Goal: Task Accomplishment & Management: Complete application form

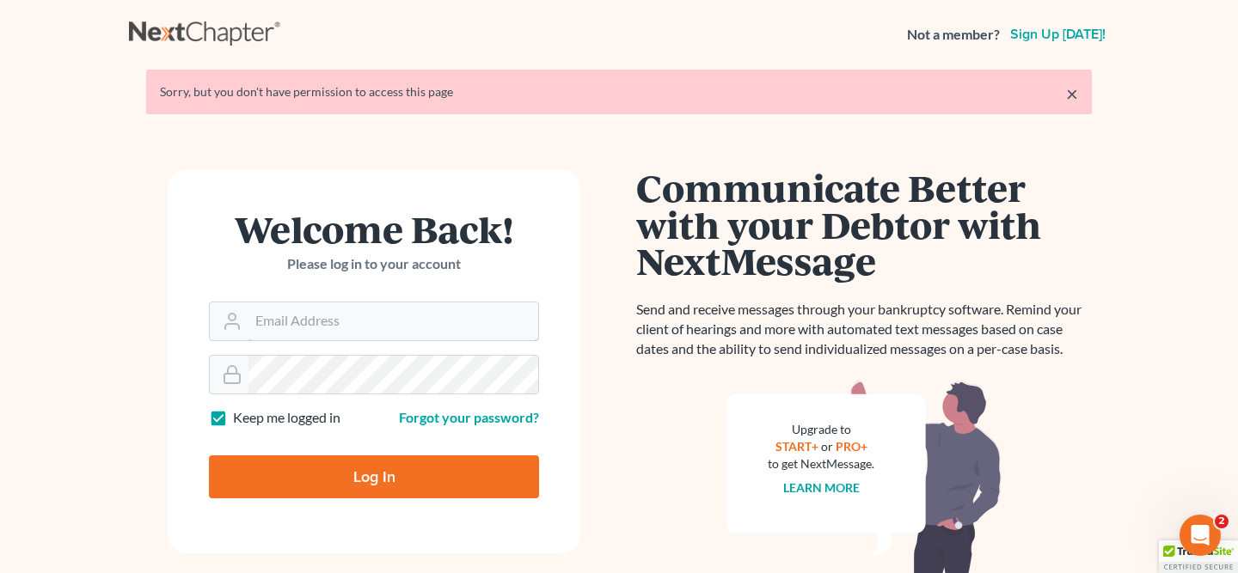
type input "[EMAIL_ADDRESS][PERSON_NAME][DOMAIN_NAME]"
click at [414, 474] on input "Log In" at bounding box center [374, 477] width 330 height 43
type input "Thinking..."
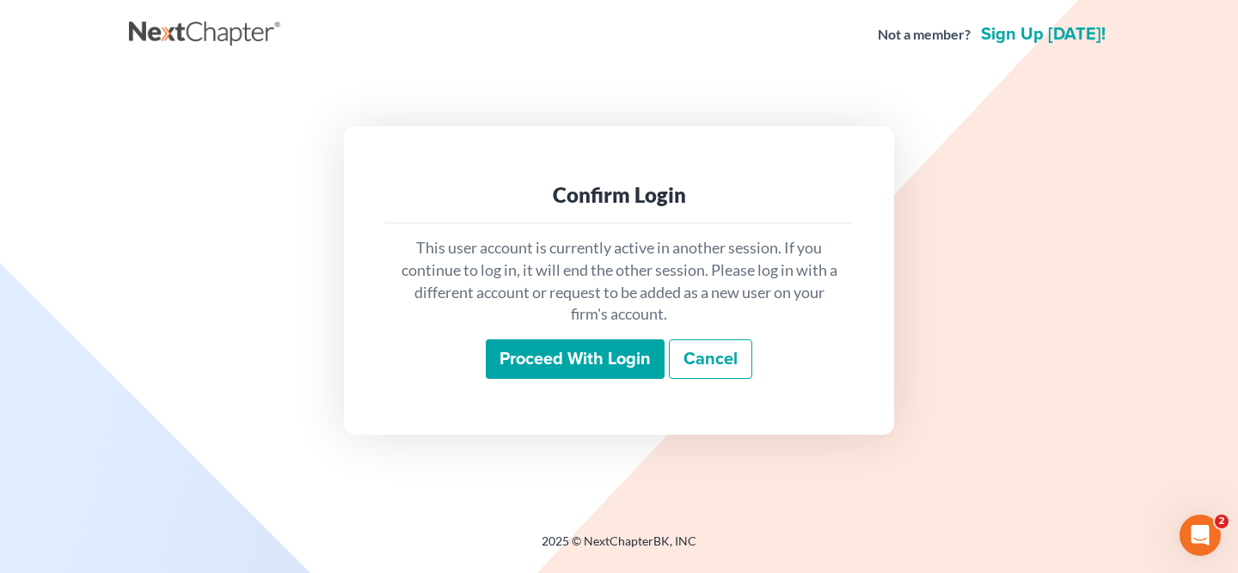
click at [556, 371] on input "Proceed with login" at bounding box center [575, 360] width 179 height 40
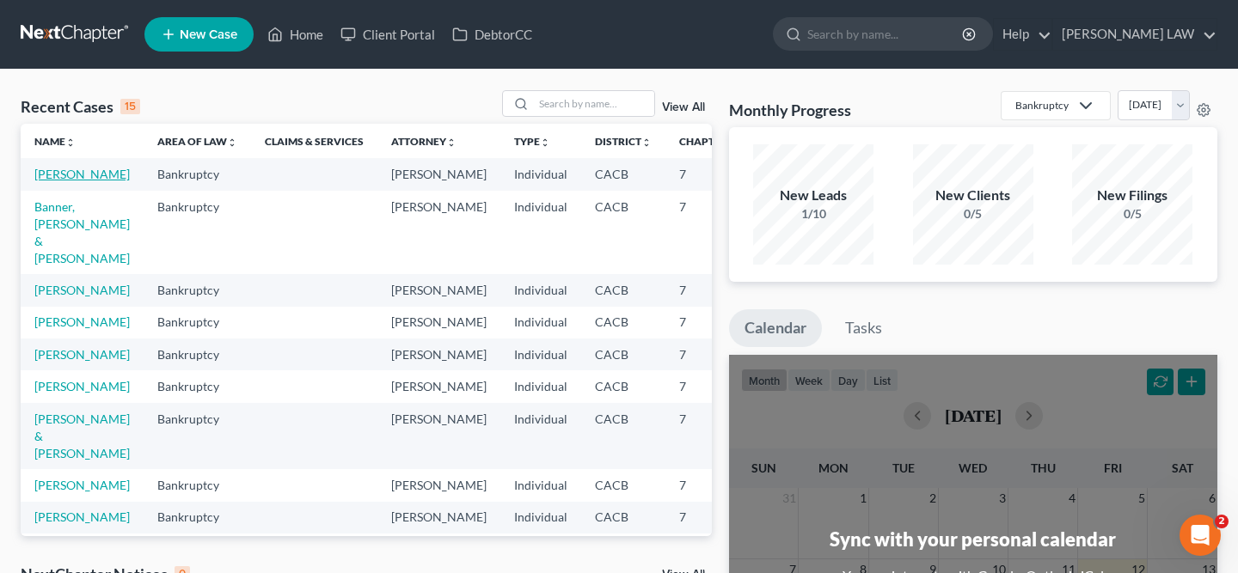
click at [64, 181] on link "[PERSON_NAME]" at bounding box center [81, 174] width 95 height 15
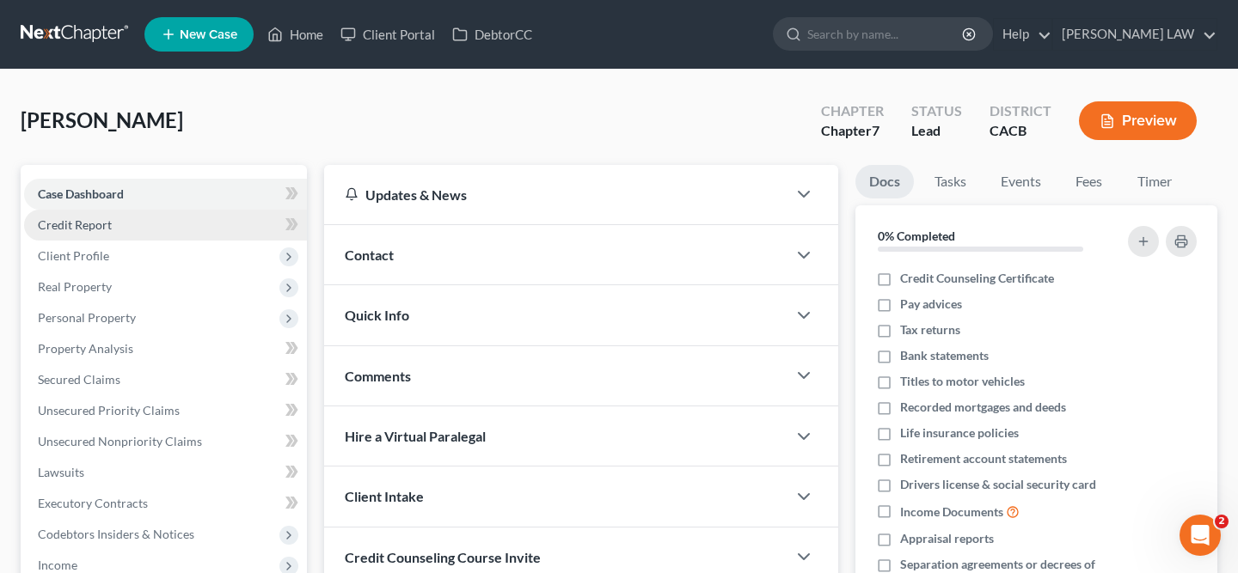
click at [135, 218] on link "Credit Report" at bounding box center [165, 225] width 283 height 31
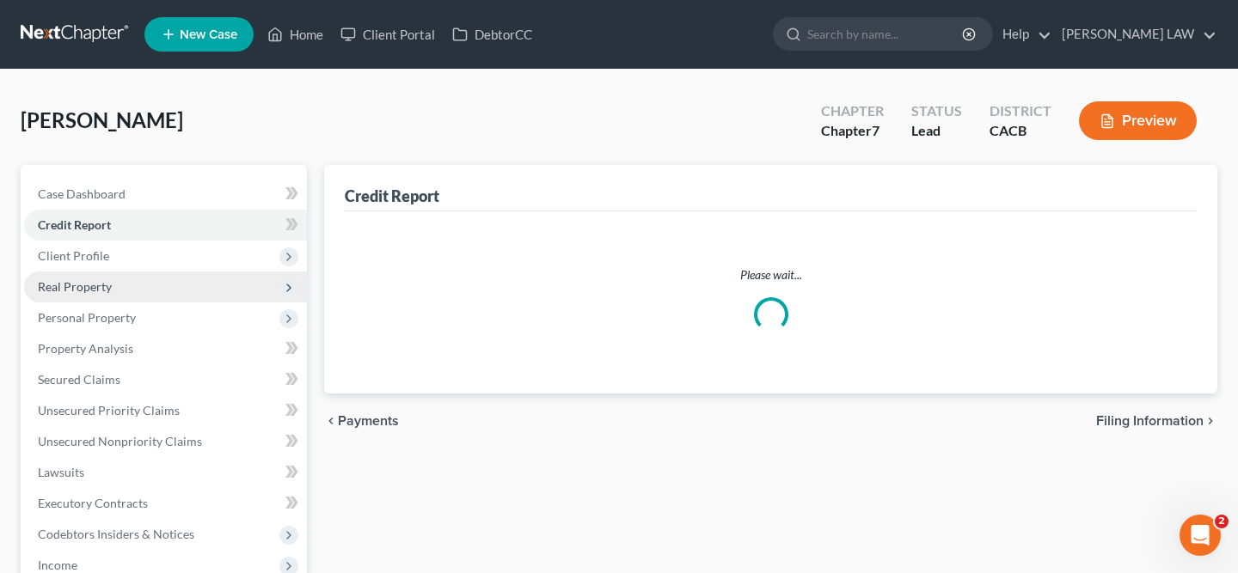
click at [143, 273] on span "Real Property" at bounding box center [165, 287] width 283 height 31
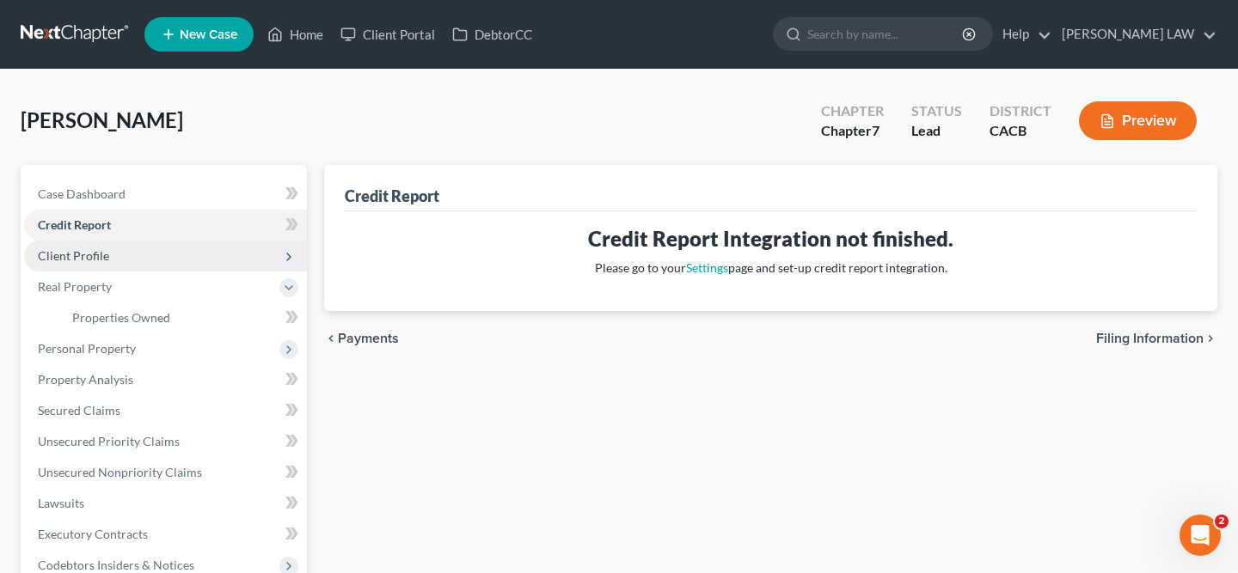
click at [144, 256] on span "Client Profile" at bounding box center [165, 256] width 283 height 31
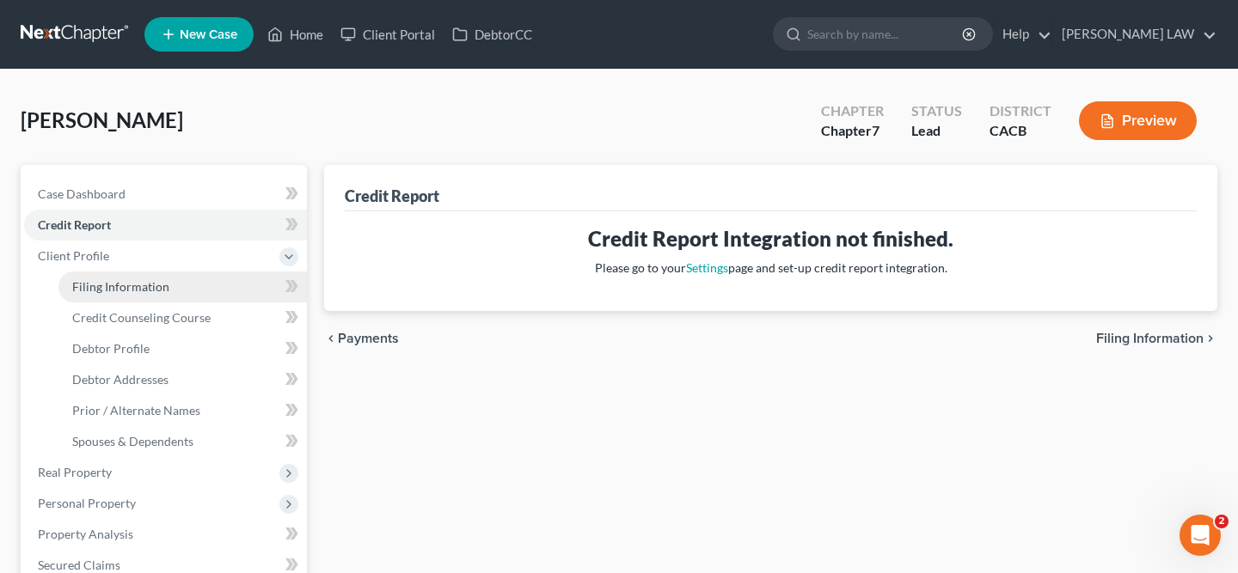
click at [153, 289] on span "Filing Information" at bounding box center [120, 286] width 97 height 15
select select "1"
select select "0"
select select "4"
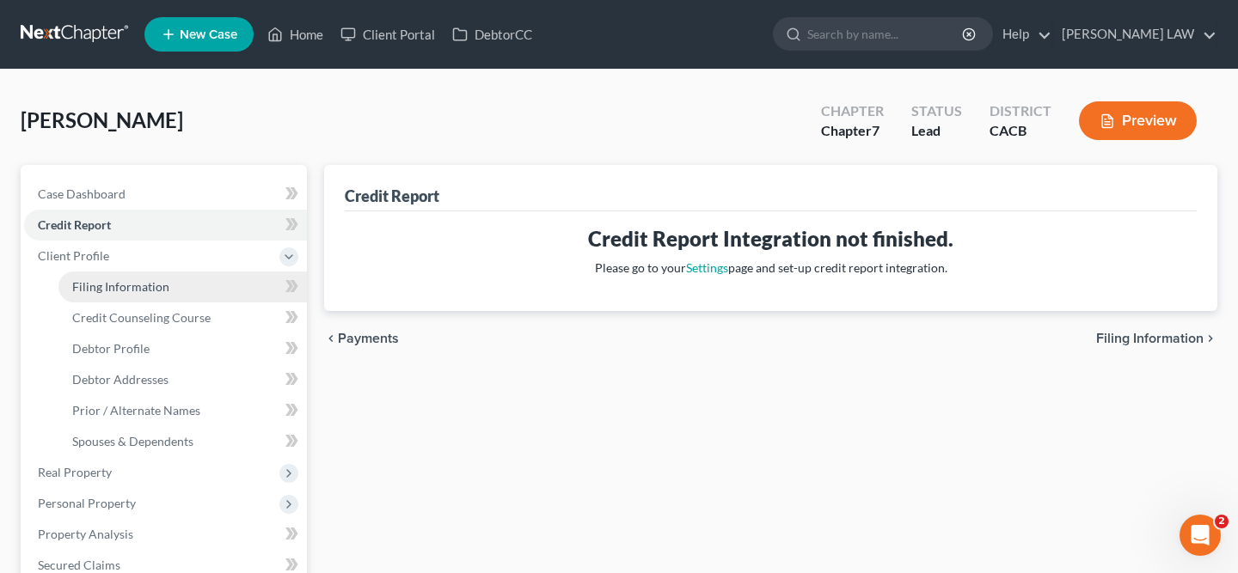
select select "0"
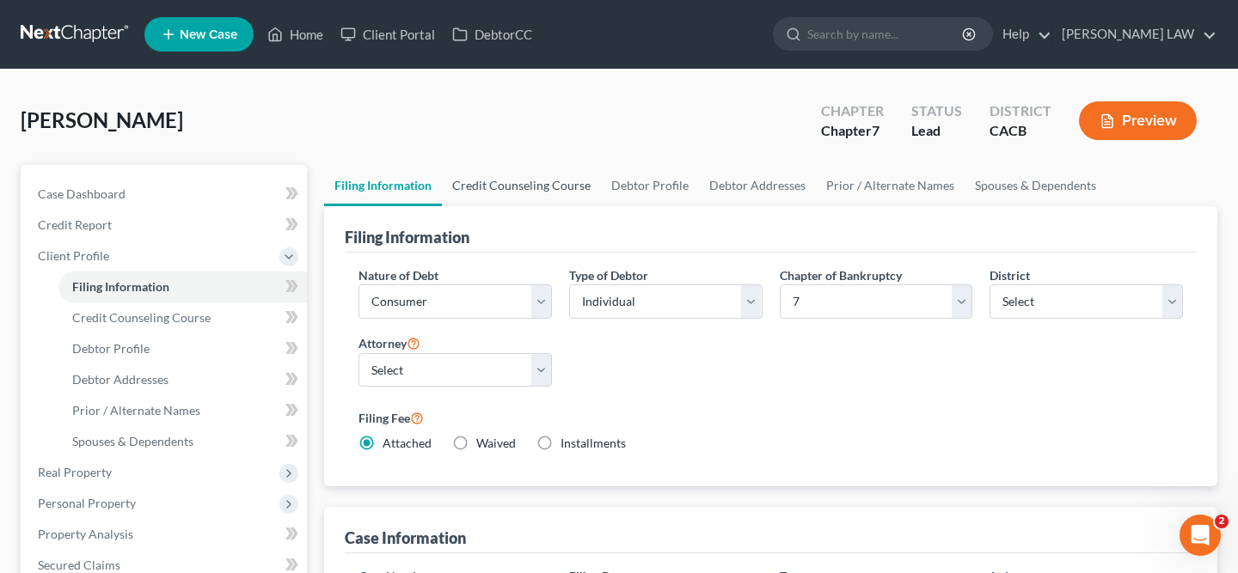
click at [515, 188] on link "Credit Counseling Course" at bounding box center [521, 185] width 159 height 41
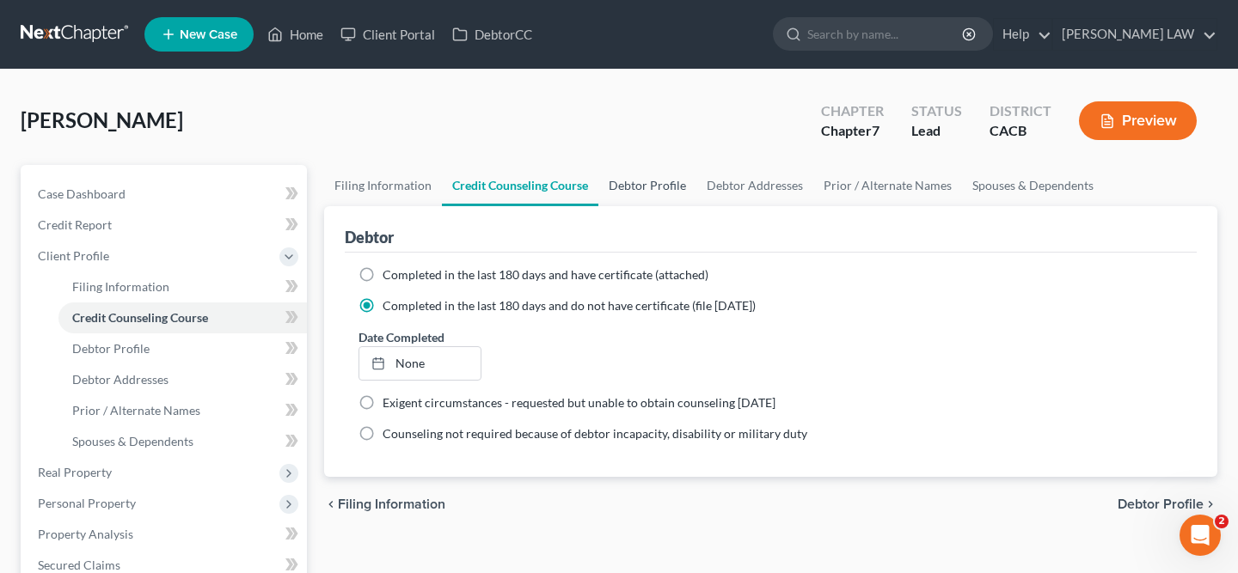
click at [677, 193] on link "Debtor Profile" at bounding box center [647, 185] width 98 height 41
select select "0"
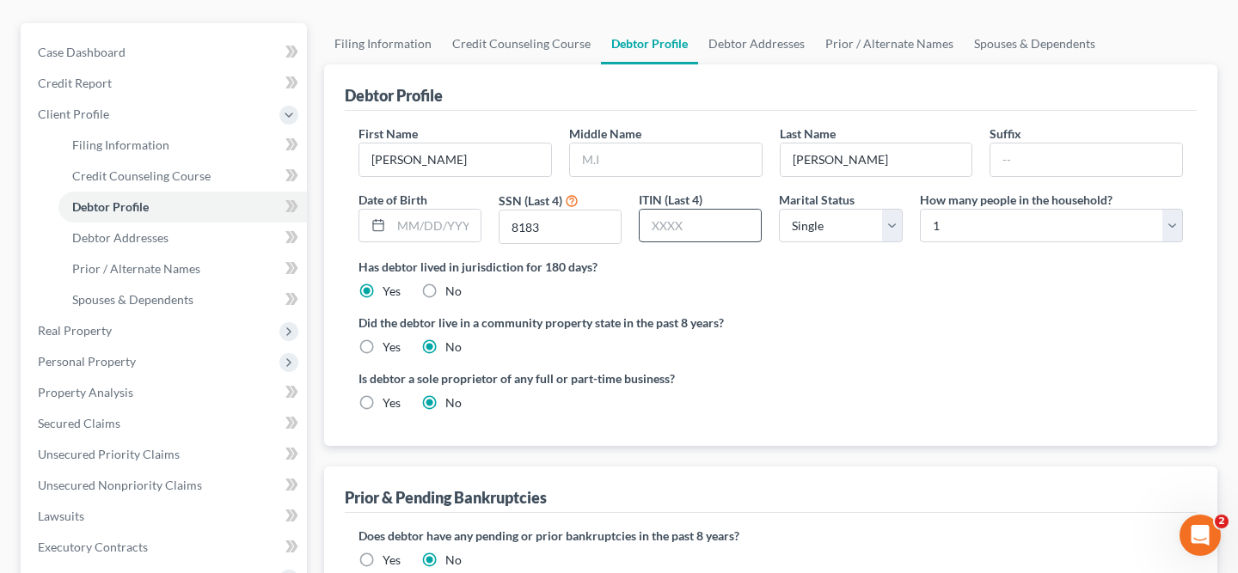
scroll to position [143, 0]
click at [383, 345] on label "Yes" at bounding box center [392, 346] width 18 height 17
click at [389, 345] on input "Yes" at bounding box center [394, 343] width 11 height 11
radio input "true"
radio input "false"
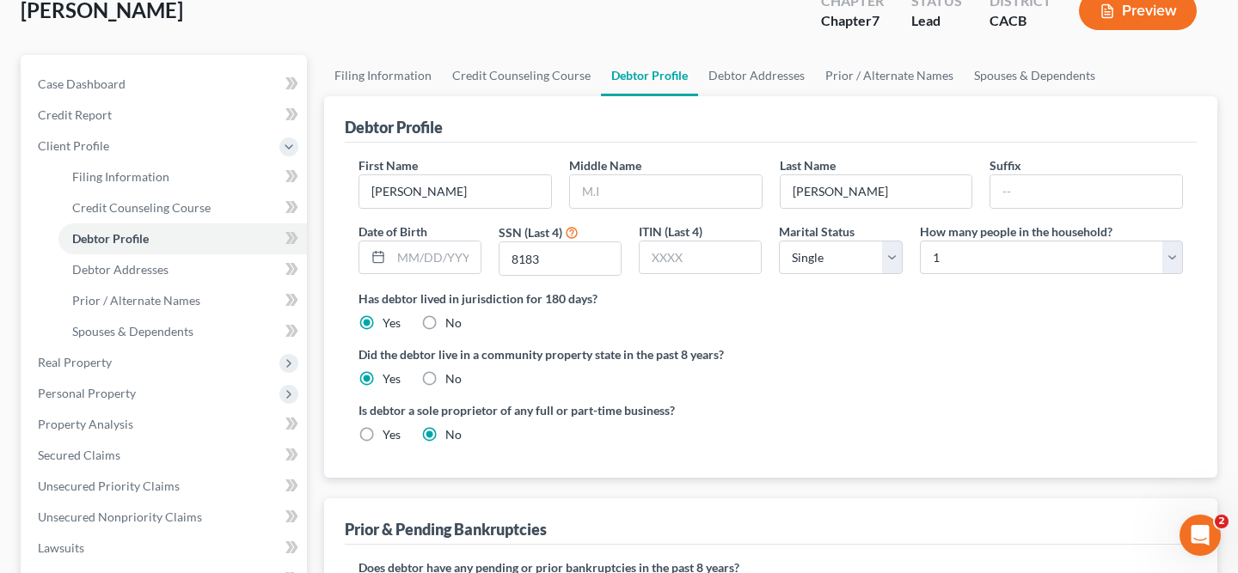
scroll to position [0, 0]
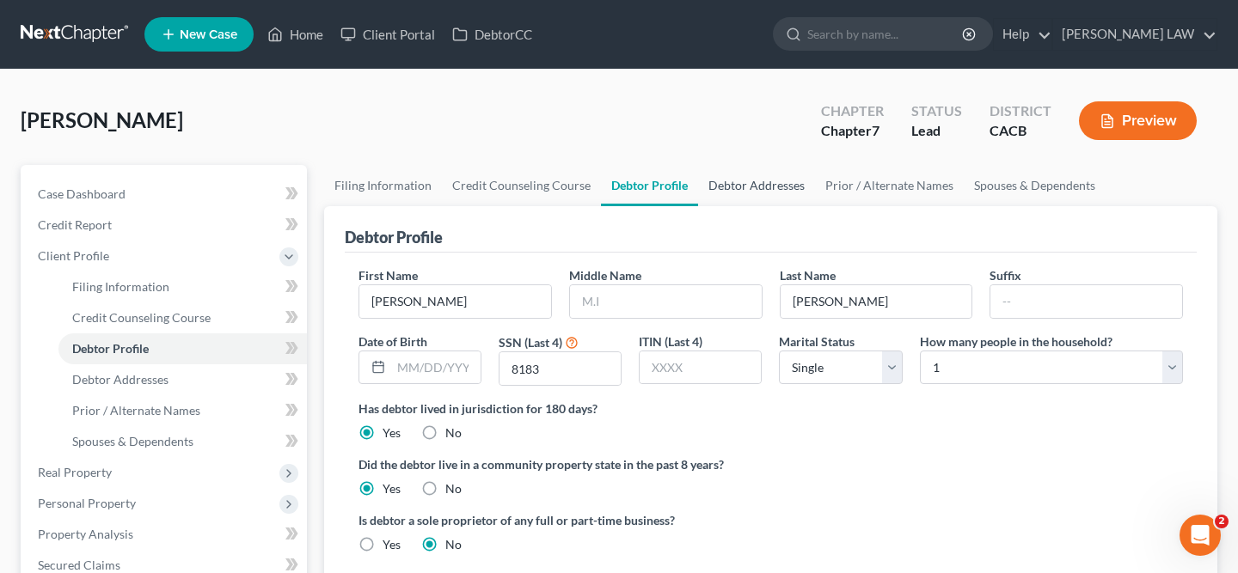
click at [726, 200] on link "Debtor Addresses" at bounding box center [756, 185] width 117 height 41
select select "0"
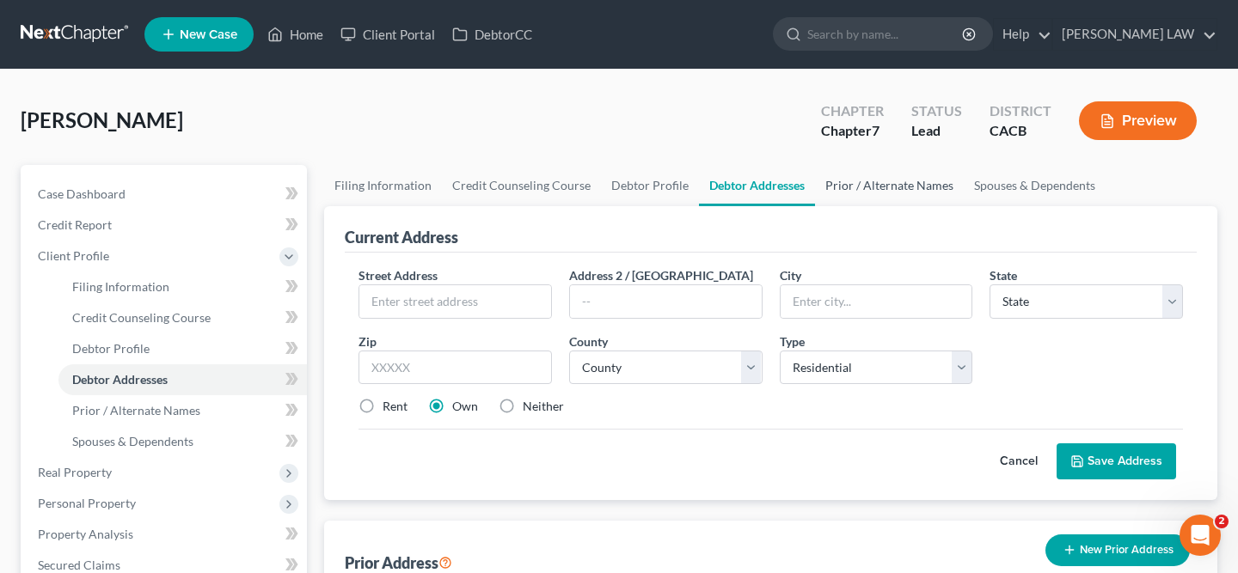
click at [905, 172] on link "Prior / Alternate Names" at bounding box center [889, 185] width 149 height 41
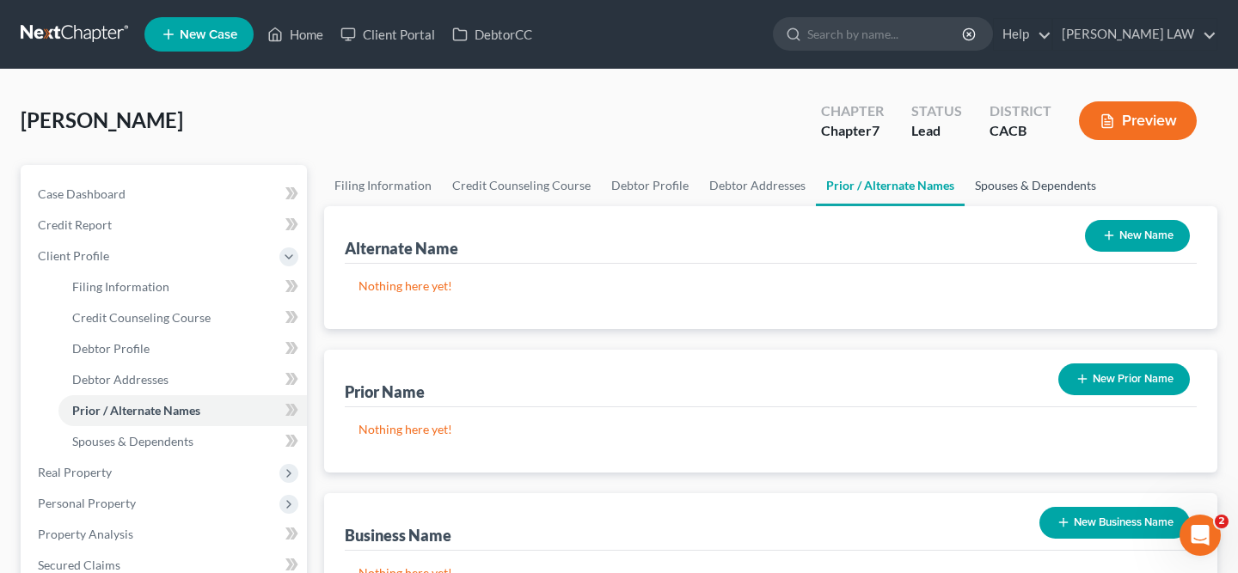
click at [1008, 202] on link "Spouses & Dependents" at bounding box center [1036, 185] width 142 height 41
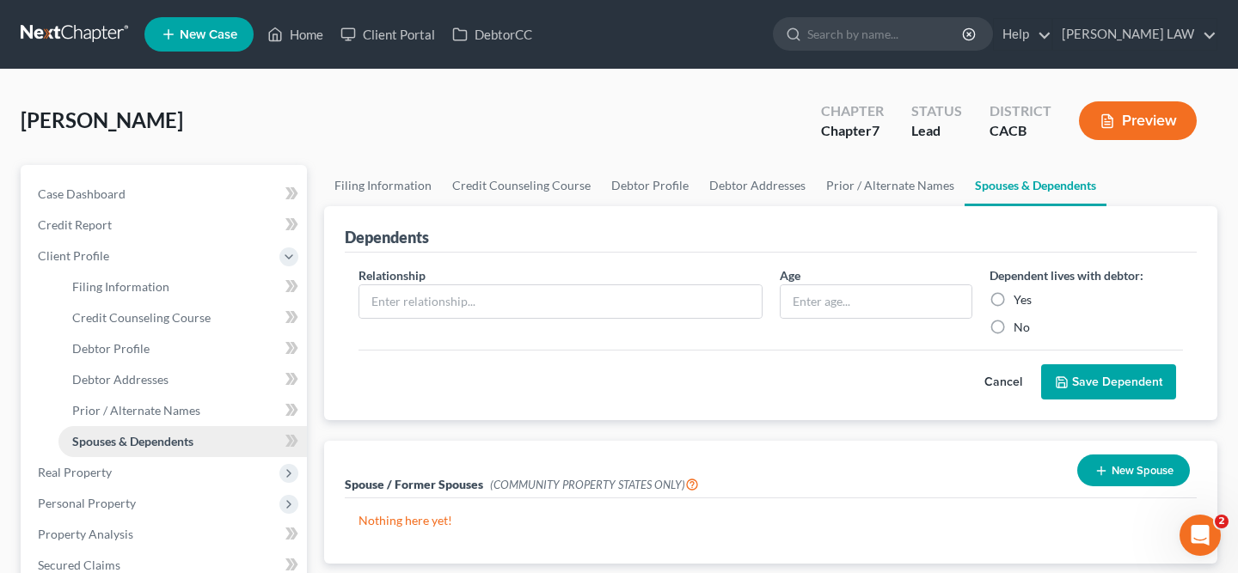
scroll to position [205, 0]
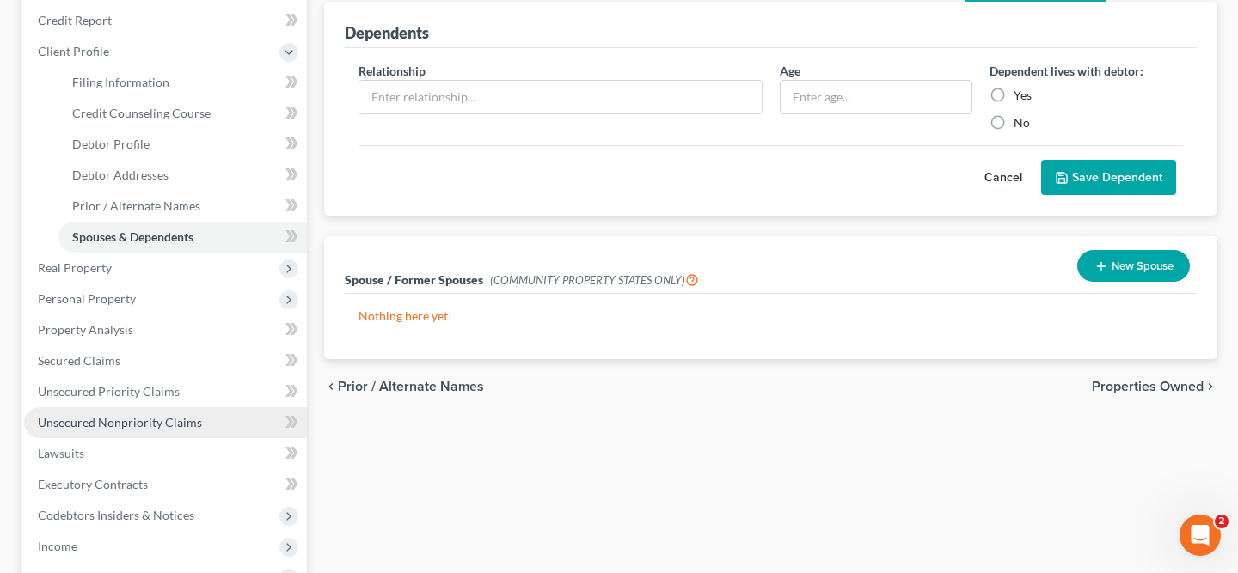
click at [143, 417] on span "Unsecured Nonpriority Claims" at bounding box center [120, 422] width 164 height 15
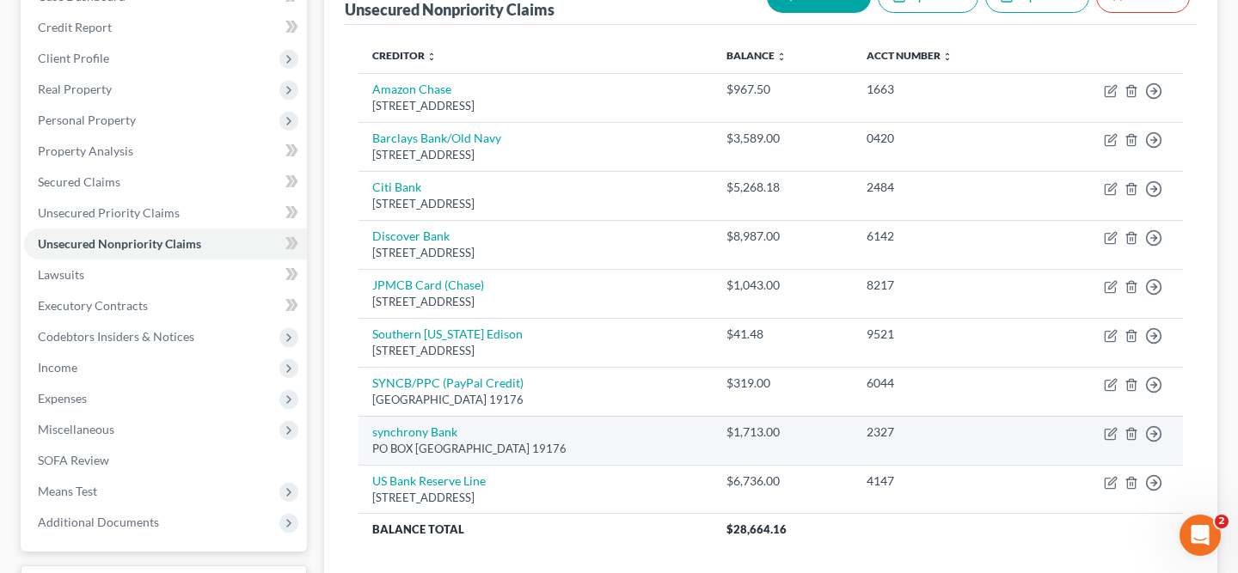
scroll to position [194, 0]
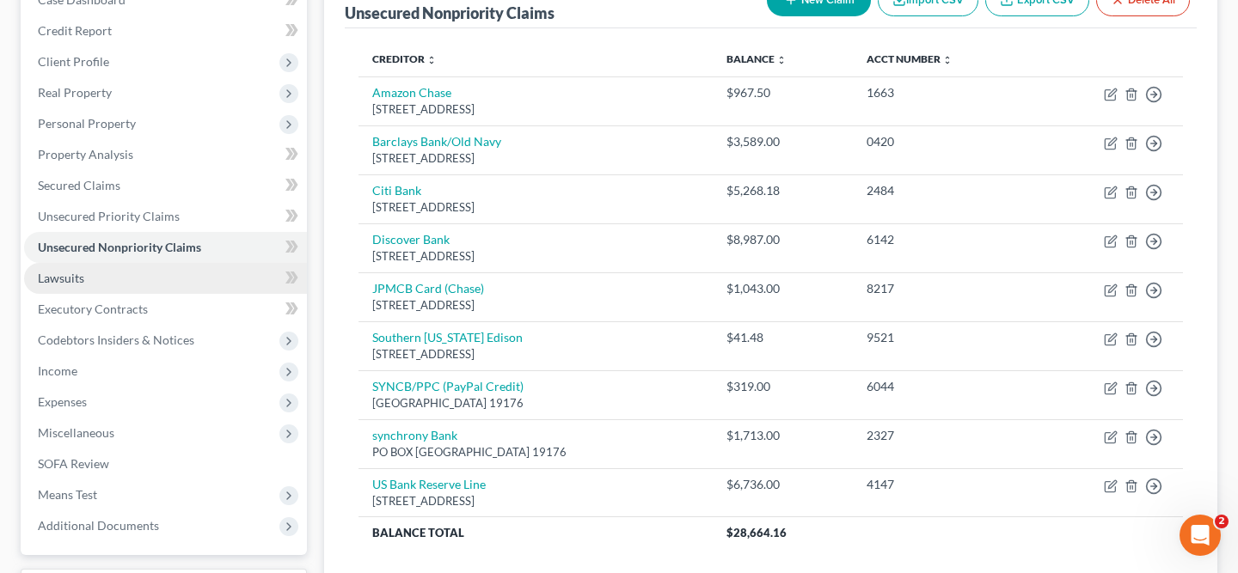
click at [172, 272] on link "Lawsuits" at bounding box center [165, 278] width 283 height 31
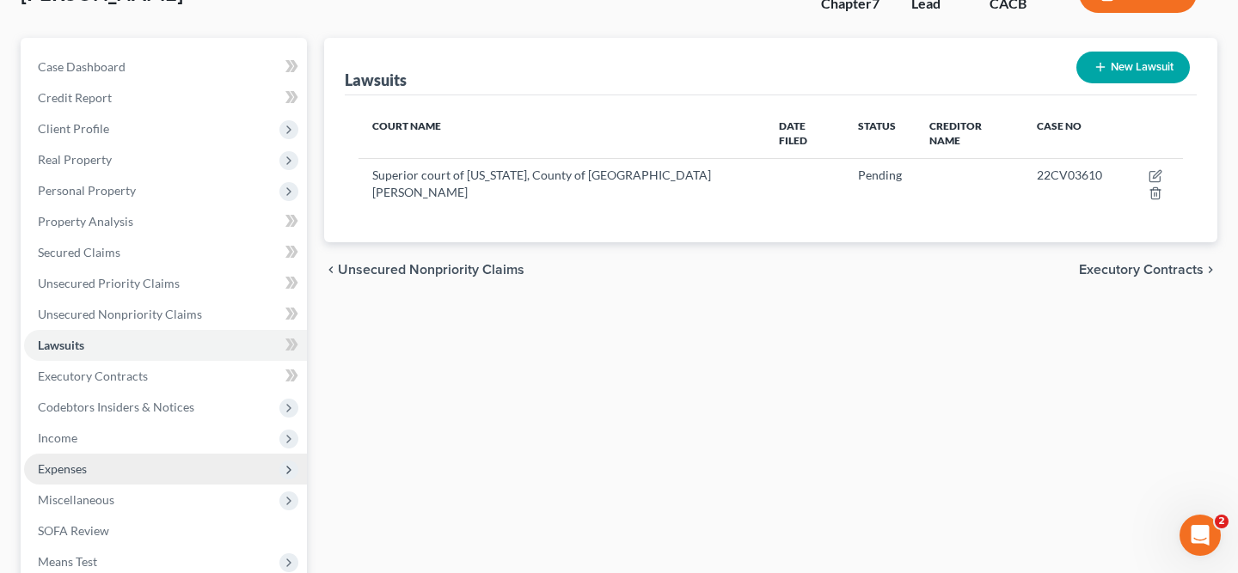
scroll to position [279, 0]
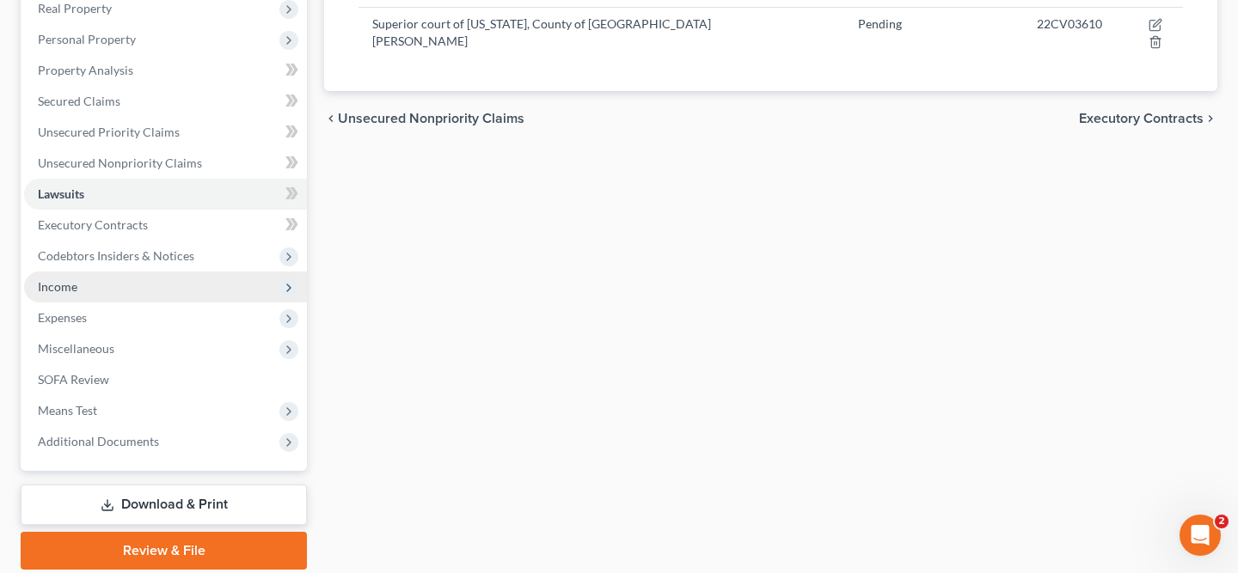
click at [174, 287] on span "Income" at bounding box center [165, 287] width 283 height 31
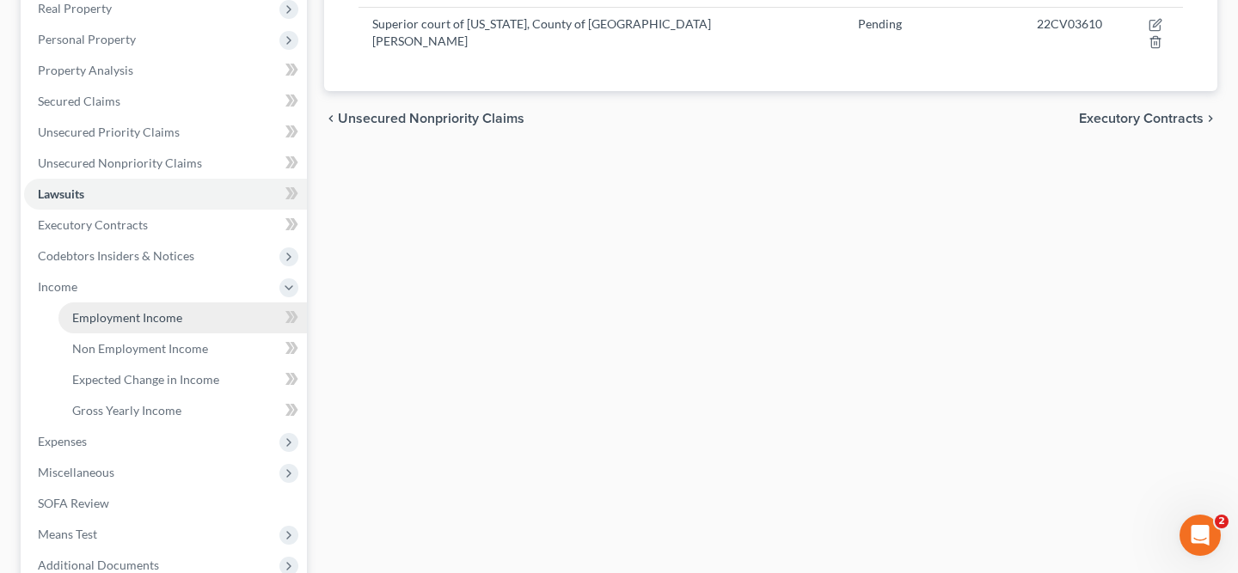
click at [175, 314] on span "Employment Income" at bounding box center [127, 317] width 110 height 15
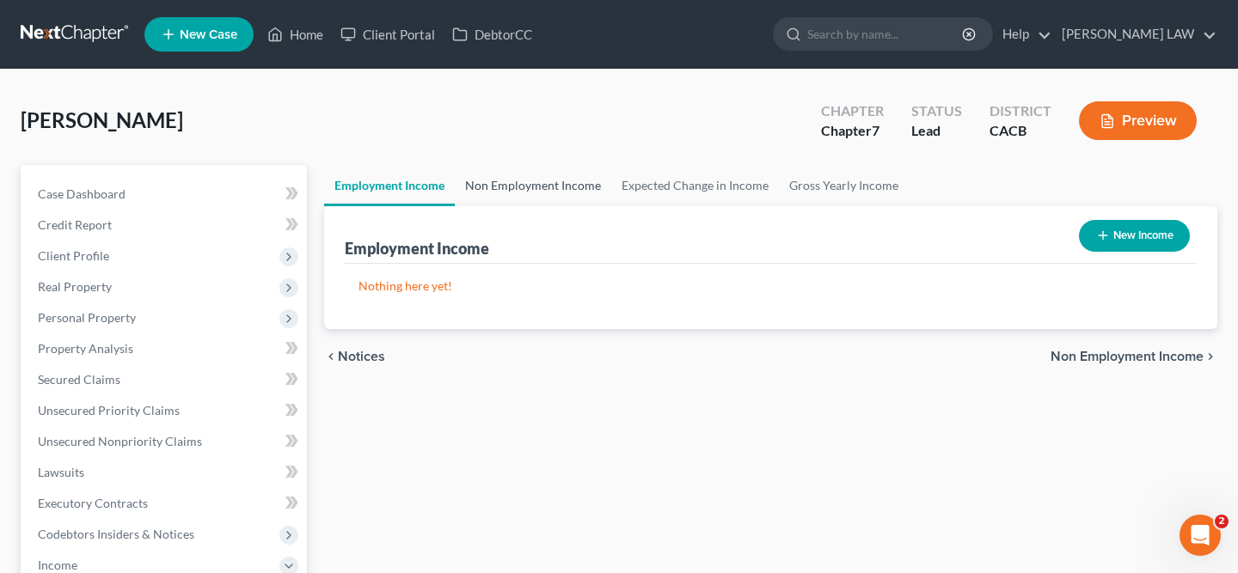
click at [494, 192] on link "Non Employment Income" at bounding box center [533, 185] width 156 height 41
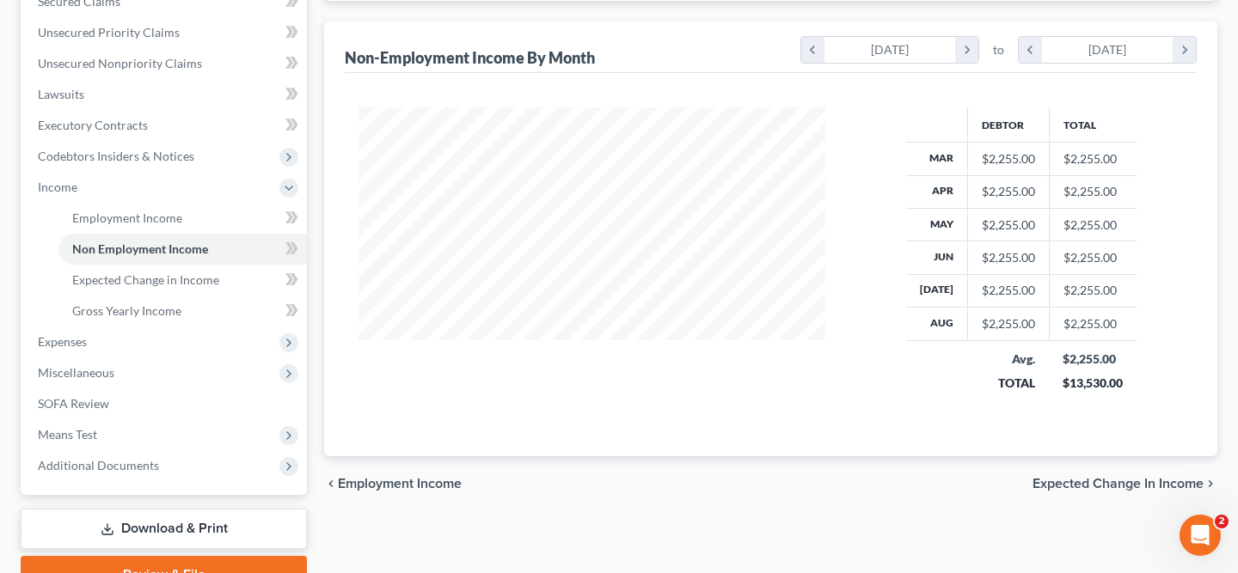
scroll to position [85, 0]
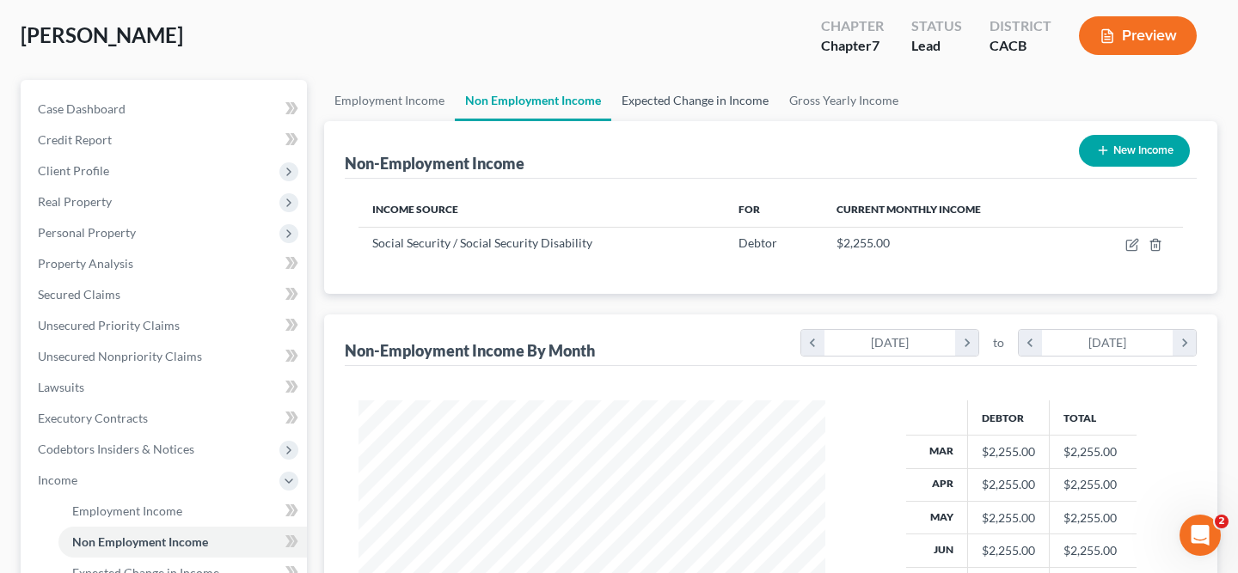
click at [732, 102] on link "Expected Change in Income" at bounding box center [695, 100] width 168 height 41
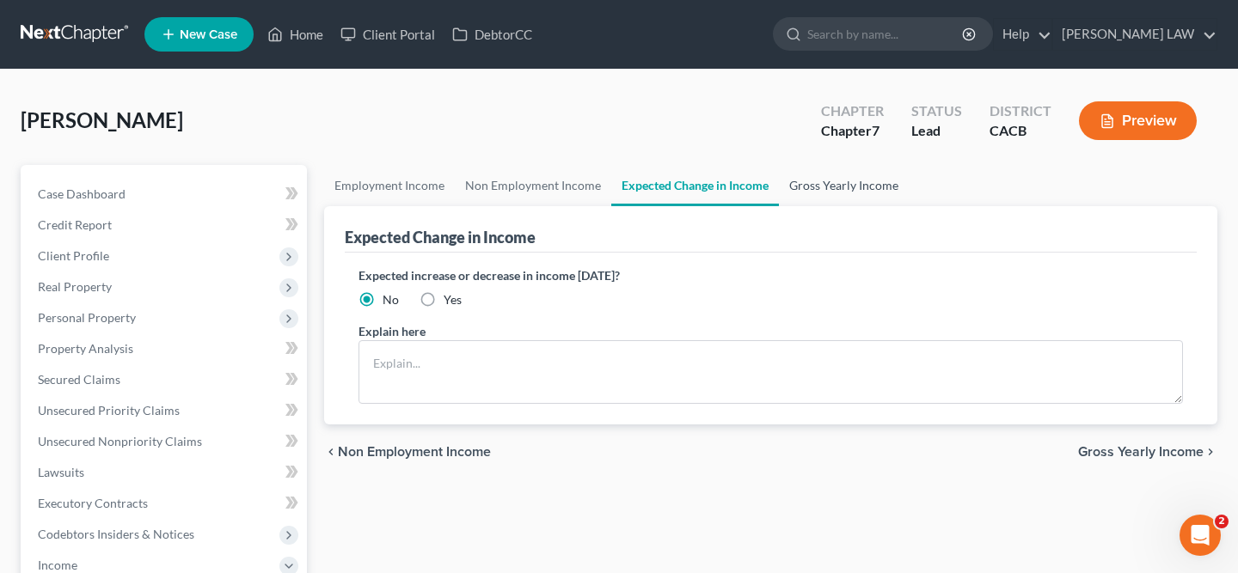
click at [830, 175] on link "Gross Yearly Income" at bounding box center [844, 185] width 130 height 41
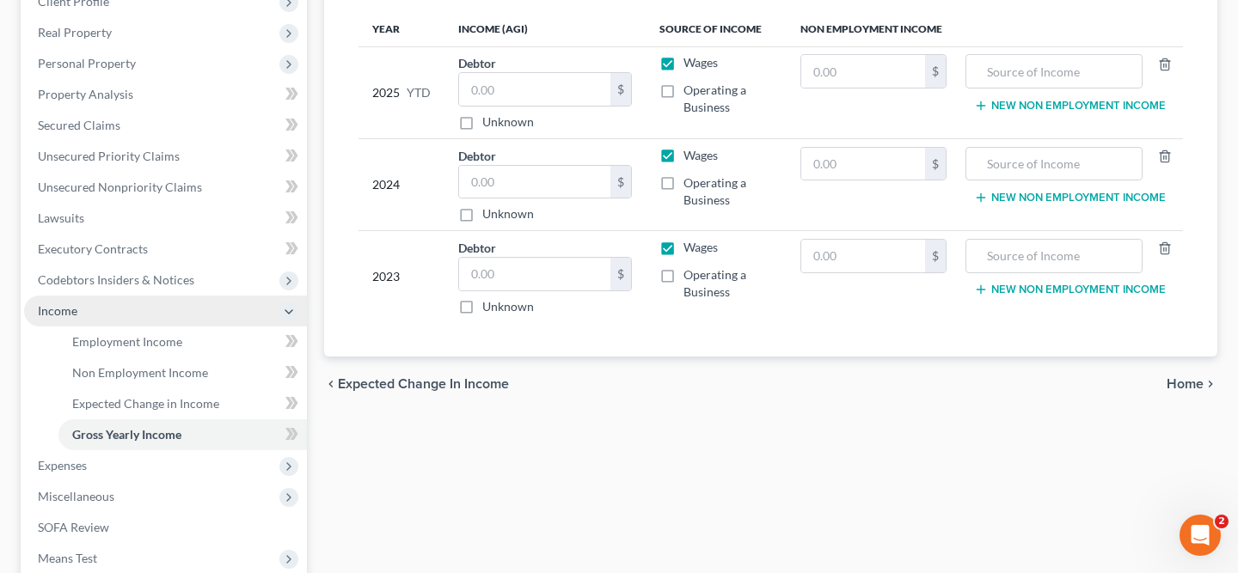
scroll to position [347, 0]
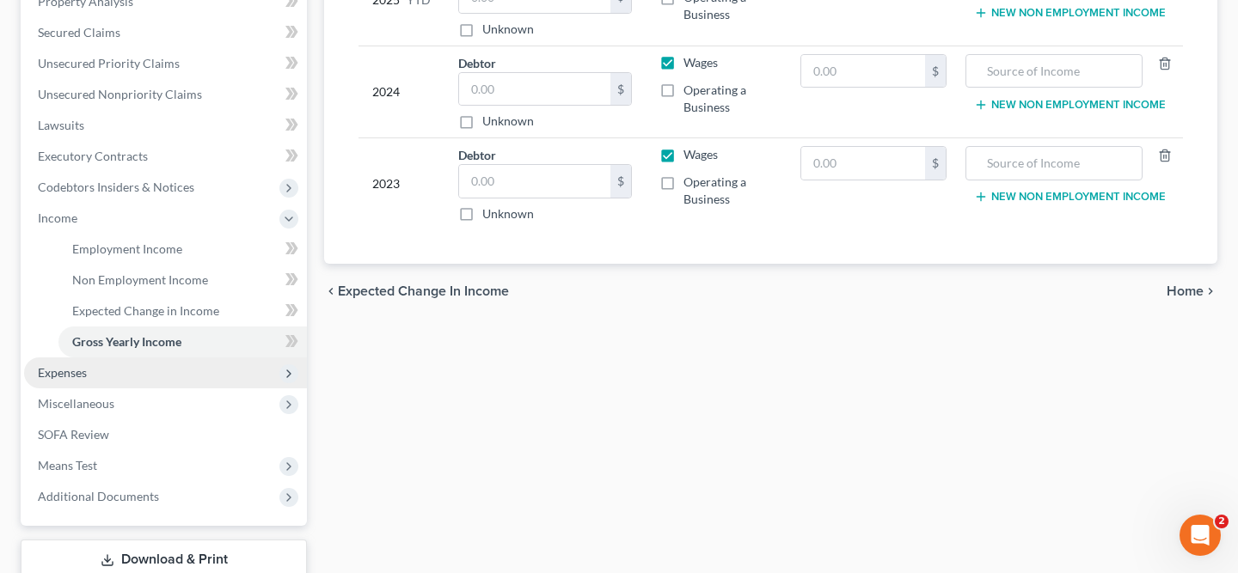
click at [210, 370] on span "Expenses" at bounding box center [165, 373] width 283 height 31
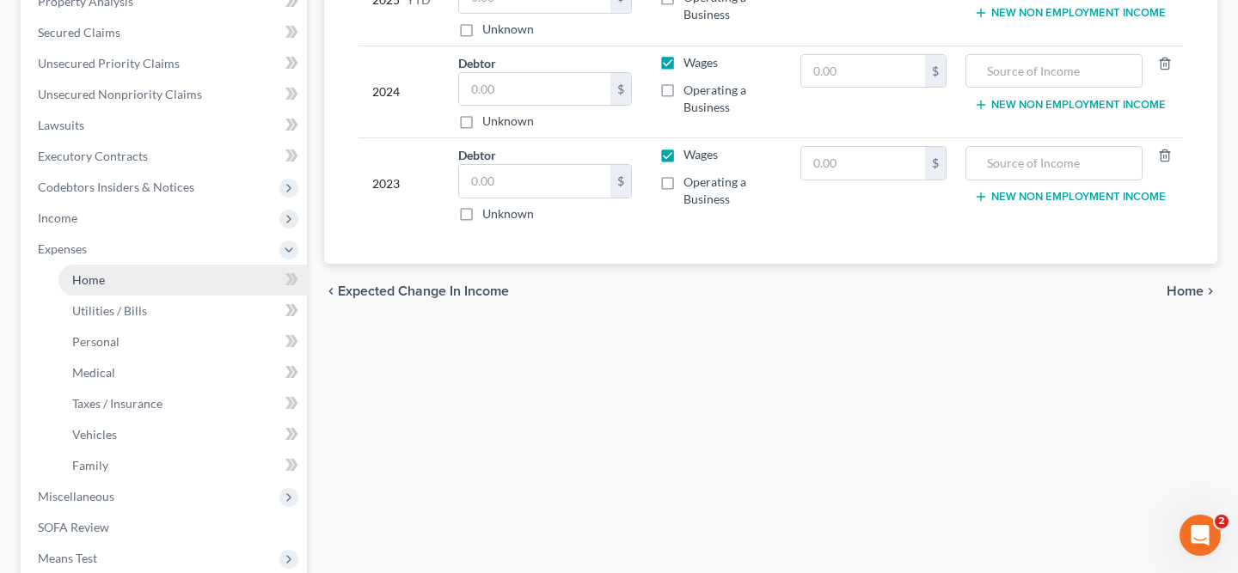
click at [201, 277] on link "Home" at bounding box center [182, 280] width 248 height 31
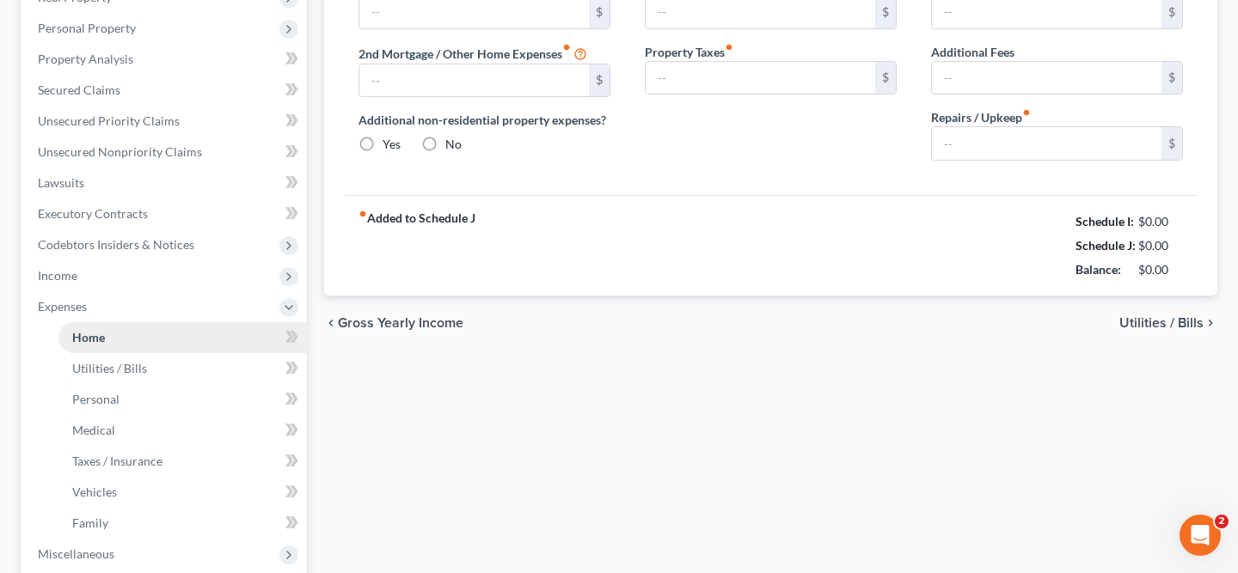
type input "0.00"
radio input "true"
type input "0.00"
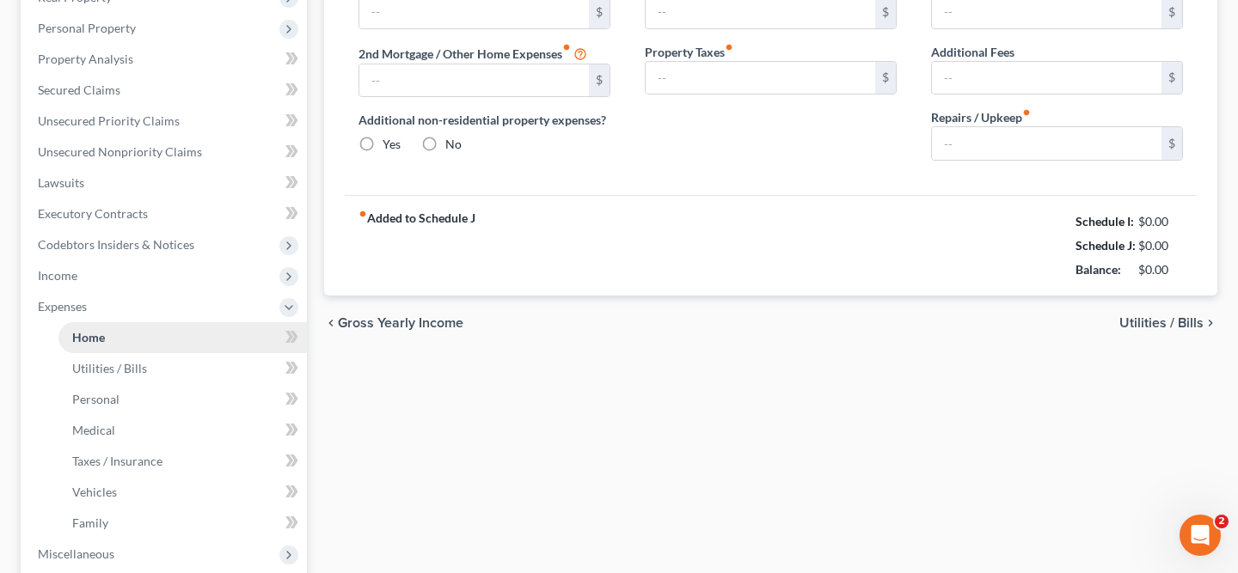
type input "0.00"
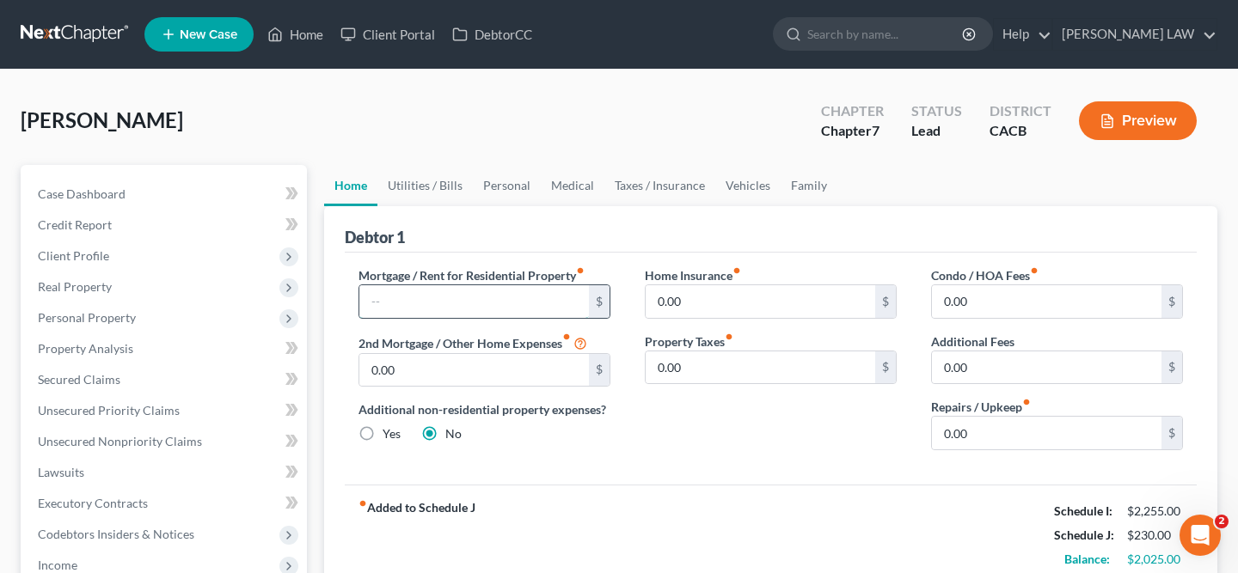
click at [436, 289] on input "text" at bounding box center [474, 301] width 230 height 33
type input "1,895"
click at [721, 310] on input "0.00" at bounding box center [761, 301] width 230 height 33
click at [422, 185] on link "Utilities / Bills" at bounding box center [424, 185] width 95 height 41
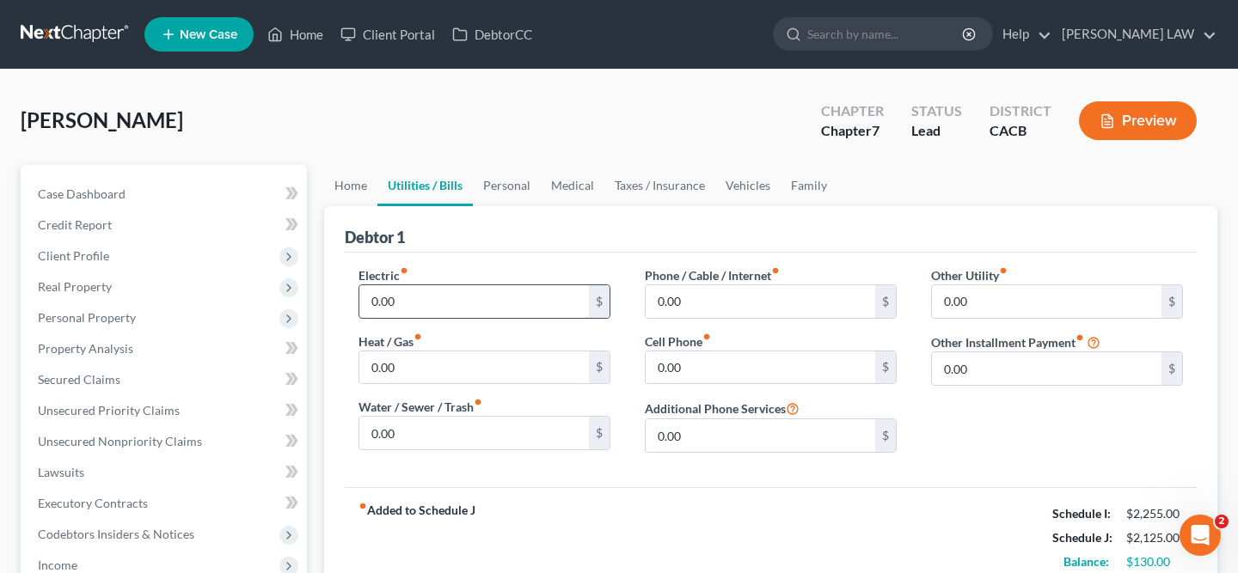
click at [453, 299] on input "0.00" at bounding box center [474, 301] width 230 height 33
type input "60"
click at [512, 353] on input "0.00" at bounding box center [474, 368] width 230 height 33
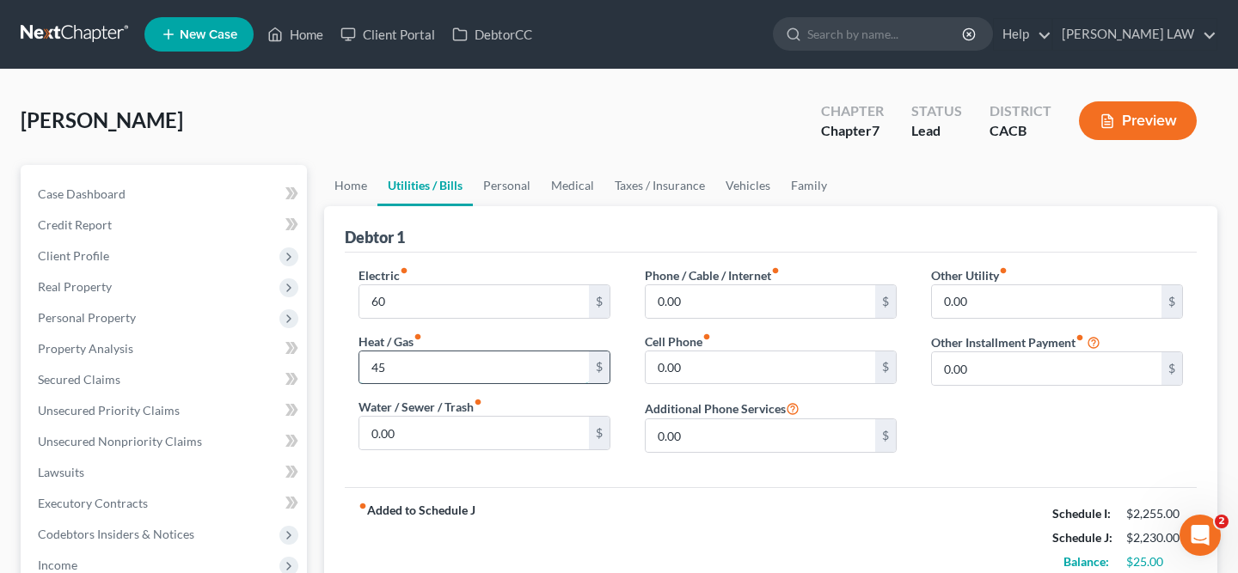
type input "4"
type input "65"
click at [749, 303] on input "0.00" at bounding box center [761, 301] width 230 height 33
click at [749, 303] on input "1" at bounding box center [761, 301] width 230 height 33
type input "135"
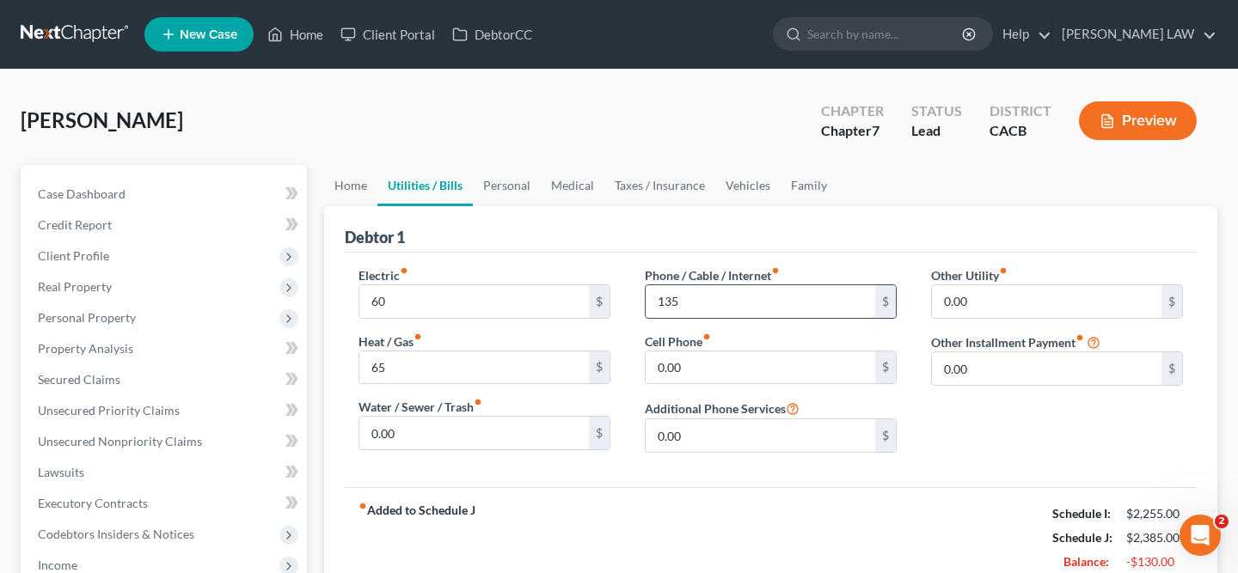
click at [698, 309] on input "135" at bounding box center [761, 301] width 230 height 33
drag, startPoint x: 683, startPoint y: 383, endPoint x: 683, endPoint y: 372, distance: 11.2
click at [683, 383] on div "Phone / Cable / Internet fiber_manual_record $ Cell Phone fiber_manual_record 0…" at bounding box center [771, 367] width 286 height 200
click at [683, 370] on input "0.00" at bounding box center [761, 368] width 230 height 33
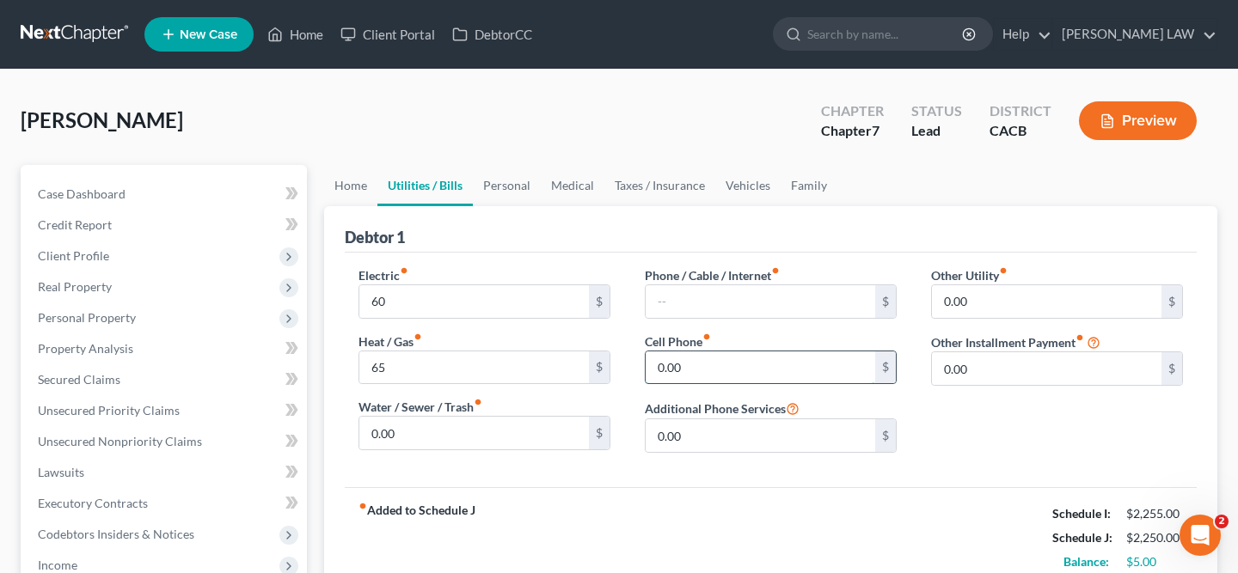
click at [683, 370] on input "0.00" at bounding box center [761, 368] width 230 height 33
type input "135"
click at [489, 433] on input "0.00" at bounding box center [474, 433] width 230 height 33
click at [489, 434] on input "0.00" at bounding box center [474, 433] width 230 height 33
type input "20"
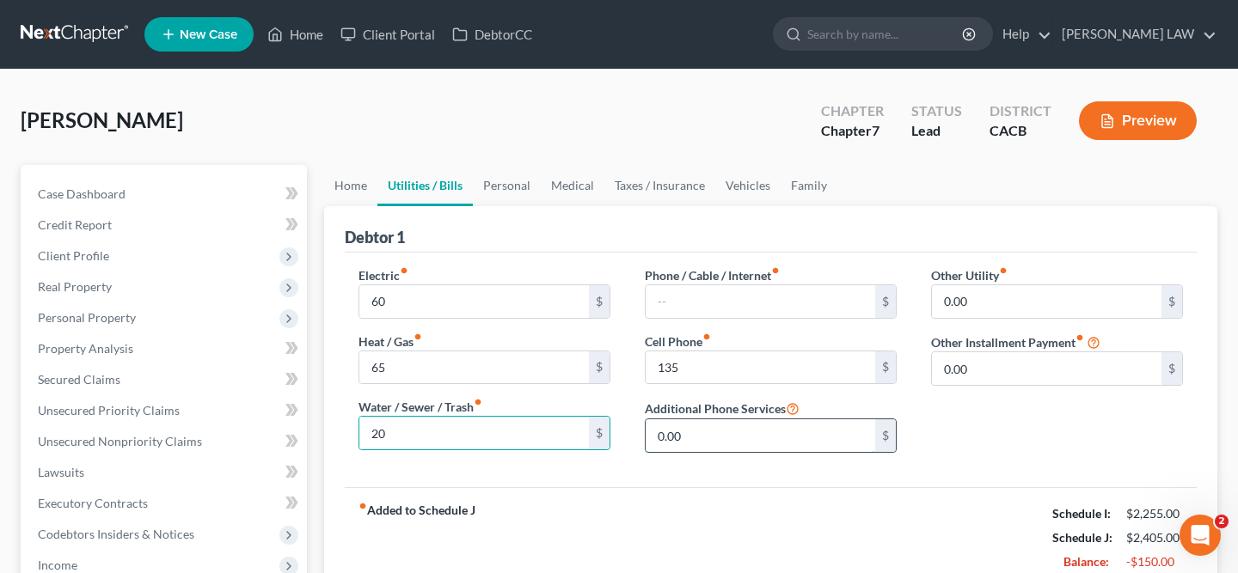
click at [761, 430] on input "0.00" at bounding box center [761, 436] width 230 height 33
click at [976, 396] on div "Other Utility fiber_manual_record 0.00 $ Other Installment Payment fiber_manual…" at bounding box center [1057, 367] width 286 height 200
click at [509, 189] on link "Personal" at bounding box center [507, 185] width 68 height 41
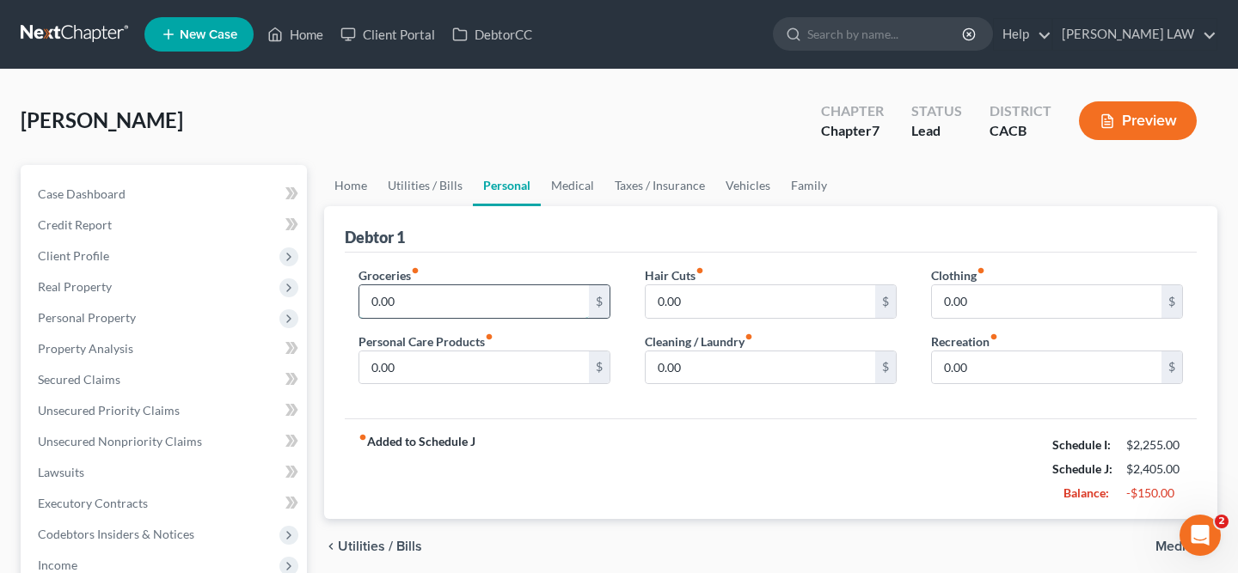
click at [485, 309] on input "0.00" at bounding box center [474, 301] width 230 height 33
type input "700"
click at [731, 310] on input "0.00" at bounding box center [761, 301] width 230 height 33
click at [572, 190] on link "Medical" at bounding box center [573, 185] width 64 height 41
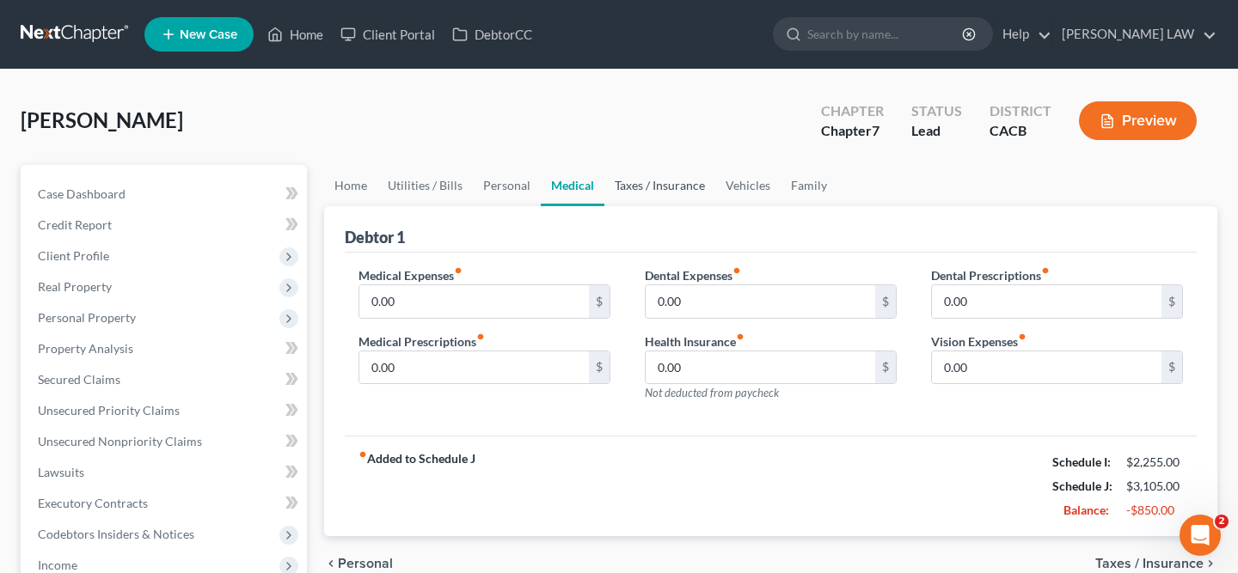
click at [702, 190] on link "Taxes / Insurance" at bounding box center [659, 185] width 111 height 41
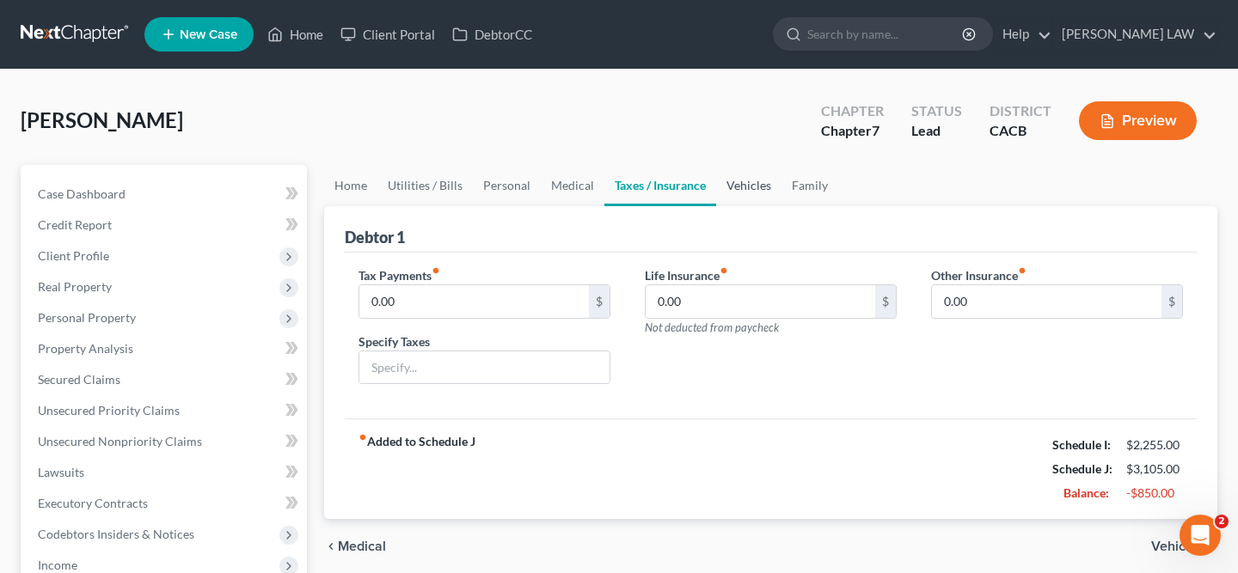
click at [726, 190] on link "Vehicles" at bounding box center [748, 185] width 65 height 41
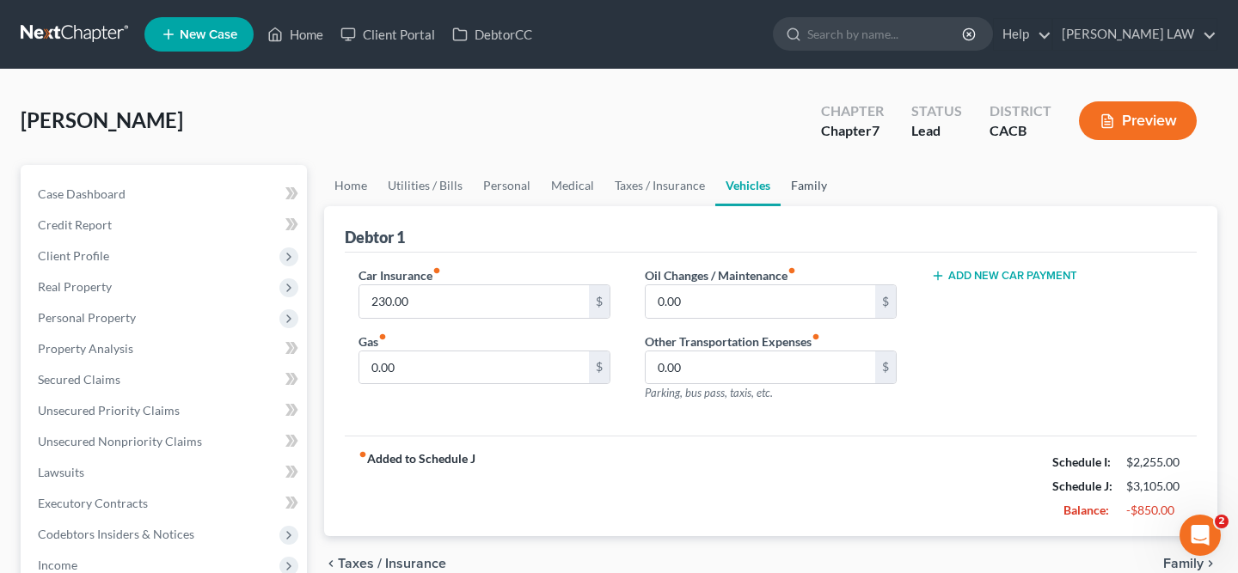
click at [787, 198] on link "Family" at bounding box center [809, 185] width 57 height 41
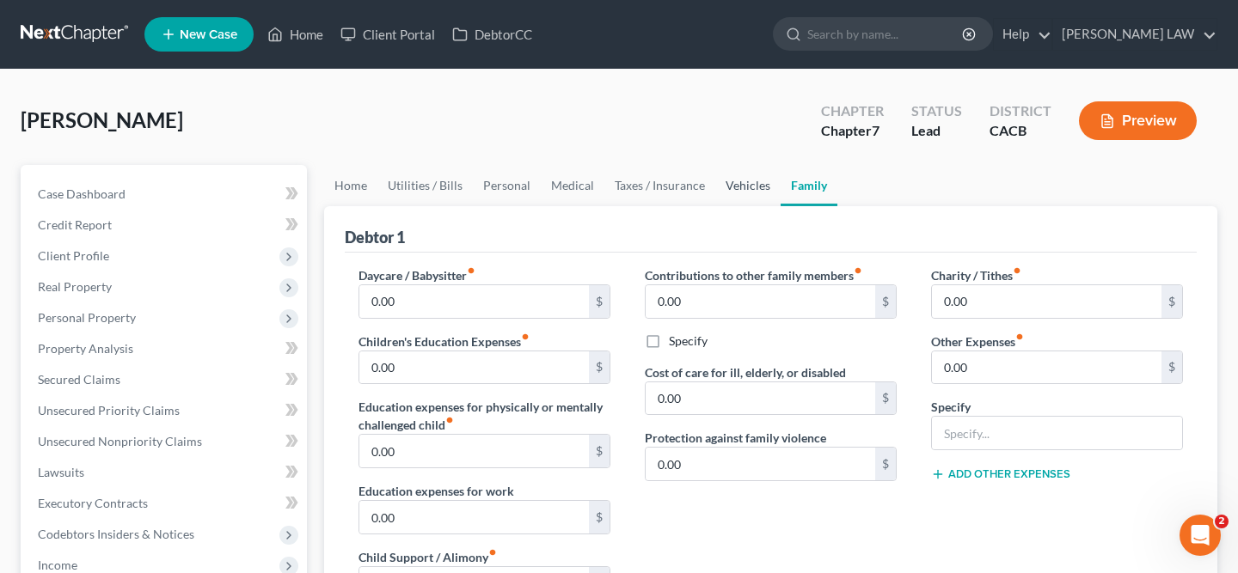
click at [756, 198] on link "Vehicles" at bounding box center [747, 185] width 65 height 41
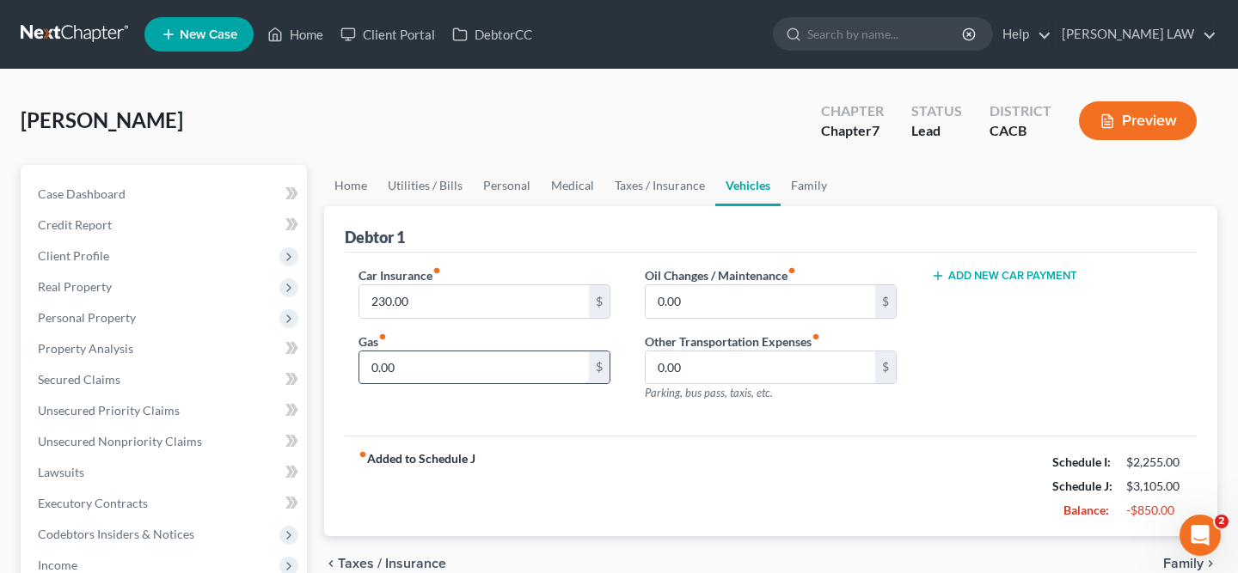
click at [415, 352] on input "0.00" at bounding box center [474, 368] width 230 height 33
click at [655, 536] on div "fiber_manual_record Added to Schedule J Schedule I: $2,255.00 Schedule J: $3,23…" at bounding box center [771, 486] width 852 height 101
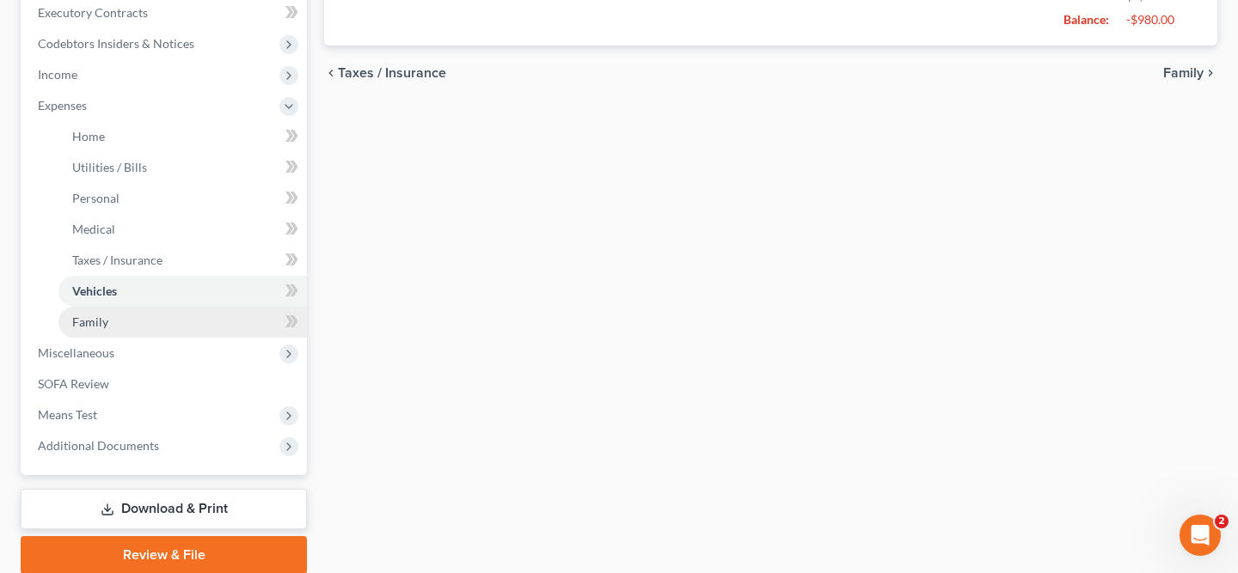
scroll to position [519, 0]
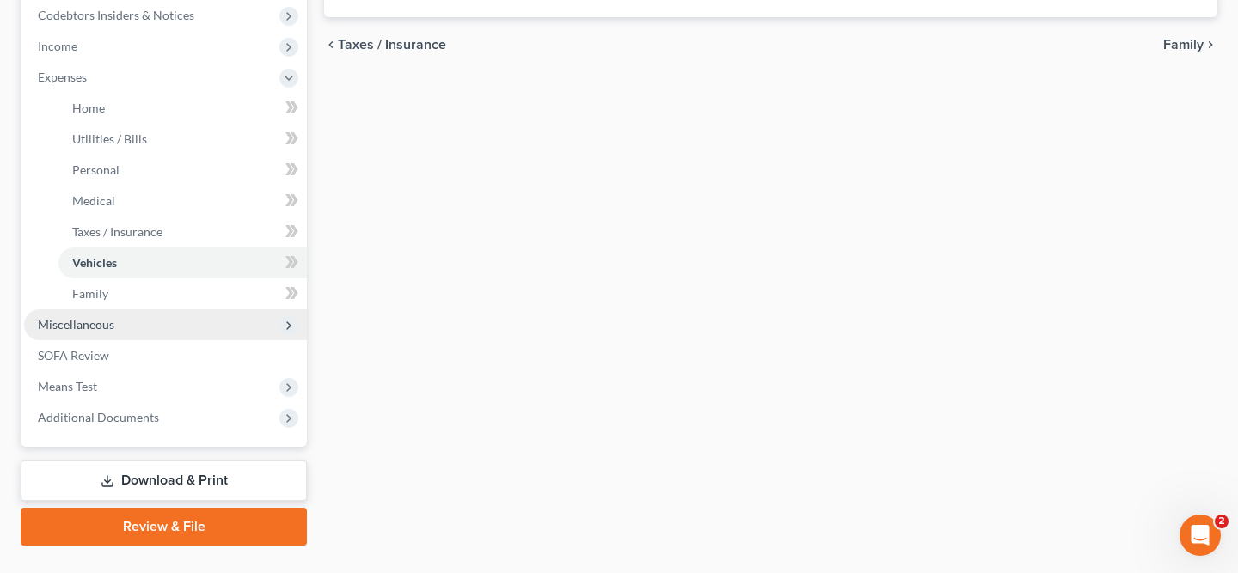
click at [115, 320] on span "Miscellaneous" at bounding box center [165, 324] width 283 height 31
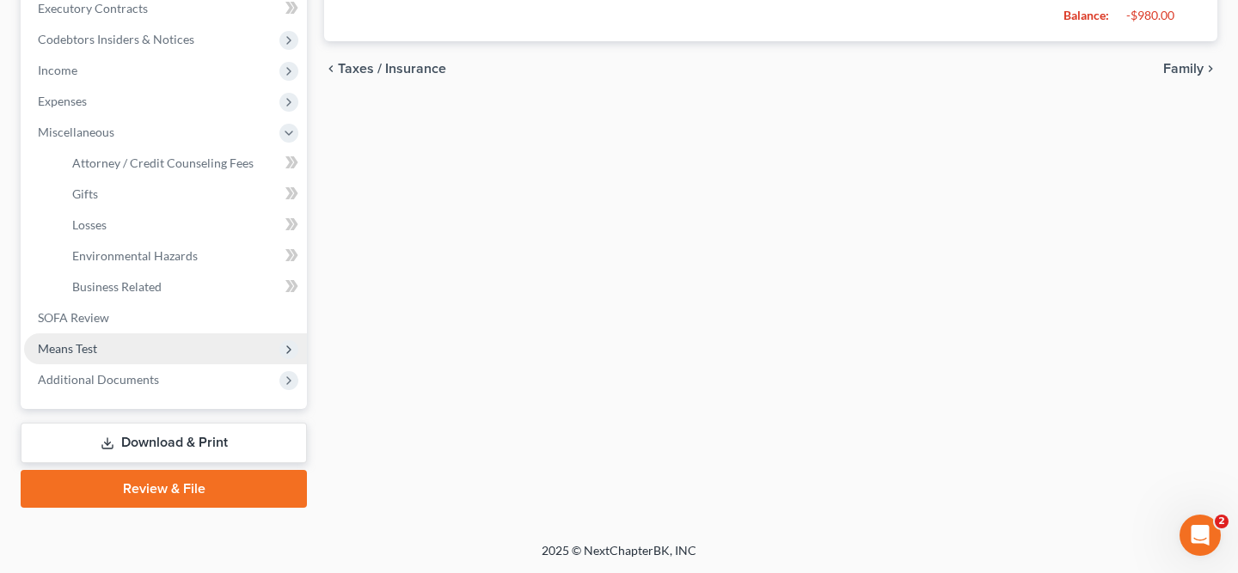
scroll to position [493, 0]
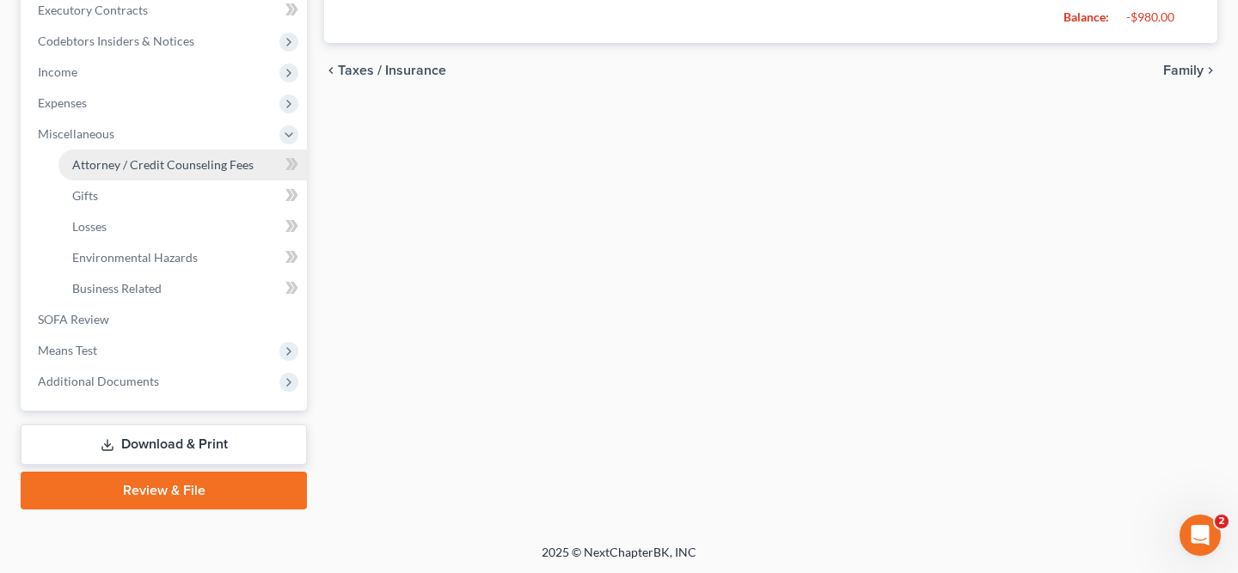
click at [151, 168] on span "Attorney / Credit Counseling Fees" at bounding box center [162, 164] width 181 height 15
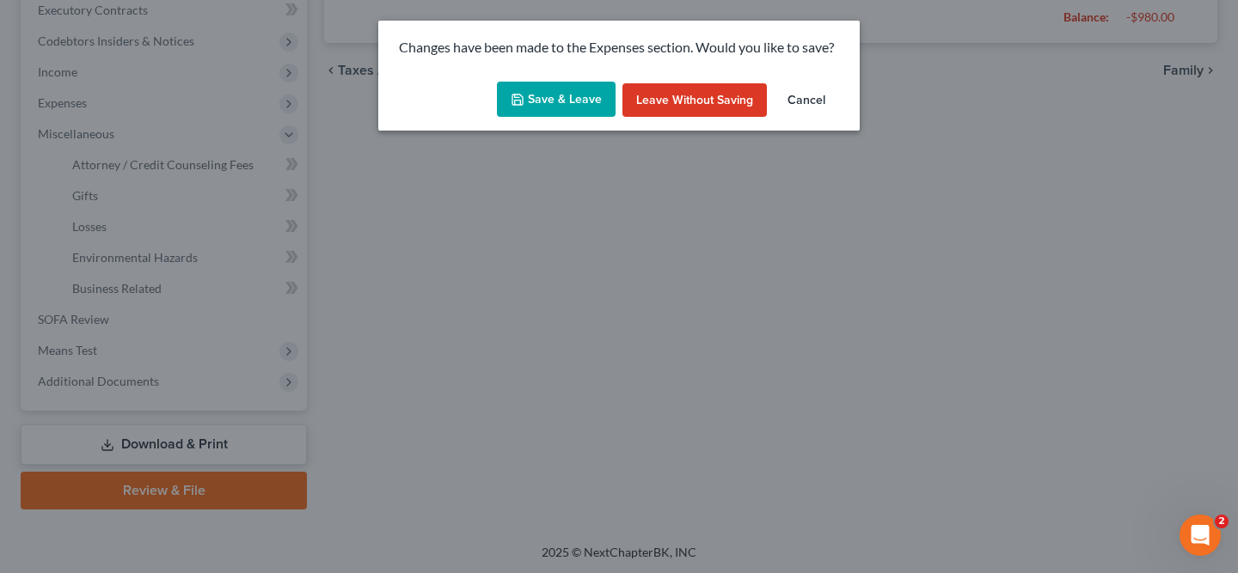
click at [597, 106] on button "Save & Leave" at bounding box center [556, 100] width 119 height 36
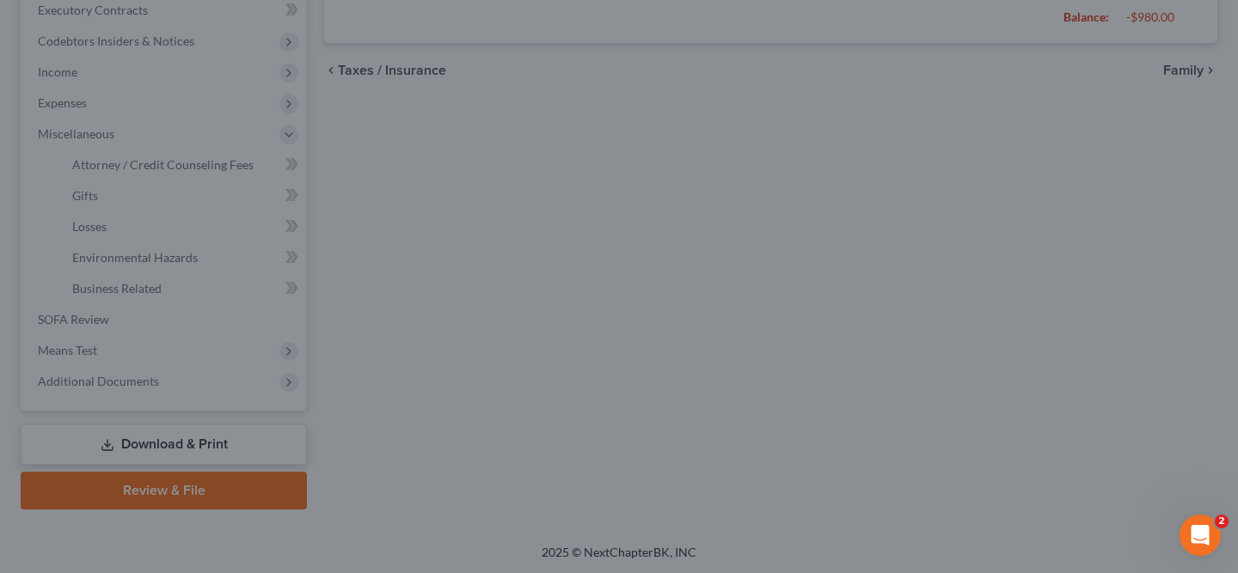
type input "130.00"
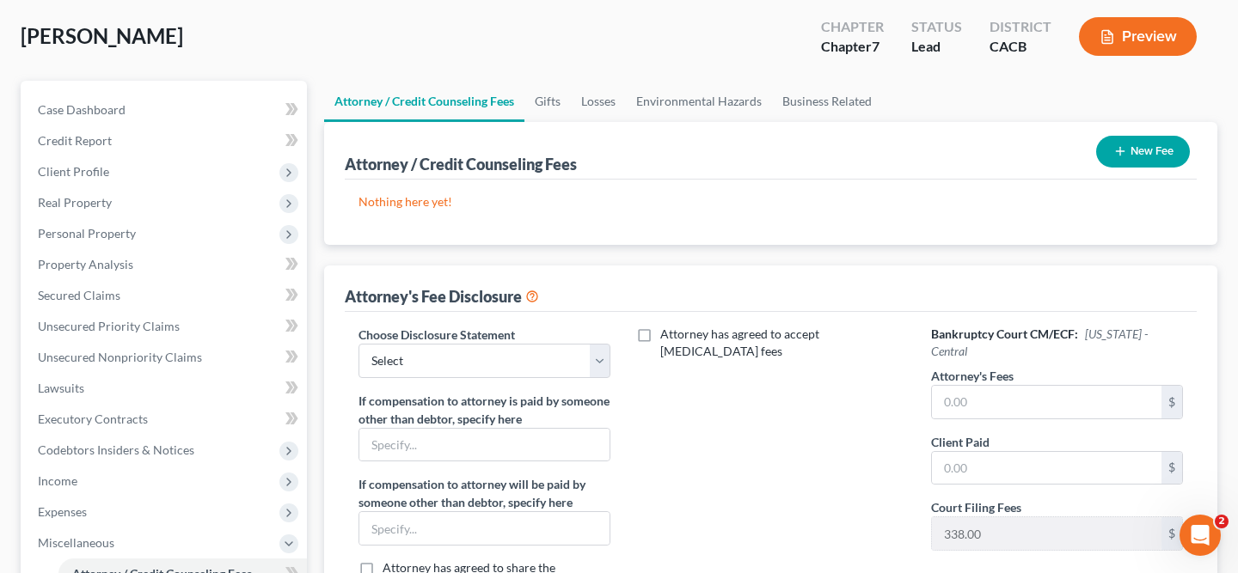
scroll to position [97, 0]
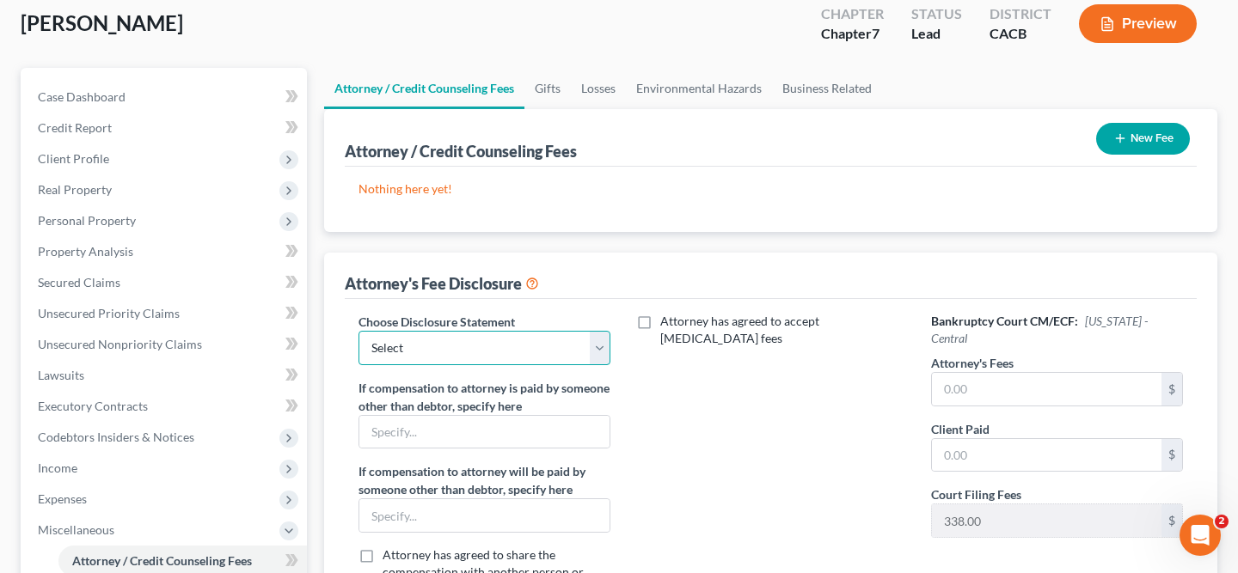
click at [538, 345] on select "Select Fee Disclosure" at bounding box center [485, 348] width 252 height 34
select select "0"
click at [990, 374] on input "text" at bounding box center [1047, 389] width 230 height 33
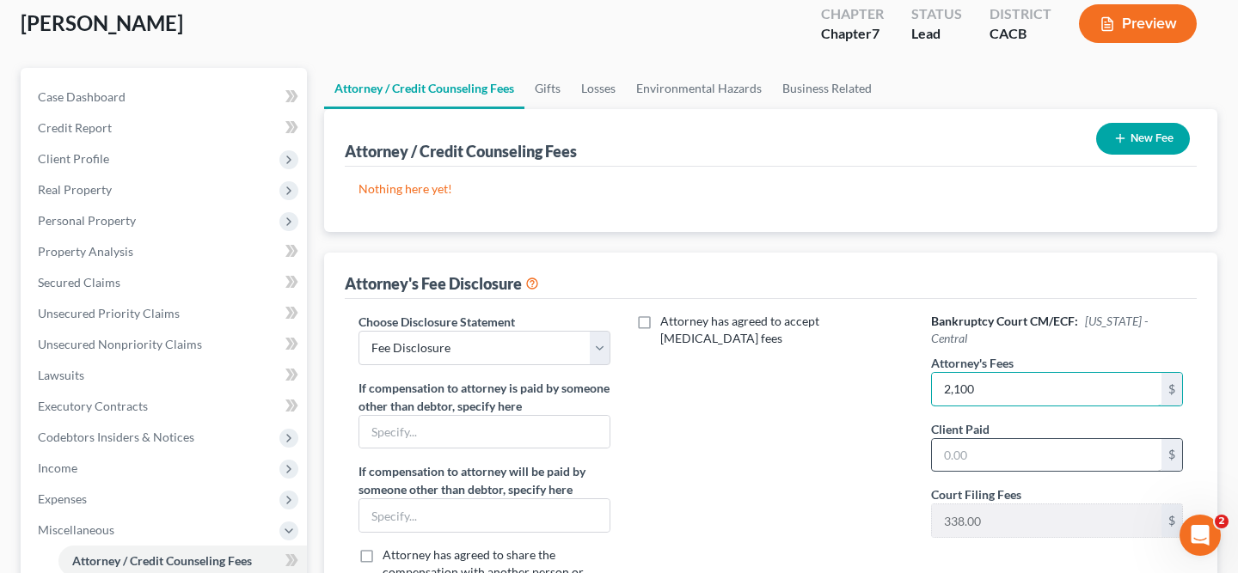
type input "2,100"
click at [986, 449] on input "text" at bounding box center [1047, 455] width 230 height 33
type input "2,100"
click at [699, 493] on div "Attorney has agreed to accept retainer fees" at bounding box center [771, 472] width 286 height 319
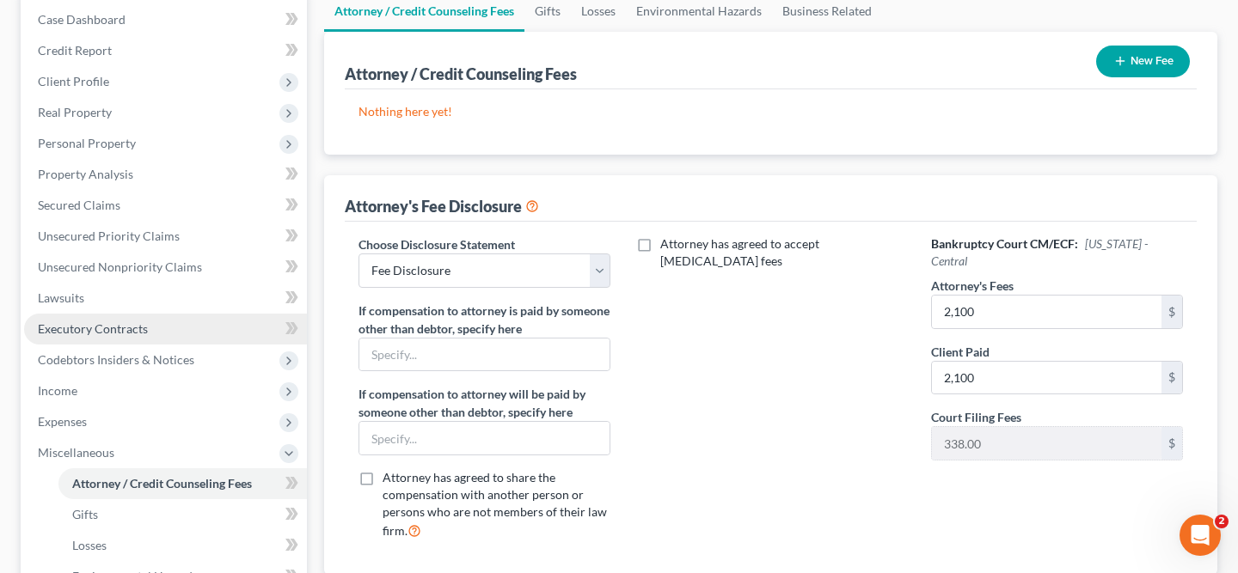
scroll to position [167, 0]
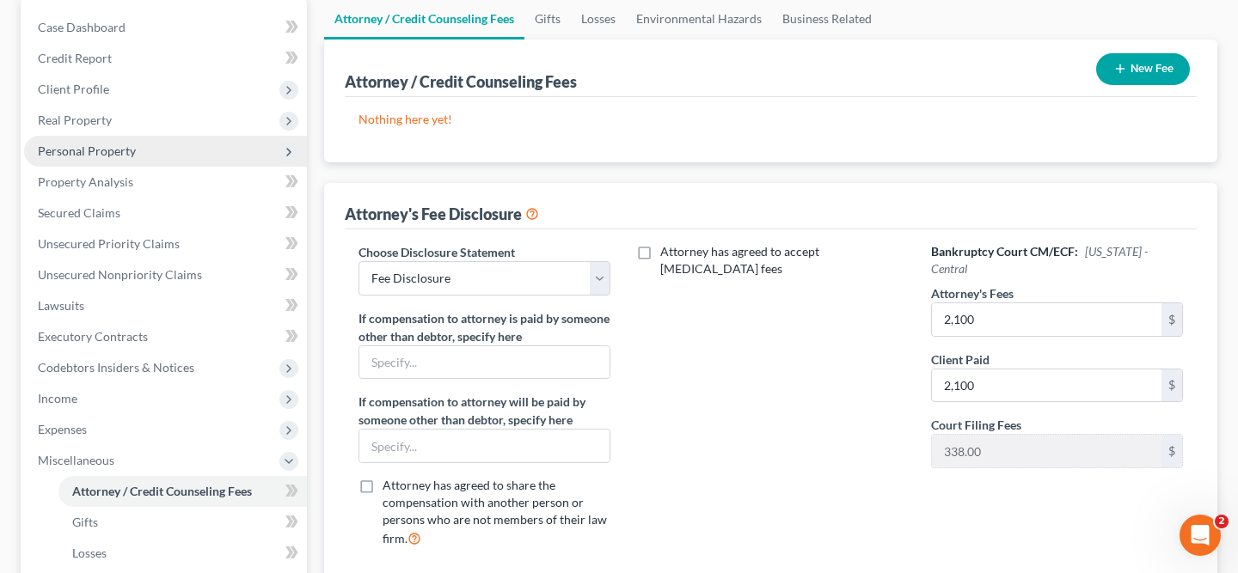
click at [140, 154] on span "Personal Property" at bounding box center [165, 151] width 283 height 31
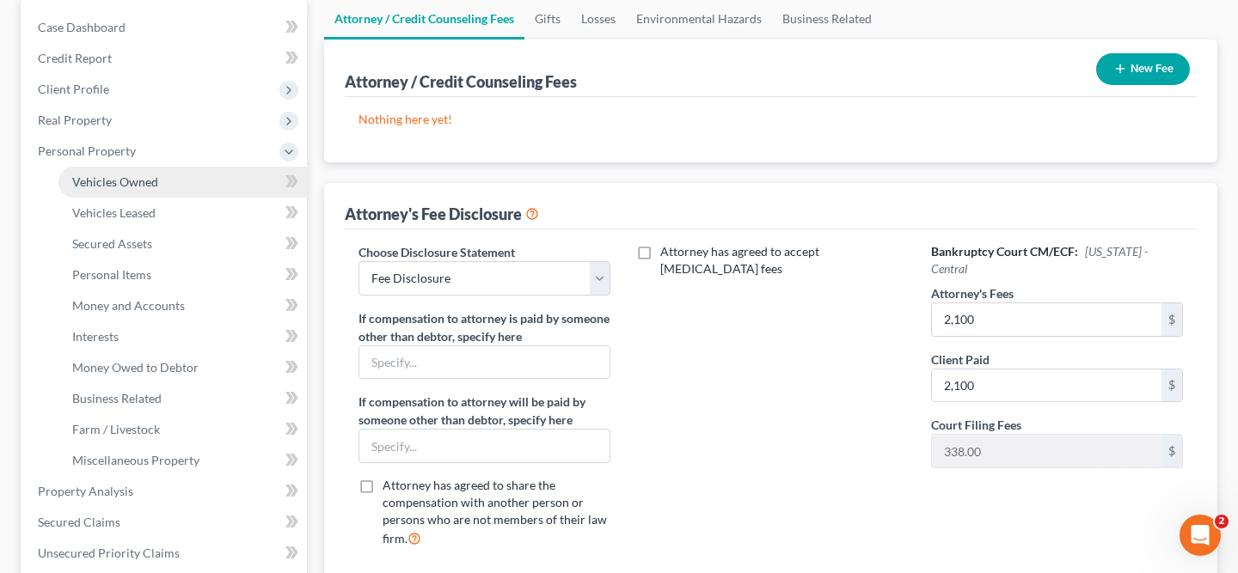
click at [142, 190] on link "Vehicles Owned" at bounding box center [182, 182] width 248 height 31
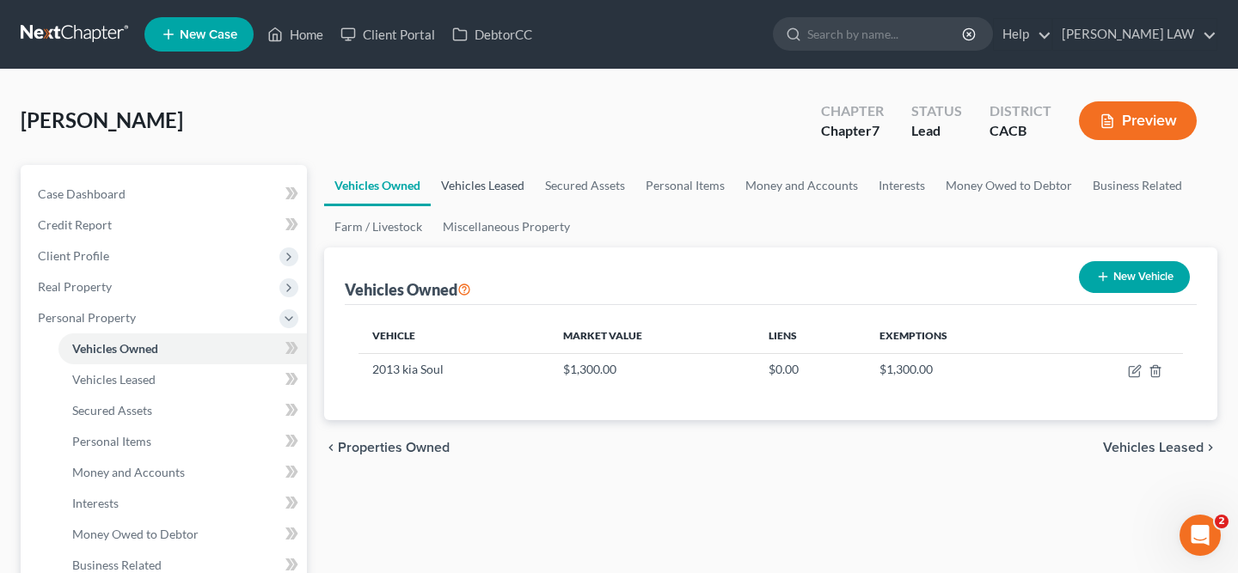
click at [491, 187] on link "Vehicles Leased" at bounding box center [483, 185] width 104 height 41
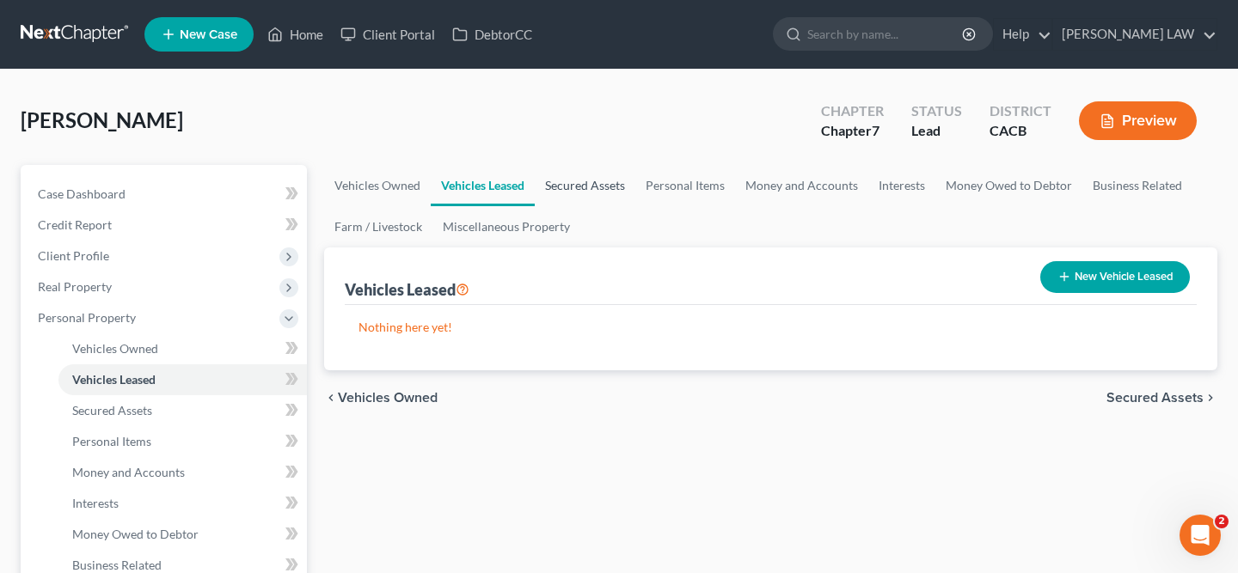
click at [574, 187] on link "Secured Assets" at bounding box center [585, 185] width 101 height 41
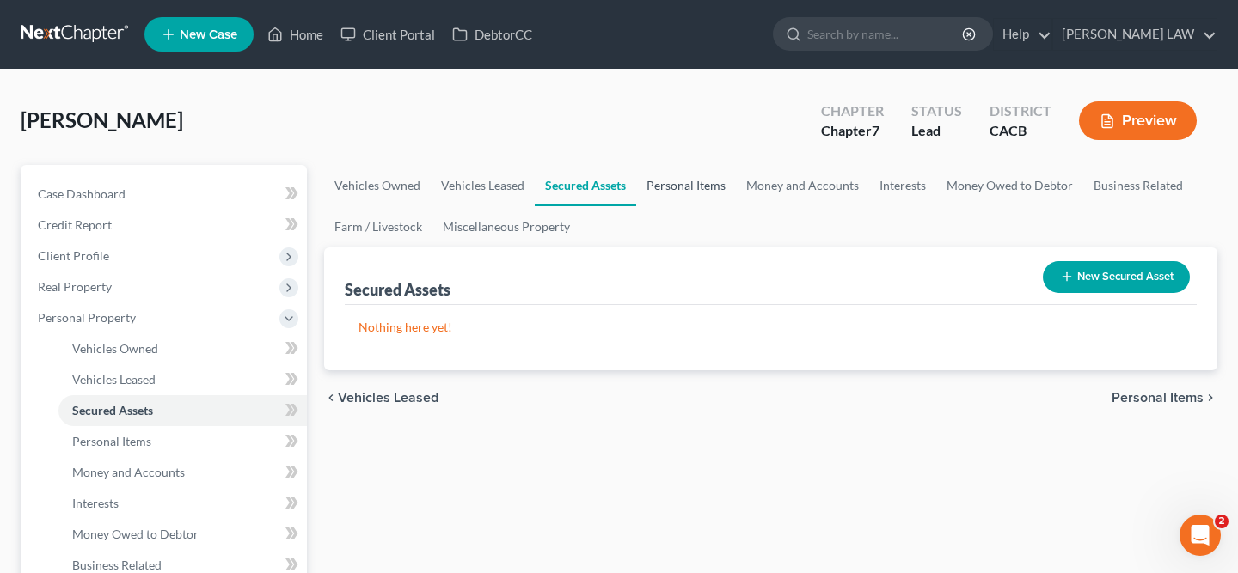
click at [671, 187] on link "Personal Items" at bounding box center [686, 185] width 100 height 41
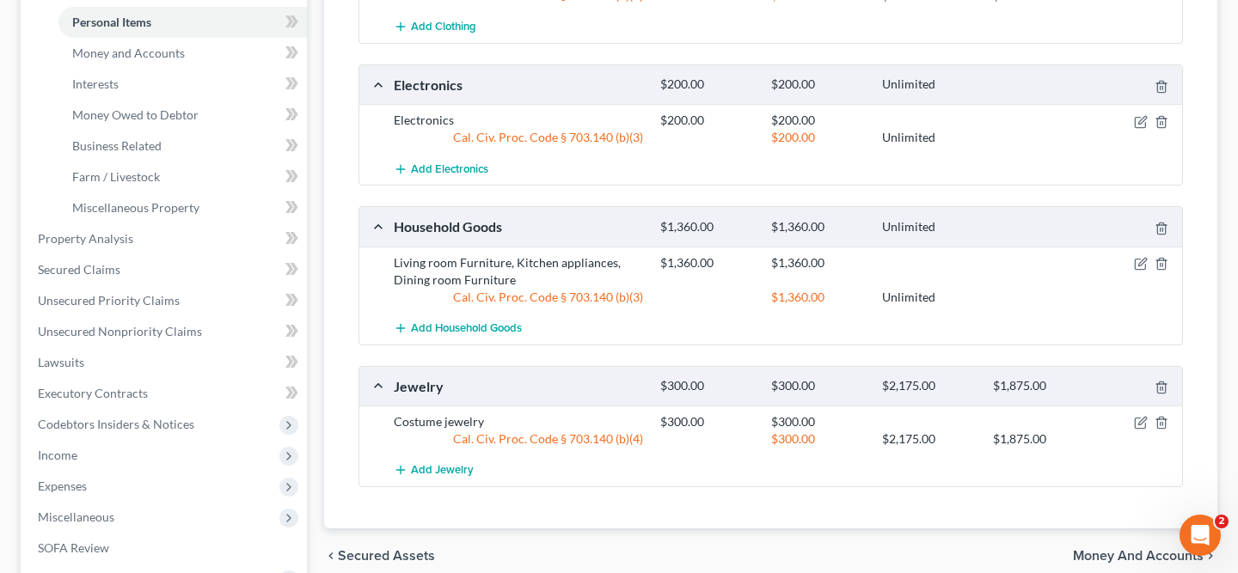
scroll to position [523, 0]
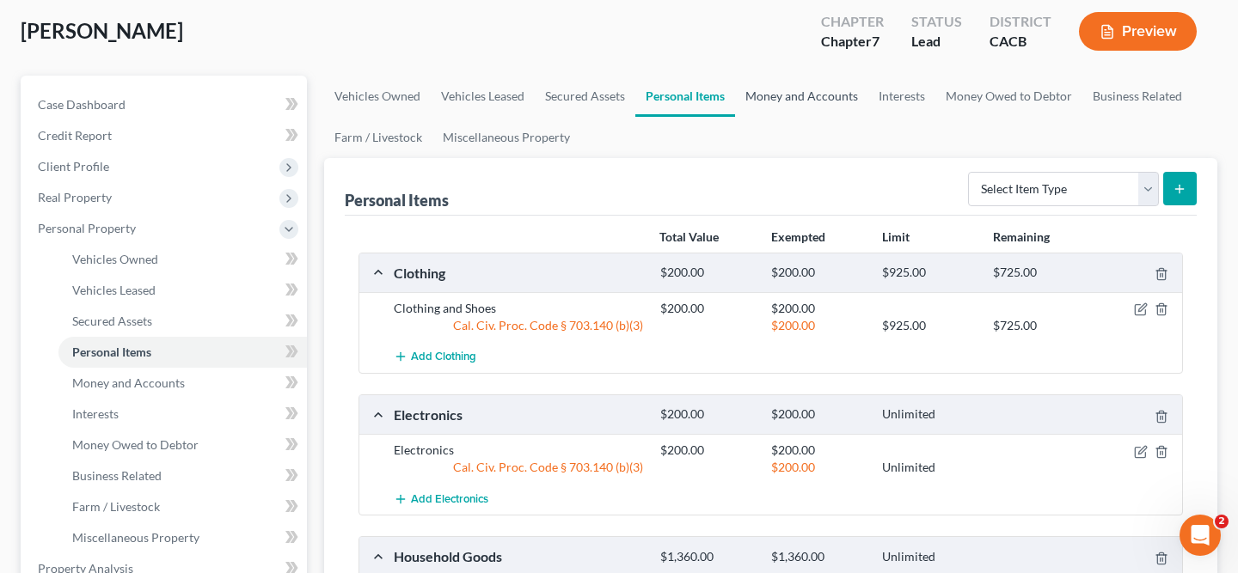
click at [806, 99] on link "Money and Accounts" at bounding box center [801, 96] width 133 height 41
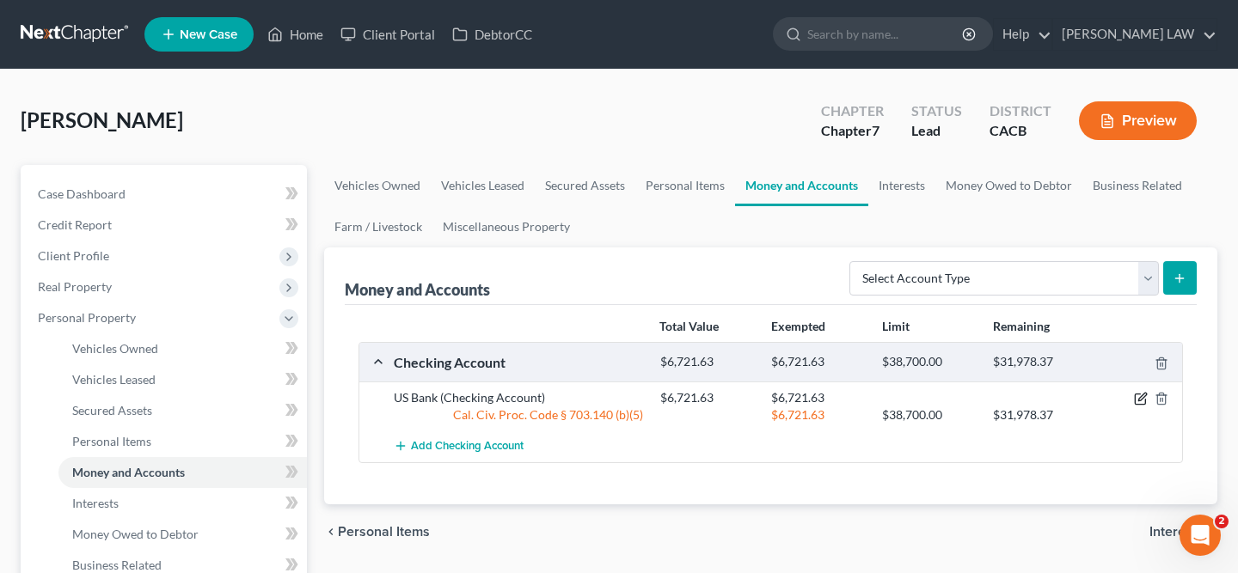
click at [1143, 400] on icon "button" at bounding box center [1141, 399] width 14 height 14
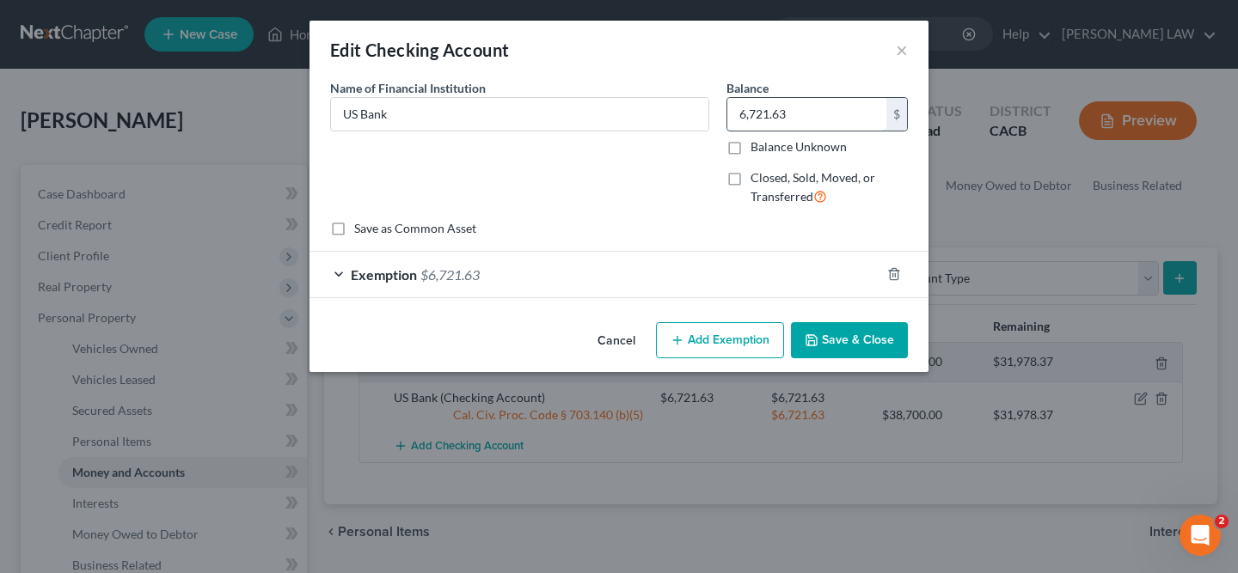
click at [814, 118] on input "6,721.63" at bounding box center [806, 114] width 159 height 33
type input "2,400"
click at [645, 274] on div "Exemption $6,721.63" at bounding box center [594, 275] width 571 height 46
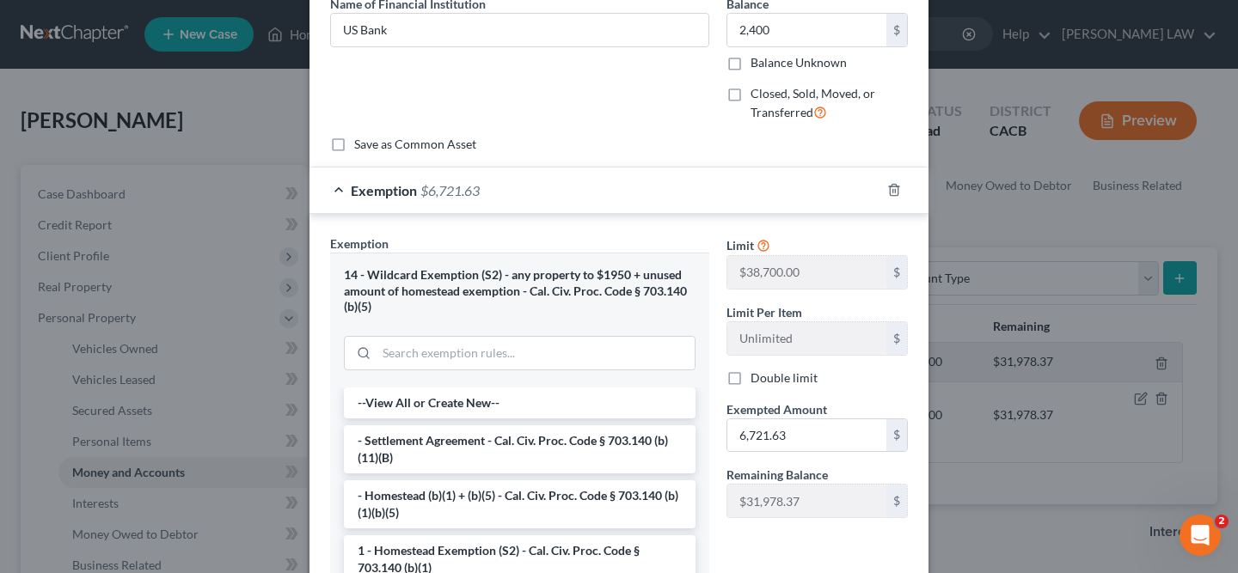
scroll to position [89, 0]
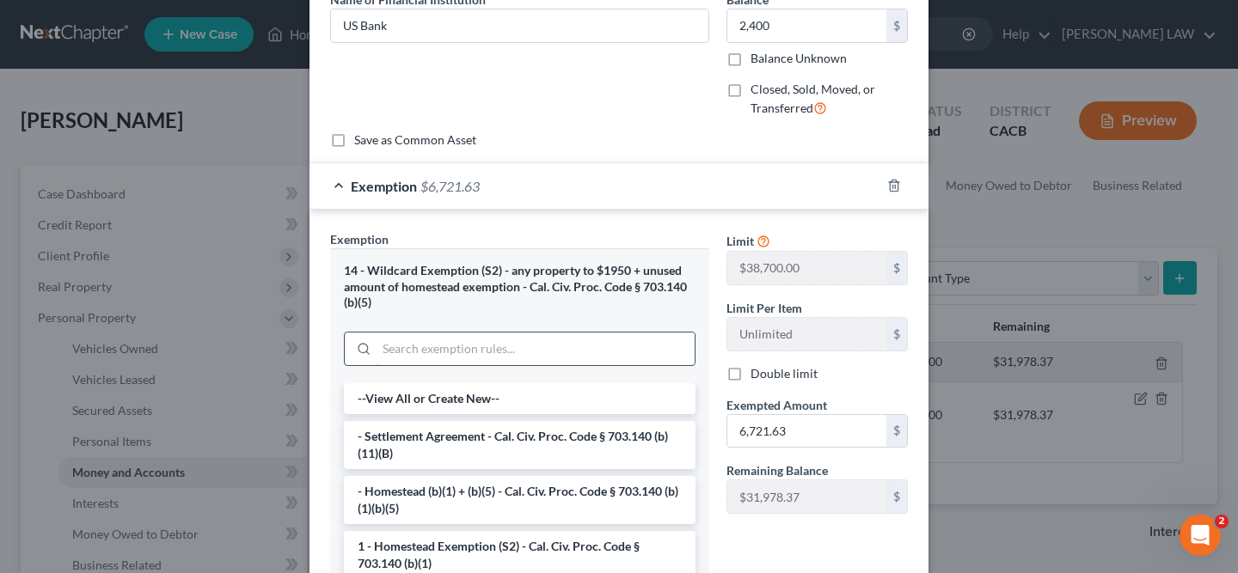
click at [553, 342] on input "search" at bounding box center [536, 349] width 318 height 33
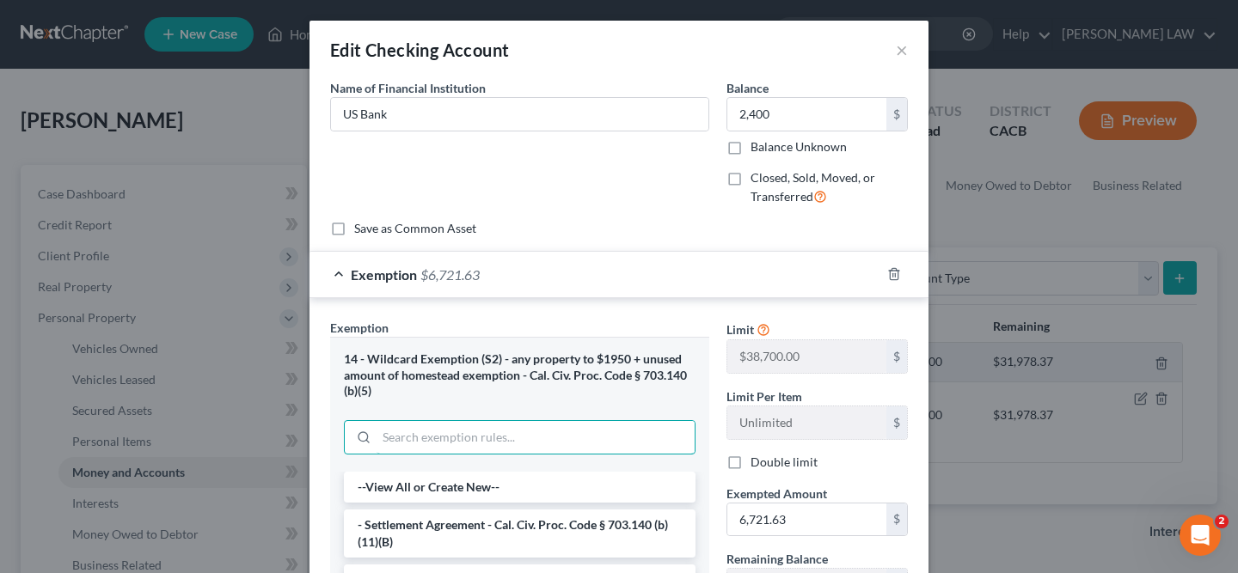
scroll to position [296, 0]
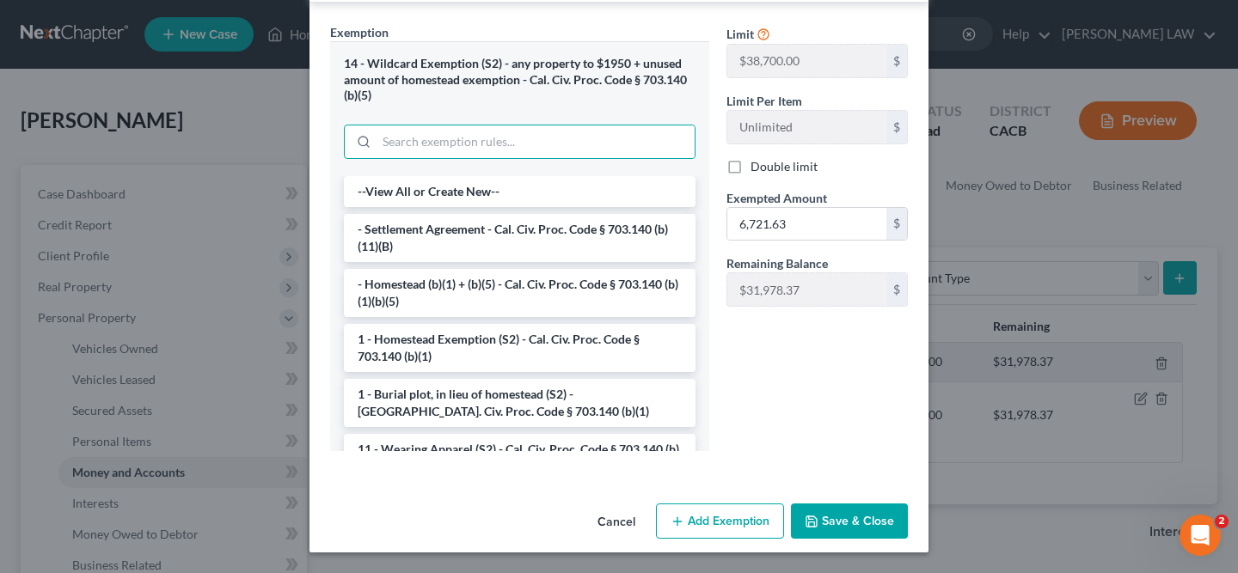
click at [877, 524] on button "Save & Close" at bounding box center [849, 522] width 117 height 36
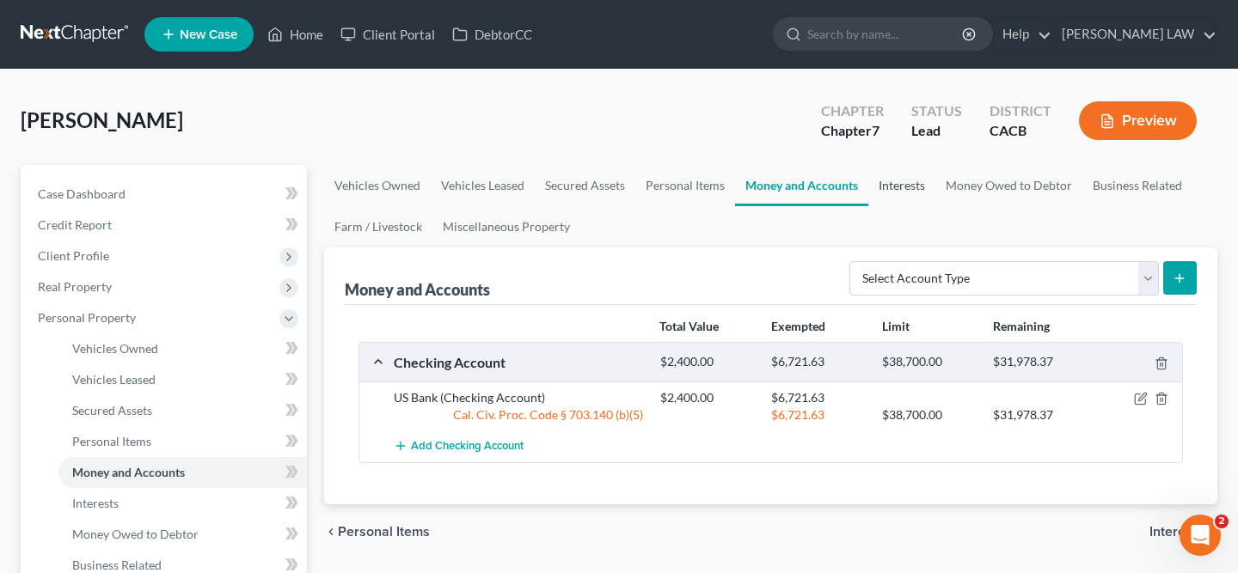
click at [916, 193] on link "Interests" at bounding box center [901, 185] width 67 height 41
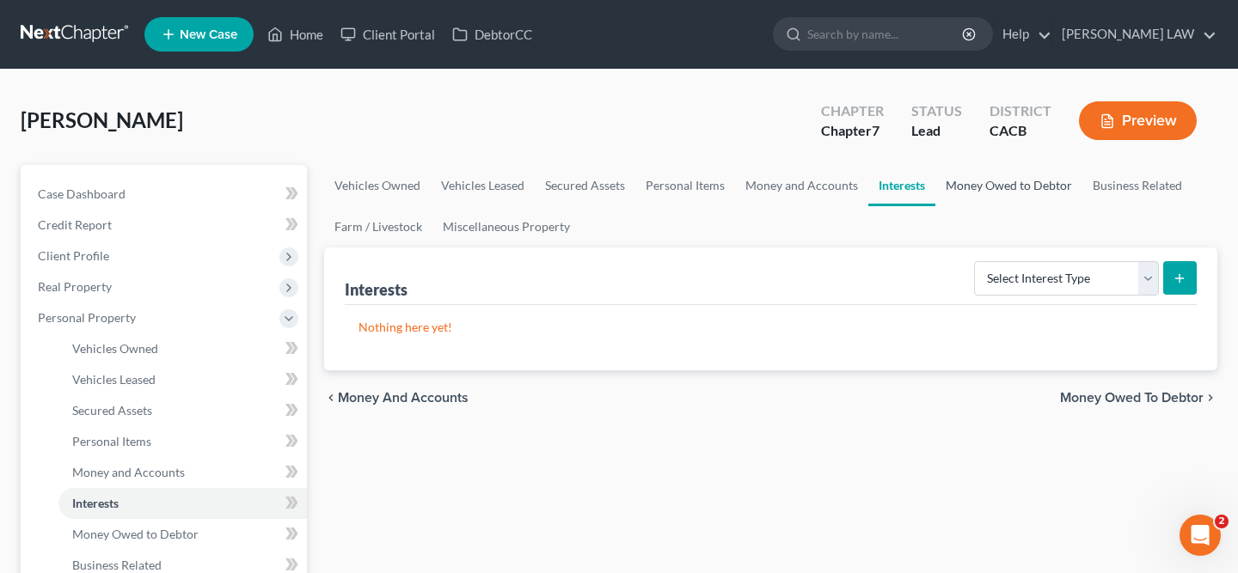
click at [982, 193] on link "Money Owed to Debtor" at bounding box center [1008, 185] width 147 height 41
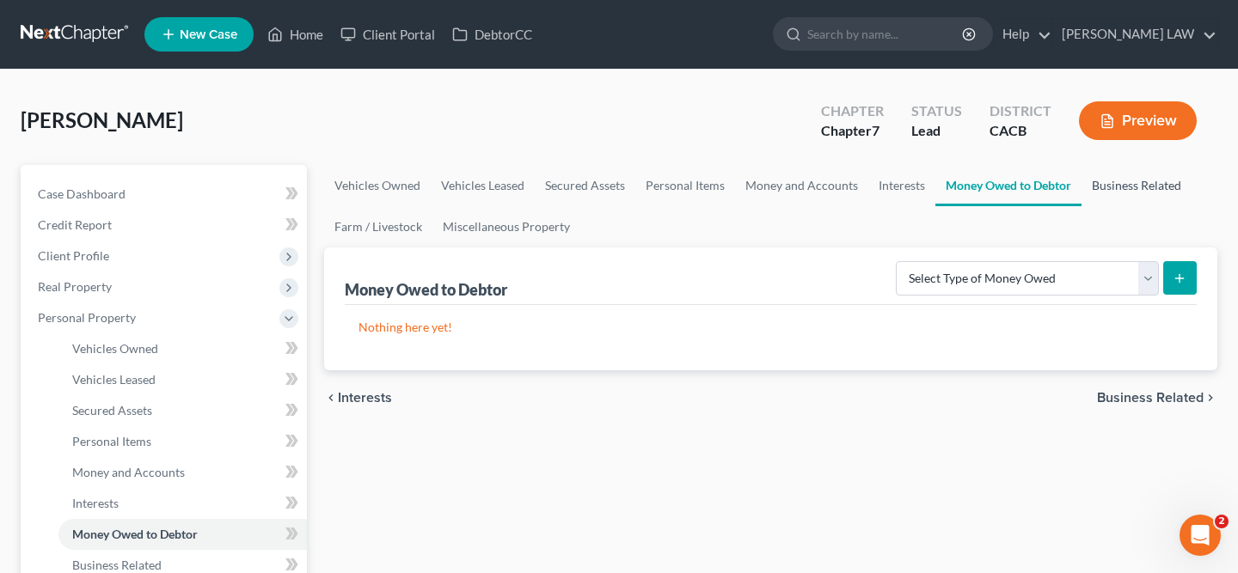
click at [1124, 180] on link "Business Related" at bounding box center [1137, 185] width 110 height 41
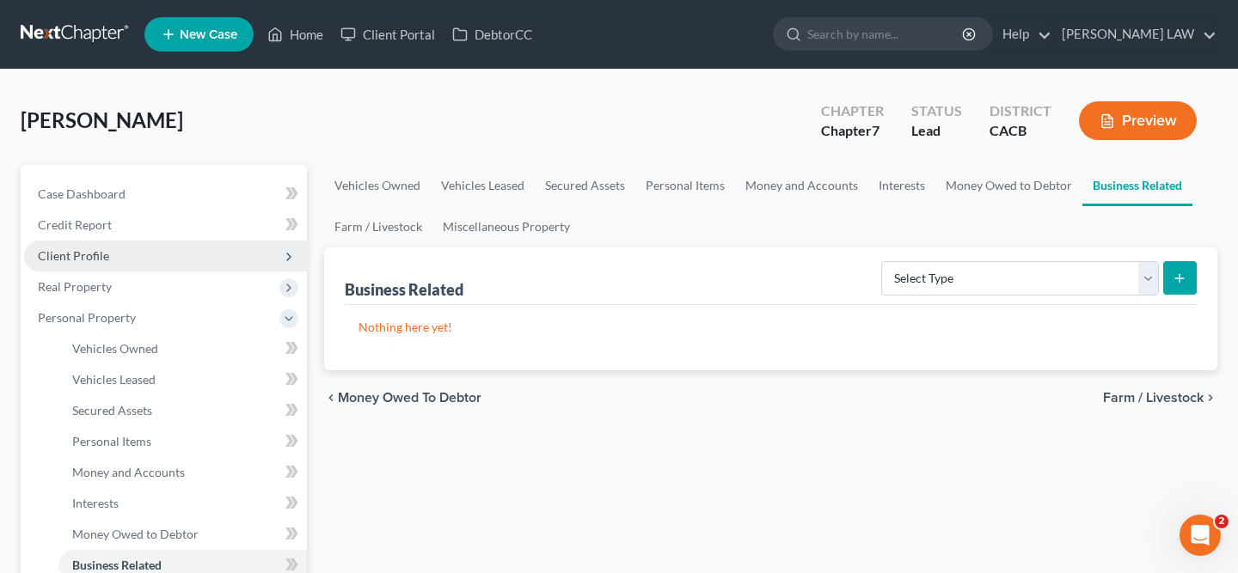
click at [162, 249] on span "Client Profile" at bounding box center [165, 256] width 283 height 31
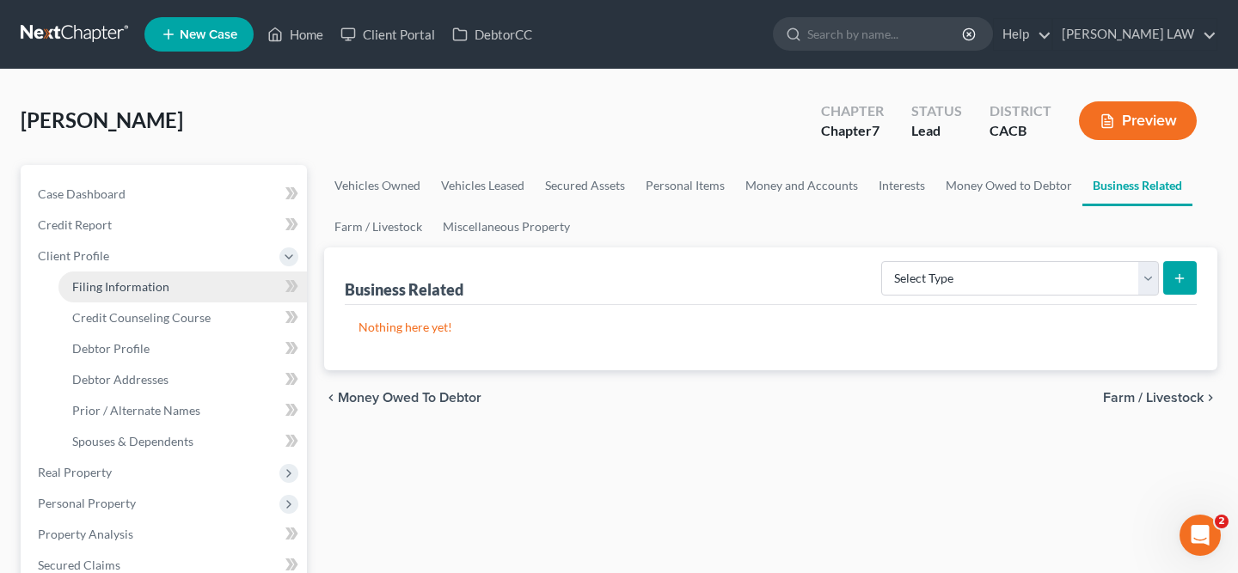
click at [195, 284] on link "Filing Information" at bounding box center [182, 287] width 248 height 31
select select "1"
select select "0"
select select "7"
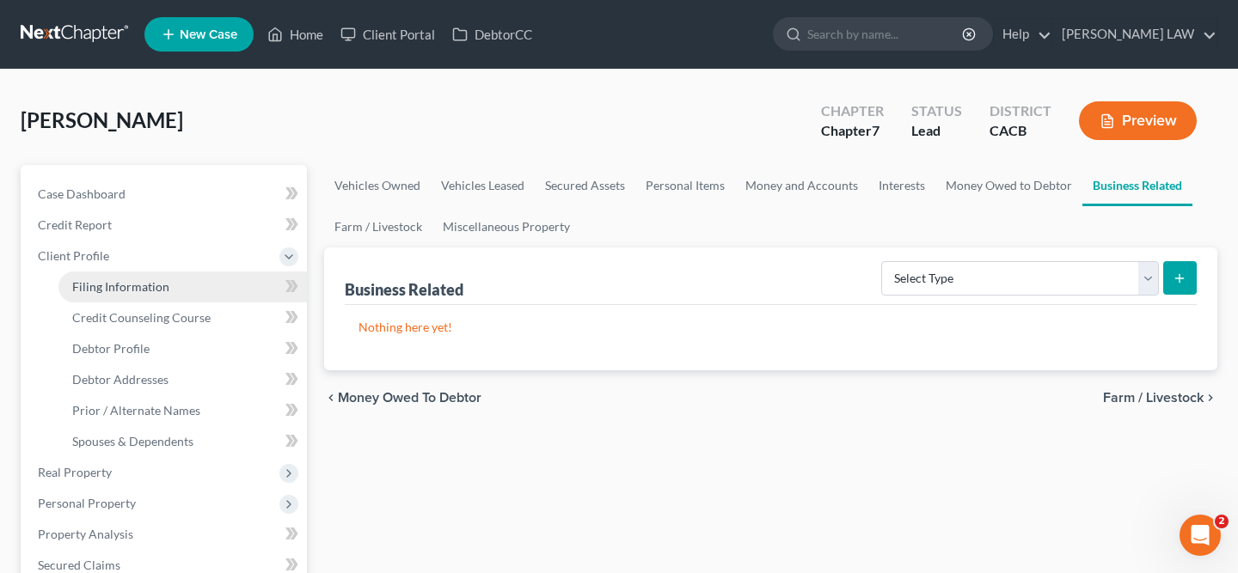
select select "0"
select select "4"
select select "0"
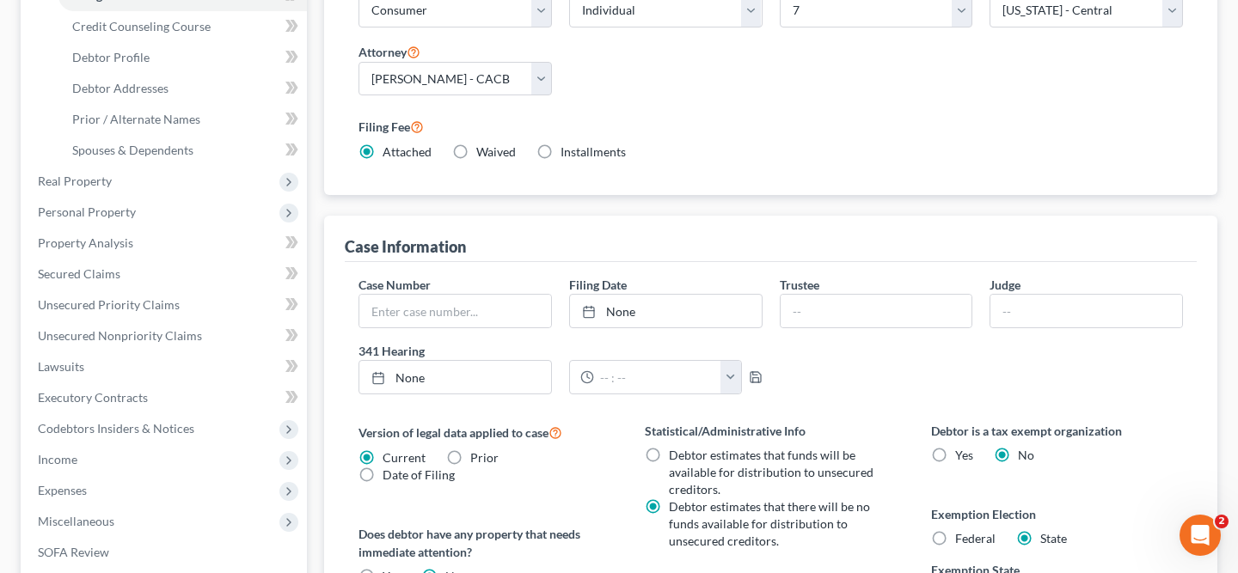
scroll to position [513, 0]
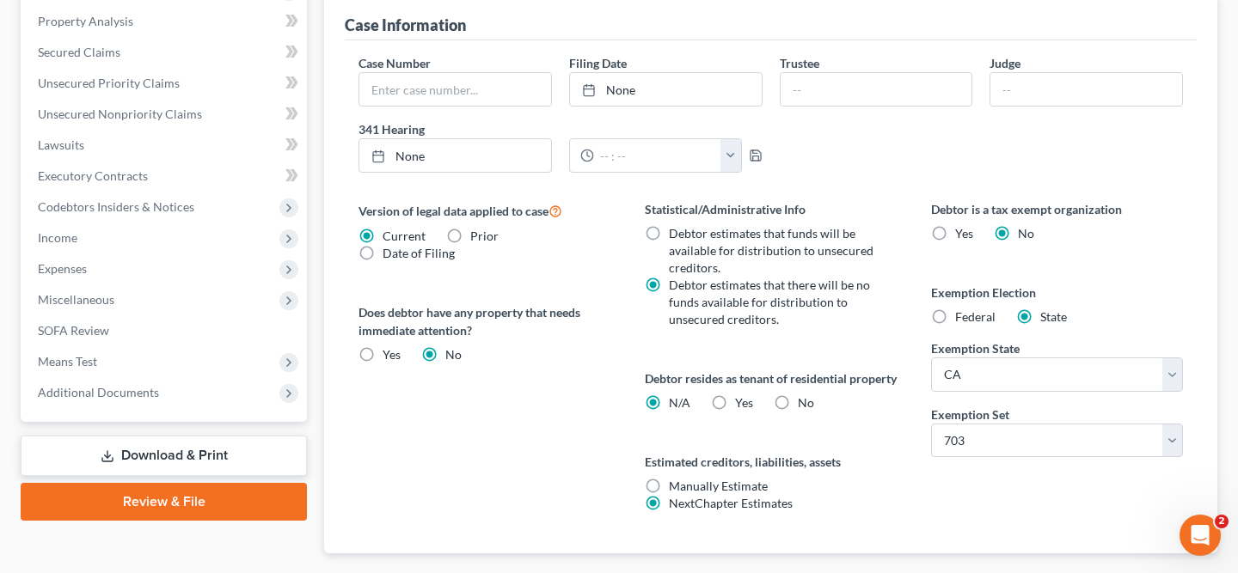
click at [735, 412] on label "Yes Yes" at bounding box center [744, 403] width 18 height 17
click at [742, 406] on input "Yes Yes" at bounding box center [747, 400] width 11 height 11
radio input "true"
radio input "false"
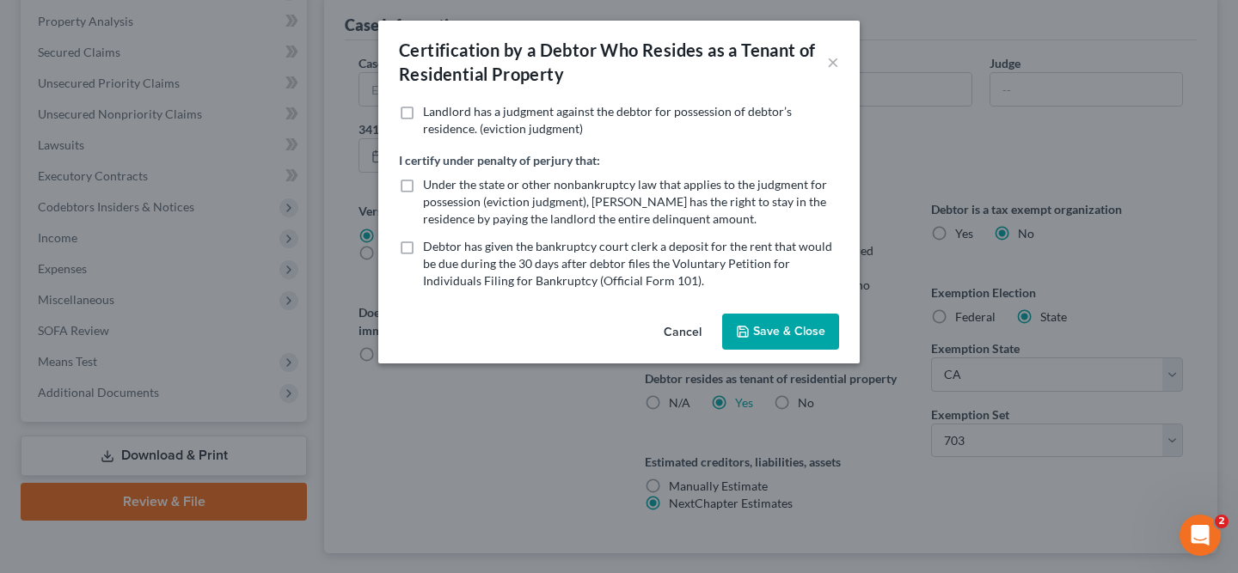
click at [423, 112] on label "Landlord has a judgment against the debtor for possession of debtor’s residence…" at bounding box center [631, 120] width 416 height 34
click at [430, 112] on input "Landlord has a judgment against the debtor for possession of debtor’s residence…" at bounding box center [435, 108] width 11 height 11
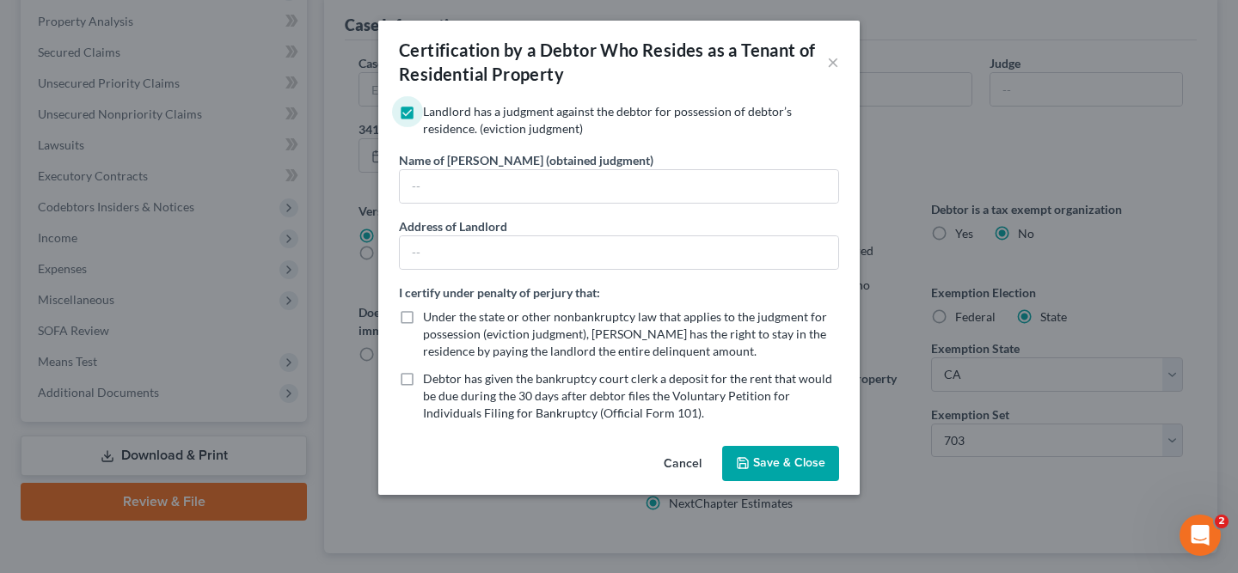
click at [423, 112] on label "Landlord has a judgment against the debtor for possession of debtor’s residence…" at bounding box center [631, 120] width 416 height 34
click at [430, 112] on input "Landlord has a judgment against the debtor for possession of debtor’s residence…" at bounding box center [435, 108] width 11 height 11
checkbox input "false"
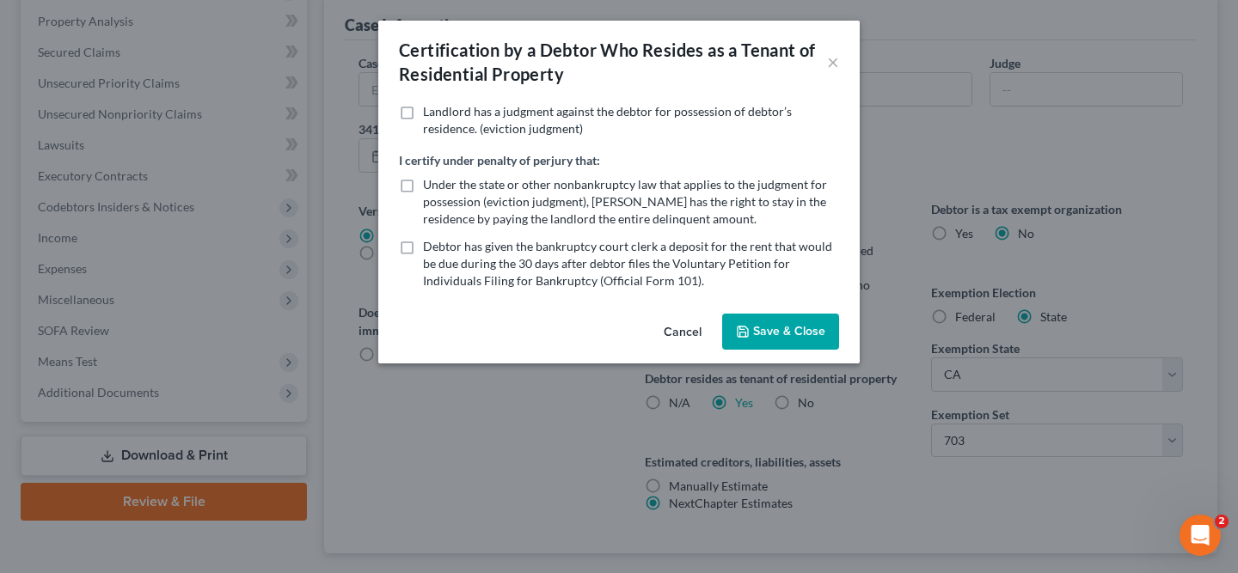
click at [423, 193] on label "Under the state or other nonbankruptcy law that applies to the judgment for pos…" at bounding box center [631, 202] width 416 height 52
click at [430, 187] on input "Under the state or other nonbankruptcy law that applies to the judgment for pos…" at bounding box center [435, 181] width 11 height 11
checkbox input "true"
click at [423, 248] on label "Debtor has given the bankruptcy court clerk a deposit for the rent that would b…" at bounding box center [631, 264] width 416 height 52
click at [430, 248] on input "Debtor has given the bankruptcy court clerk a deposit for the rent that would b…" at bounding box center [435, 243] width 11 height 11
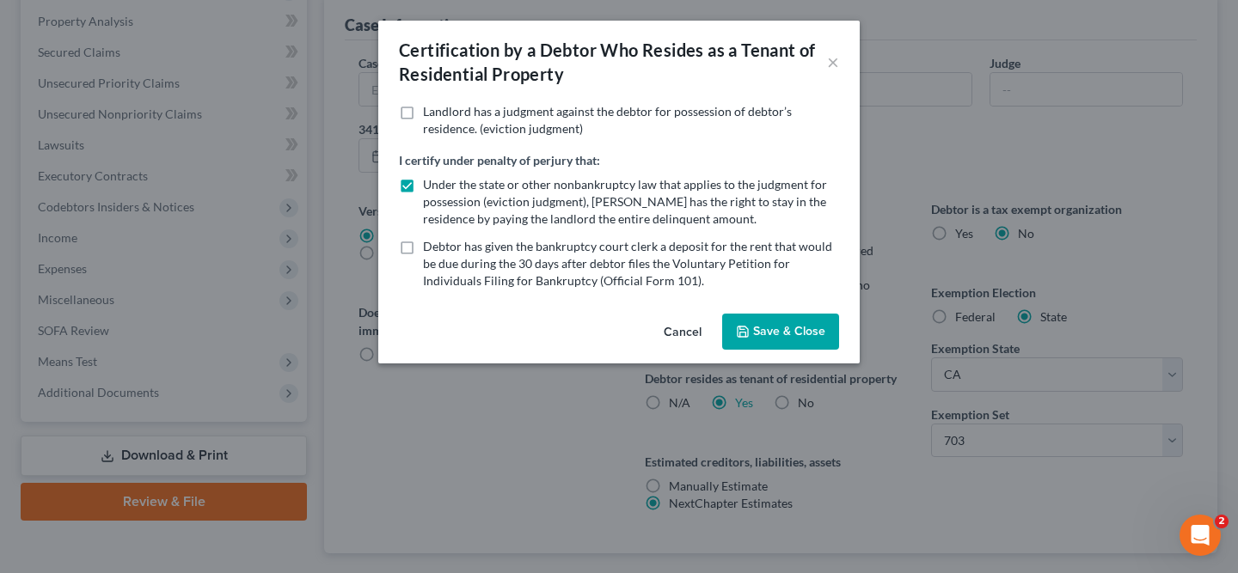
checkbox input "true"
click at [788, 327] on button "Save & Close" at bounding box center [780, 332] width 117 height 36
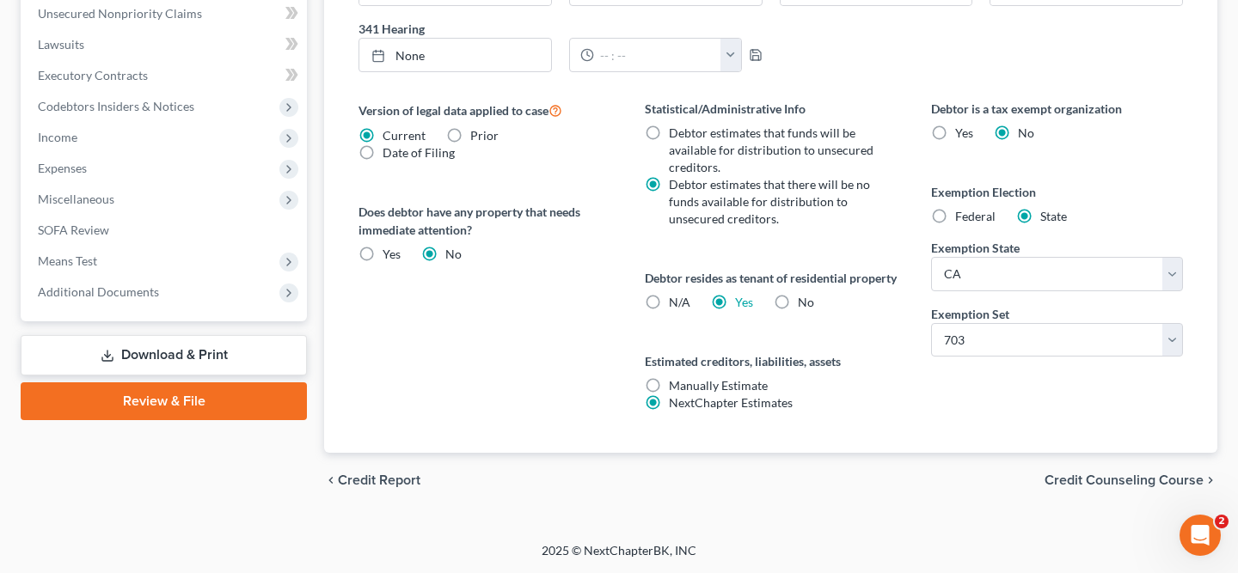
scroll to position [169, 0]
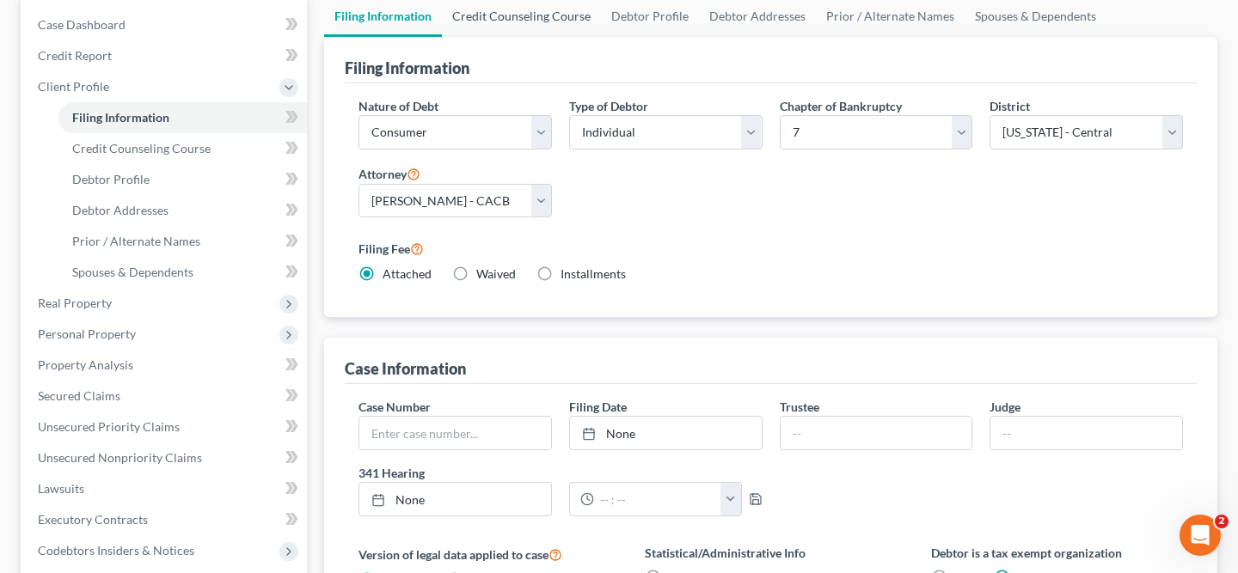
click at [546, 14] on link "Credit Counseling Course" at bounding box center [521, 16] width 159 height 41
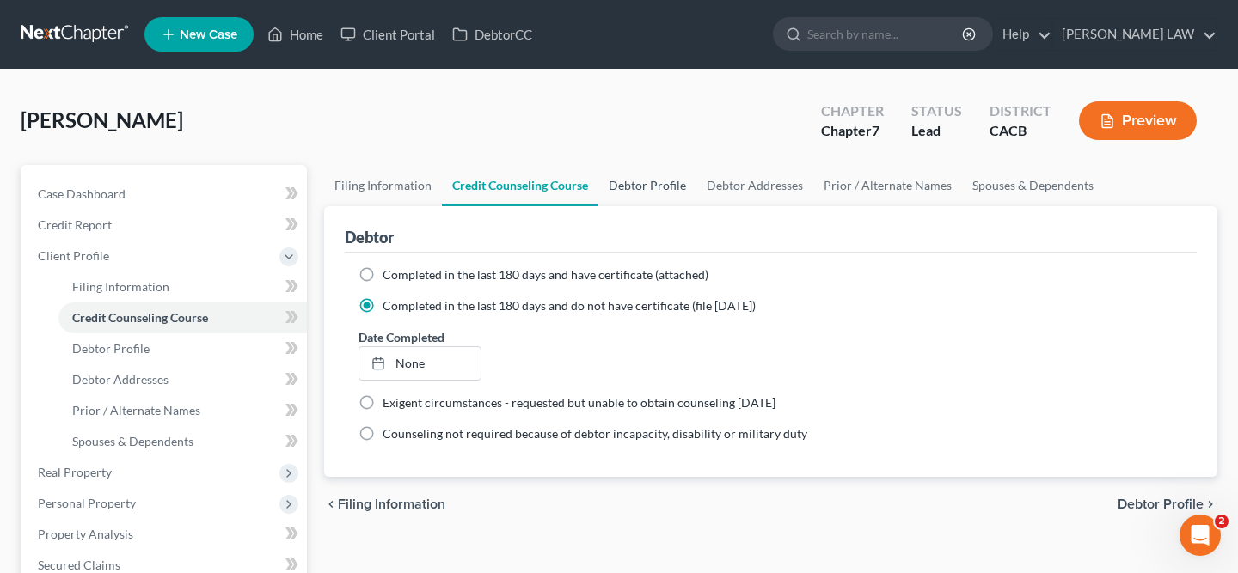
click at [662, 181] on link "Debtor Profile" at bounding box center [647, 185] width 98 height 41
select select "0"
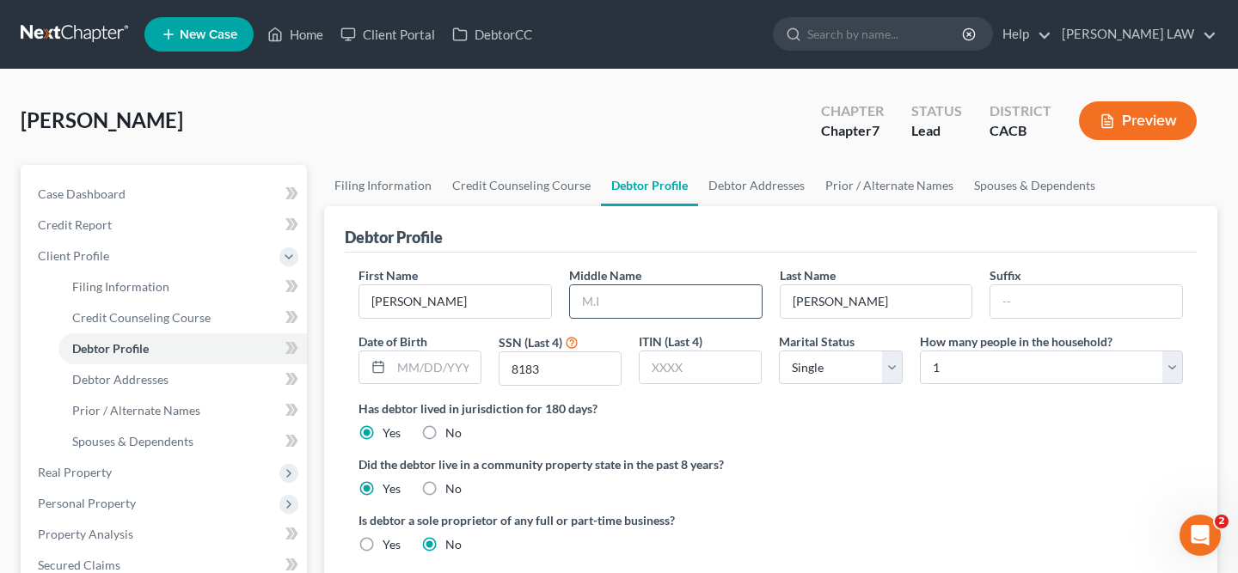
click at [637, 298] on input "text" at bounding box center [666, 301] width 192 height 33
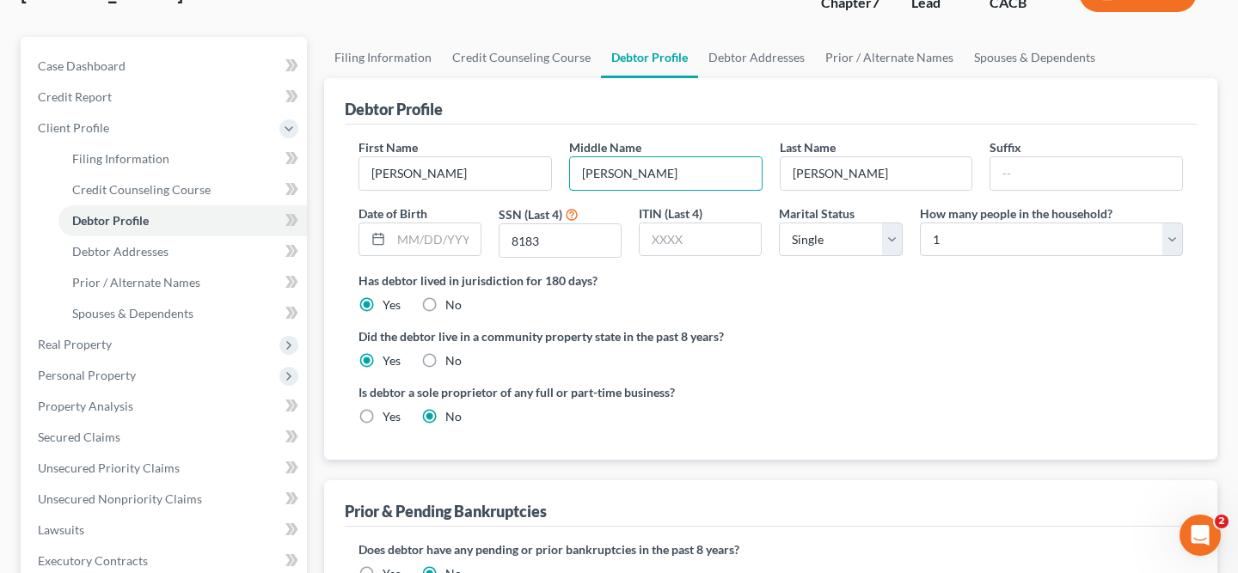
scroll to position [114, 0]
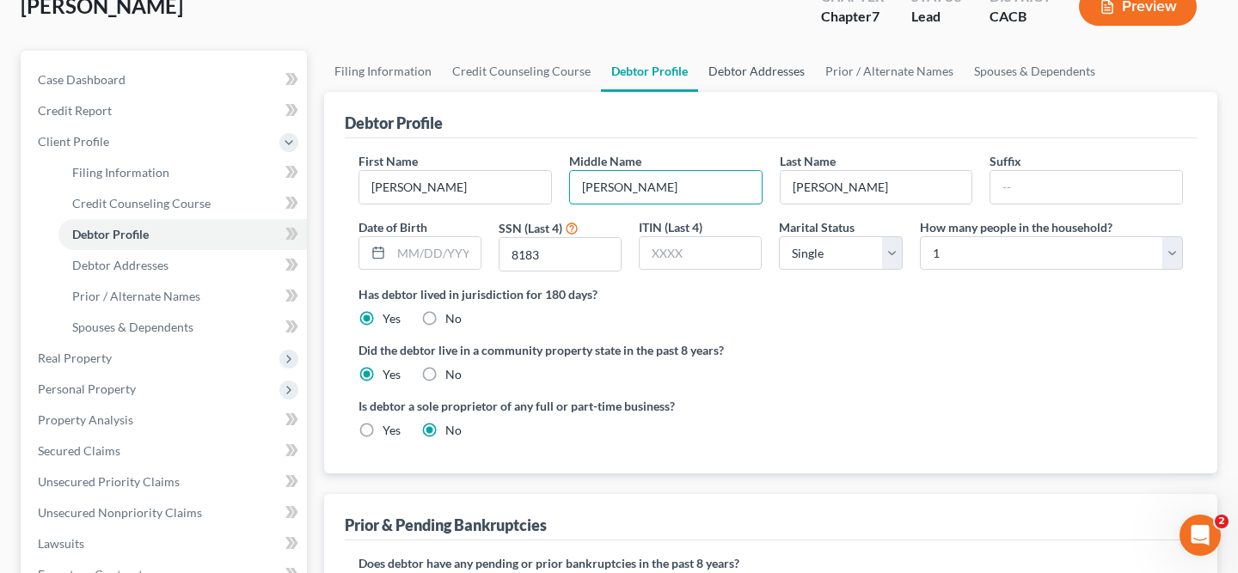
type input "Ann"
click at [739, 76] on link "Debtor Addresses" at bounding box center [756, 71] width 117 height 41
select select "0"
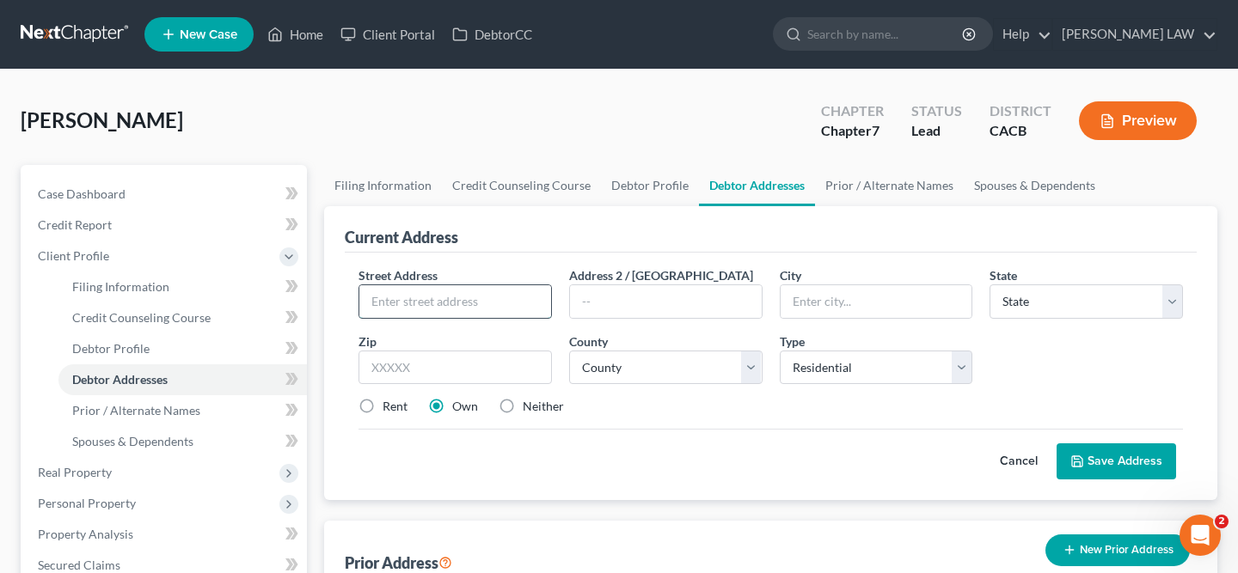
click at [429, 303] on input "text" at bounding box center [455, 301] width 192 height 33
type input "947 E. Santa Clara St"
click at [824, 296] on input "text" at bounding box center [877, 301] width 192 height 33
click at [1025, 310] on select "State AL AK AR AZ CA CO CT DE DC FL GA GU HI ID IL IN IA KS KY LA ME MD MA MI M…" at bounding box center [1086, 302] width 193 height 34
select select "4"
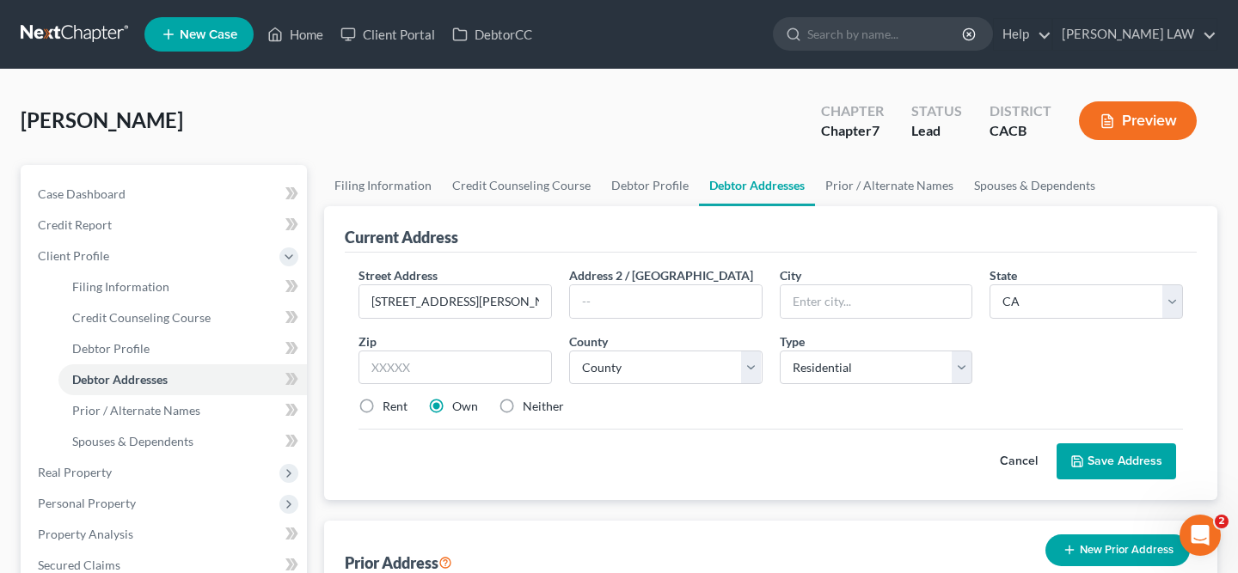
click at [512, 338] on div "Zip *" at bounding box center [455, 359] width 211 height 52
click at [512, 359] on input "text" at bounding box center [455, 368] width 193 height 34
type input "93001"
click at [367, 422] on div "Street Address * 947 E. Santa Clara St Address 2 / PO Box City * State * State …" at bounding box center [771, 348] width 842 height 163
type input "Ventura"
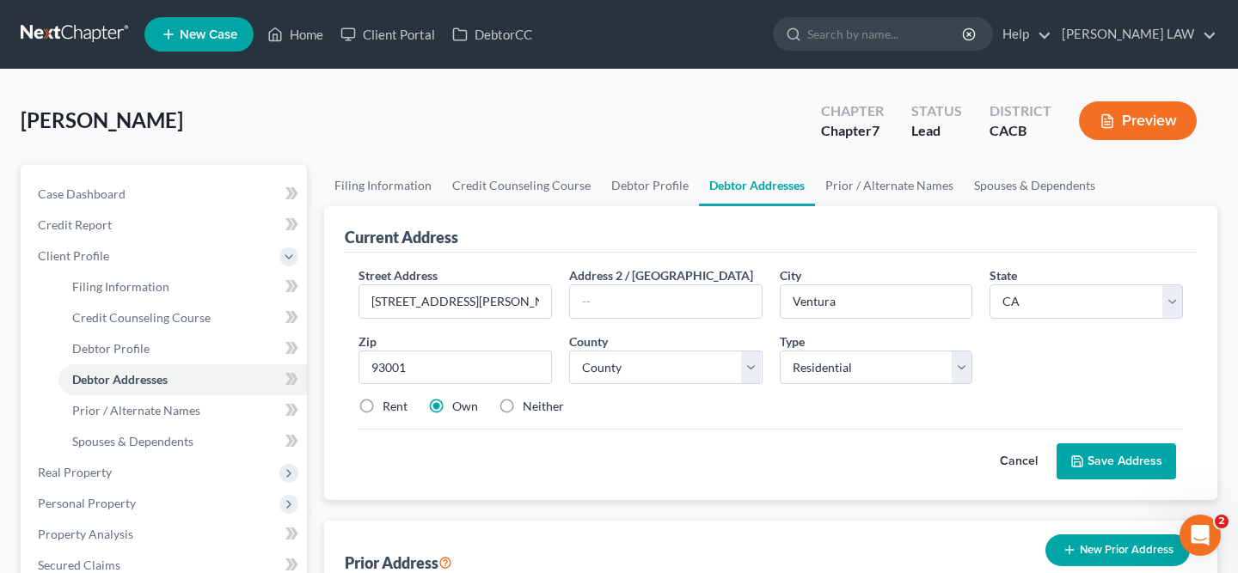
click at [383, 405] on label "Rent" at bounding box center [395, 406] width 25 height 17
click at [389, 405] on input "Rent" at bounding box center [394, 403] width 11 height 11
radio input "true"
click at [670, 371] on select "County Alameda County Alpine County Amador County Butte County Calaveras County…" at bounding box center [665, 368] width 193 height 34
select select "55"
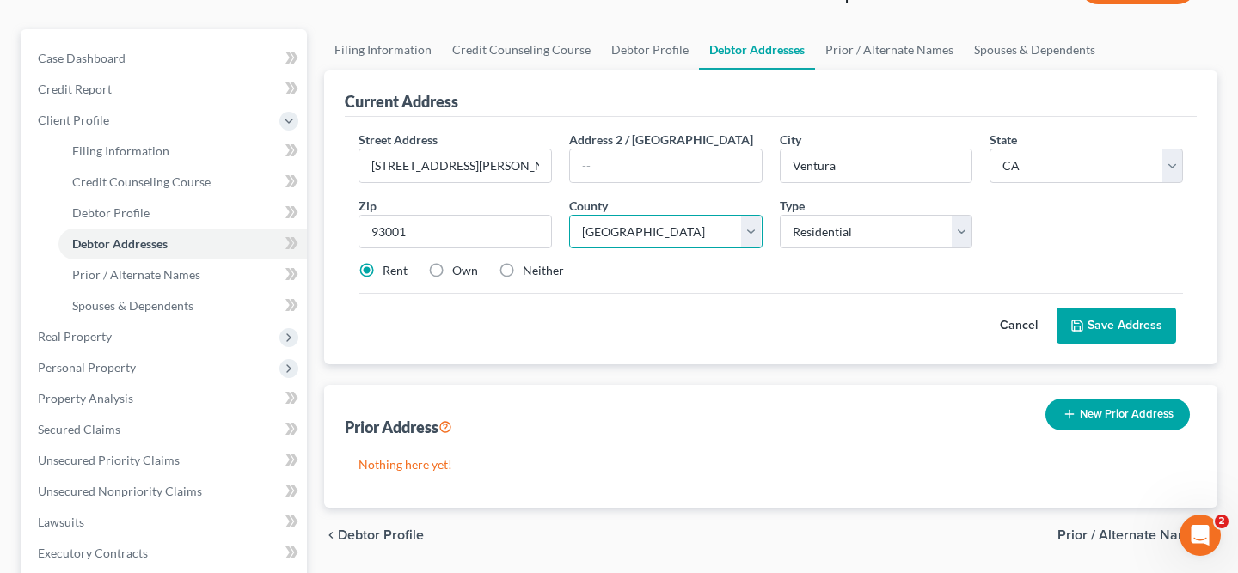
scroll to position [213, 0]
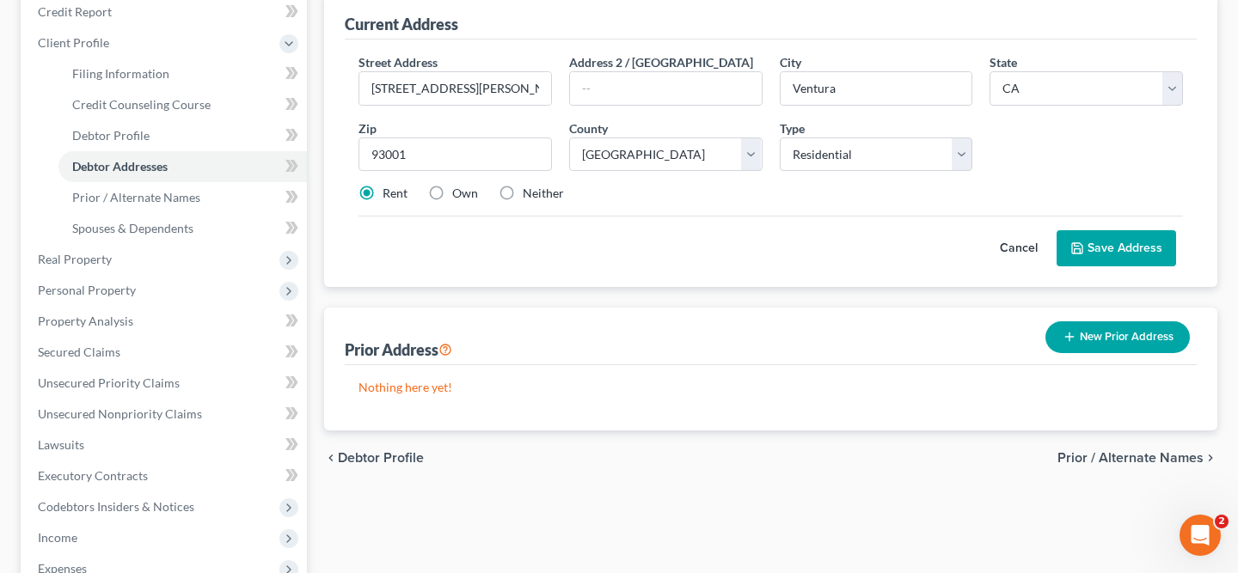
click at [1116, 248] on button "Save Address" at bounding box center [1117, 248] width 120 height 36
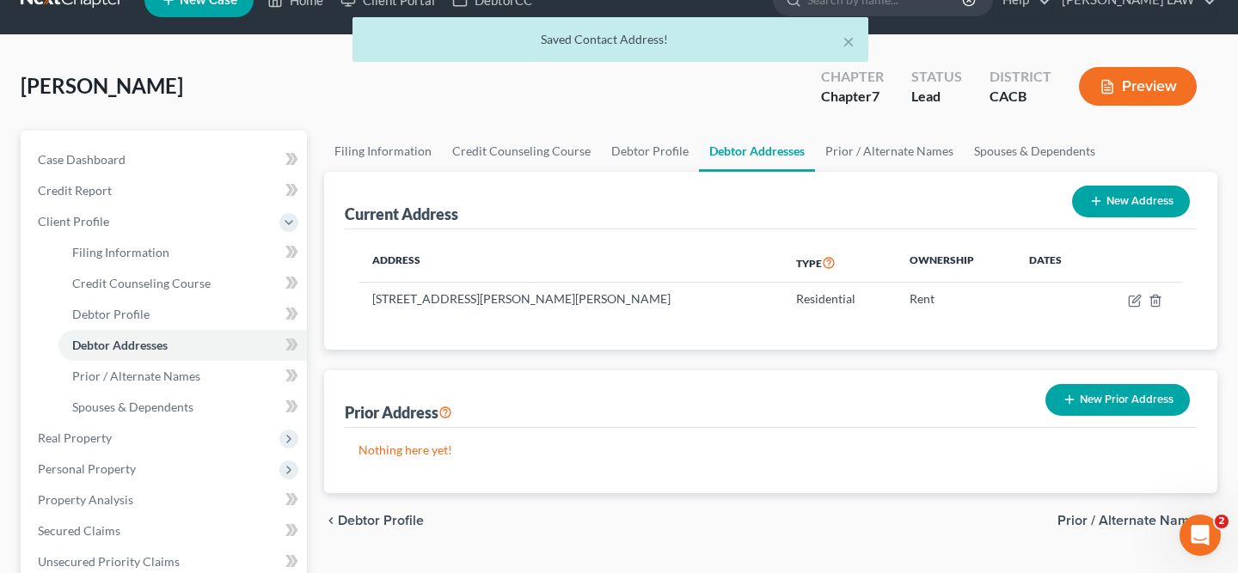
scroll to position [0, 0]
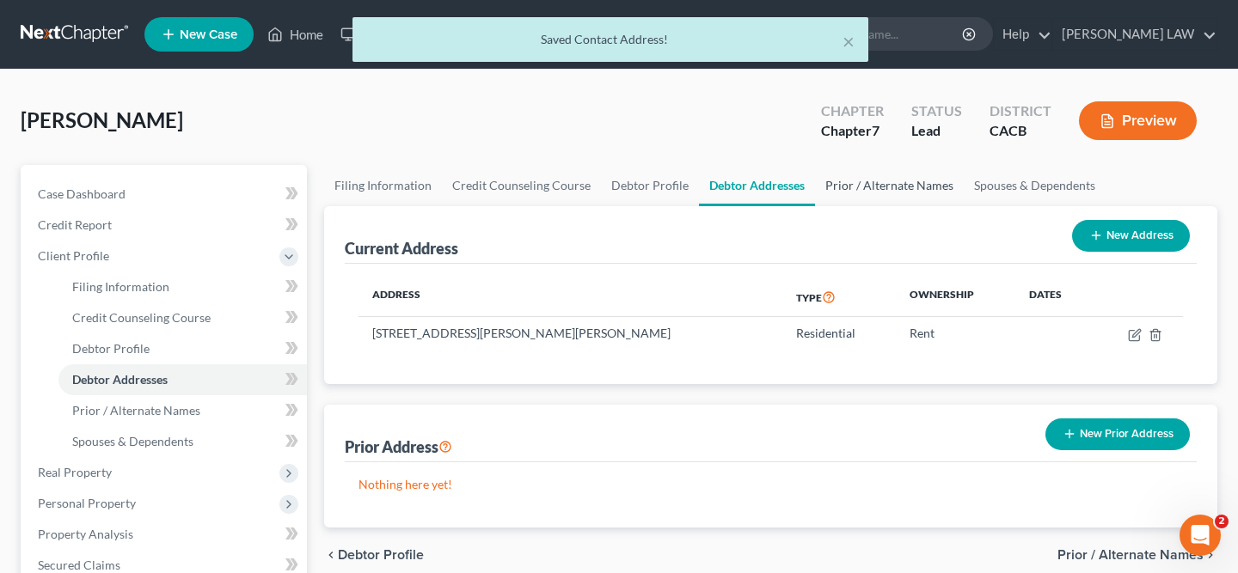
click at [886, 193] on link "Prior / Alternate Names" at bounding box center [889, 185] width 149 height 41
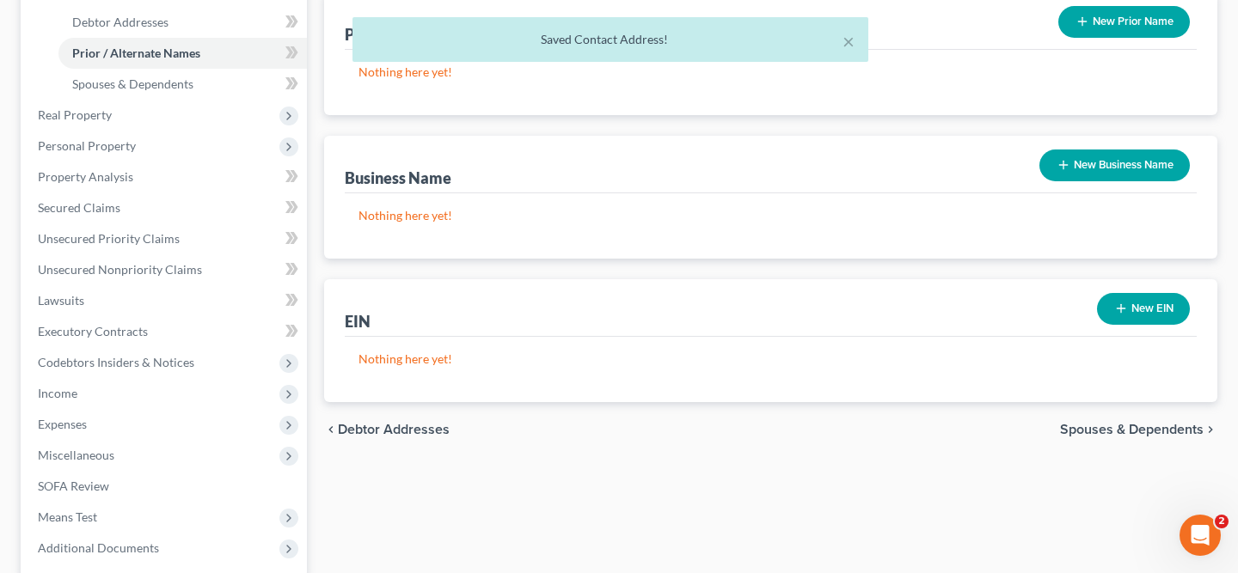
scroll to position [126, 0]
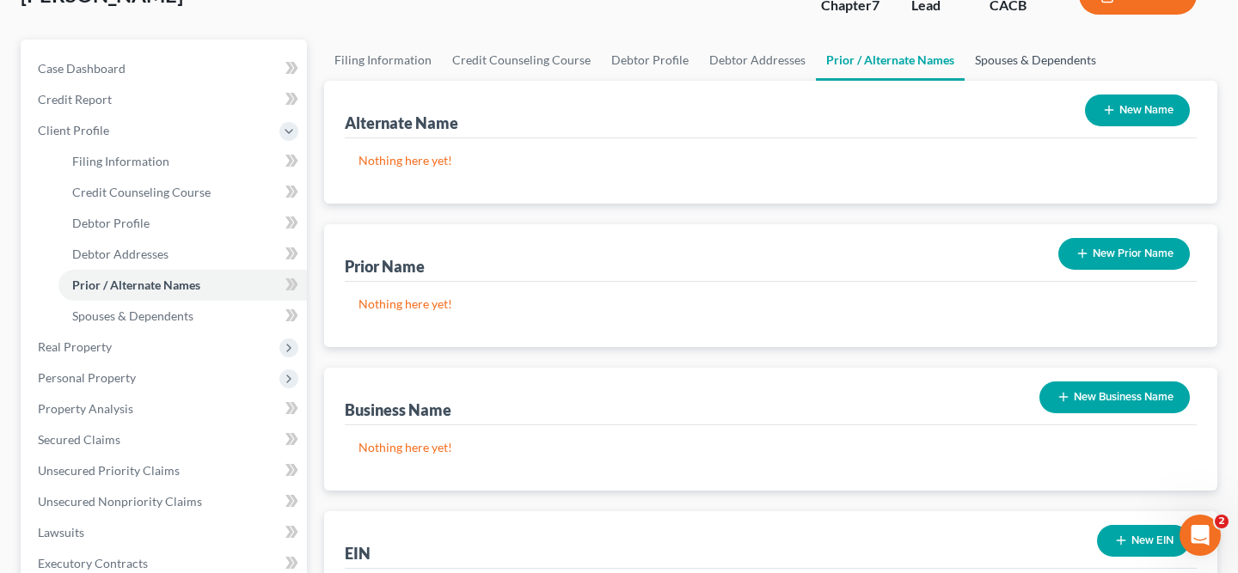
click at [1025, 62] on link "Spouses & Dependents" at bounding box center [1036, 60] width 142 height 41
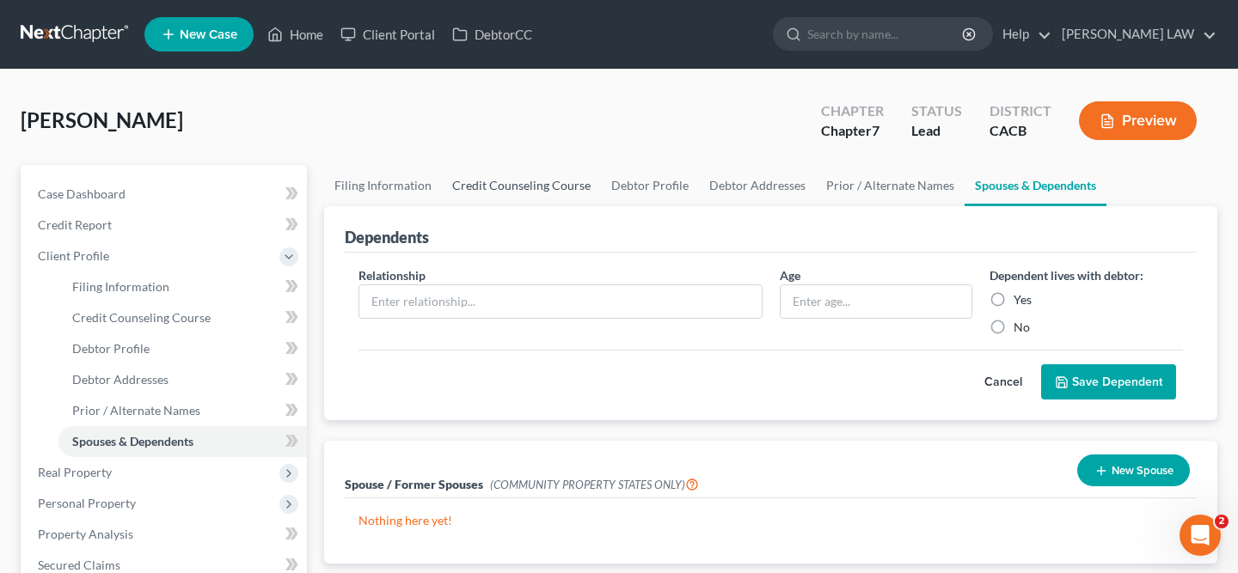
click at [484, 192] on link "Credit Counseling Course" at bounding box center [521, 185] width 159 height 41
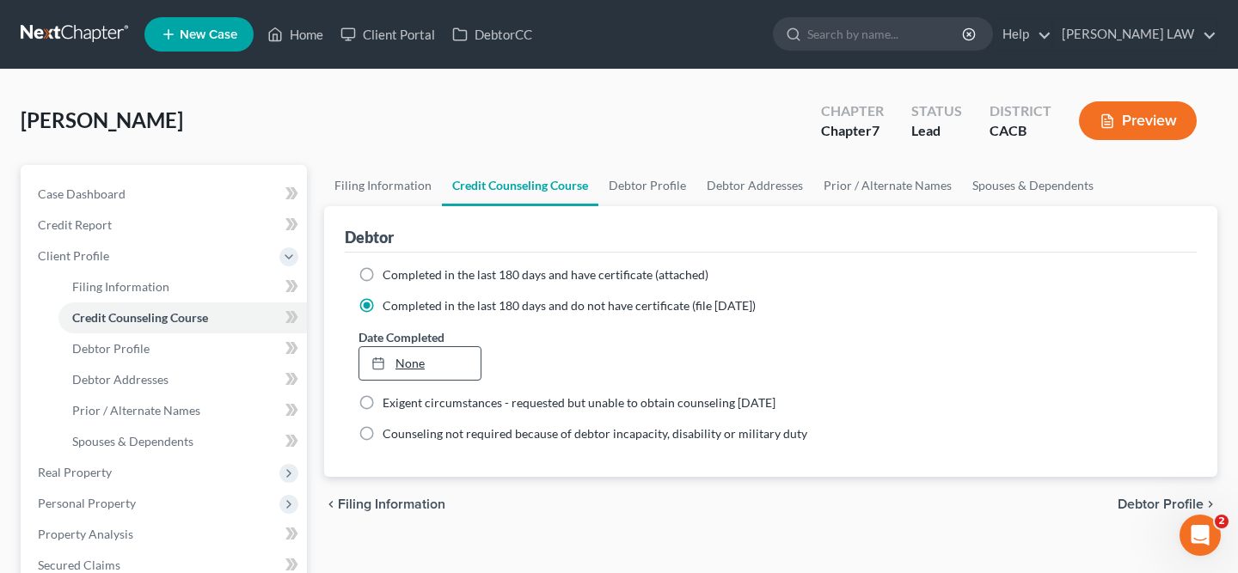
type input "9/12/2025"
click at [463, 364] on link "None" at bounding box center [419, 363] width 121 height 33
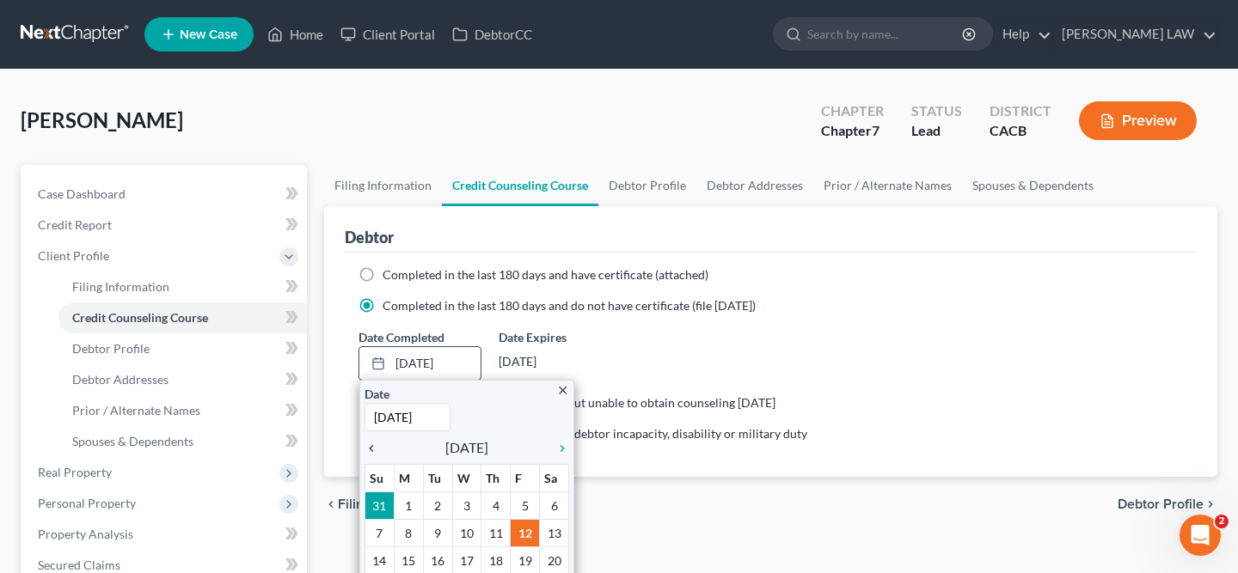
click at [374, 443] on icon "chevron_left" at bounding box center [376, 449] width 22 height 14
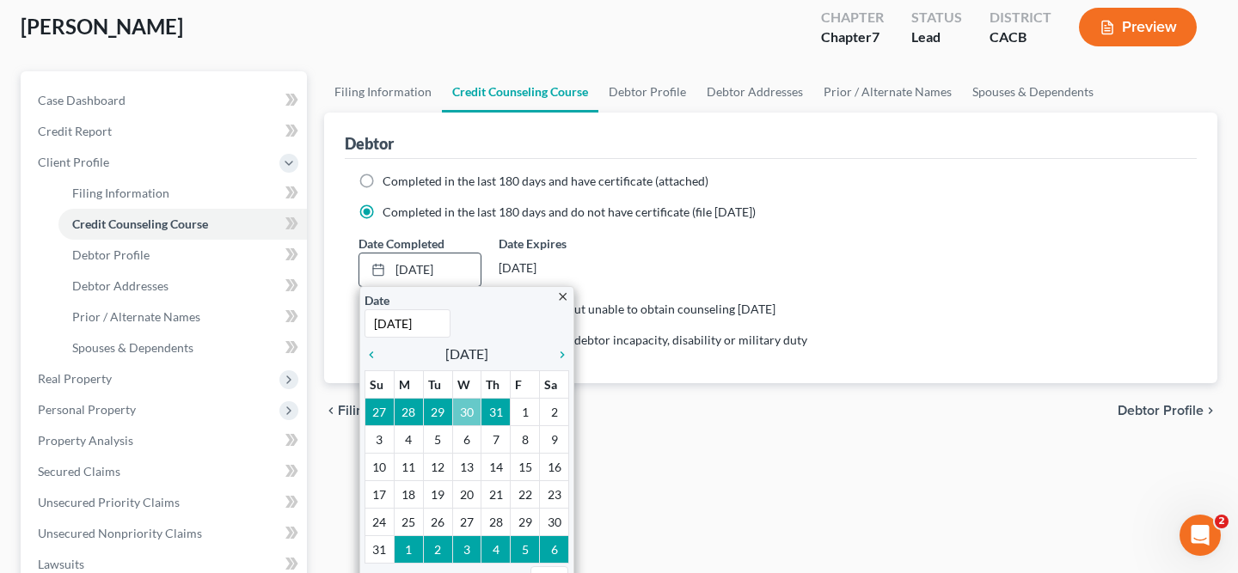
scroll to position [122, 0]
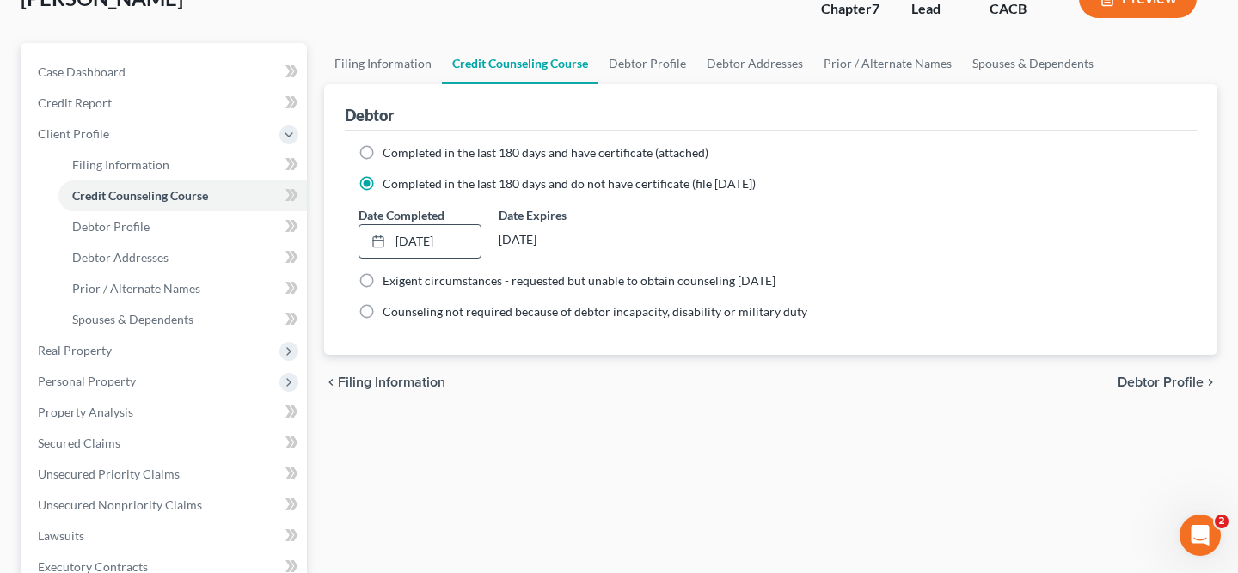
click at [639, 450] on div "Filing Information Credit Counseling Course Debtor Profile Debtor Addresses Pri…" at bounding box center [771, 477] width 910 height 869
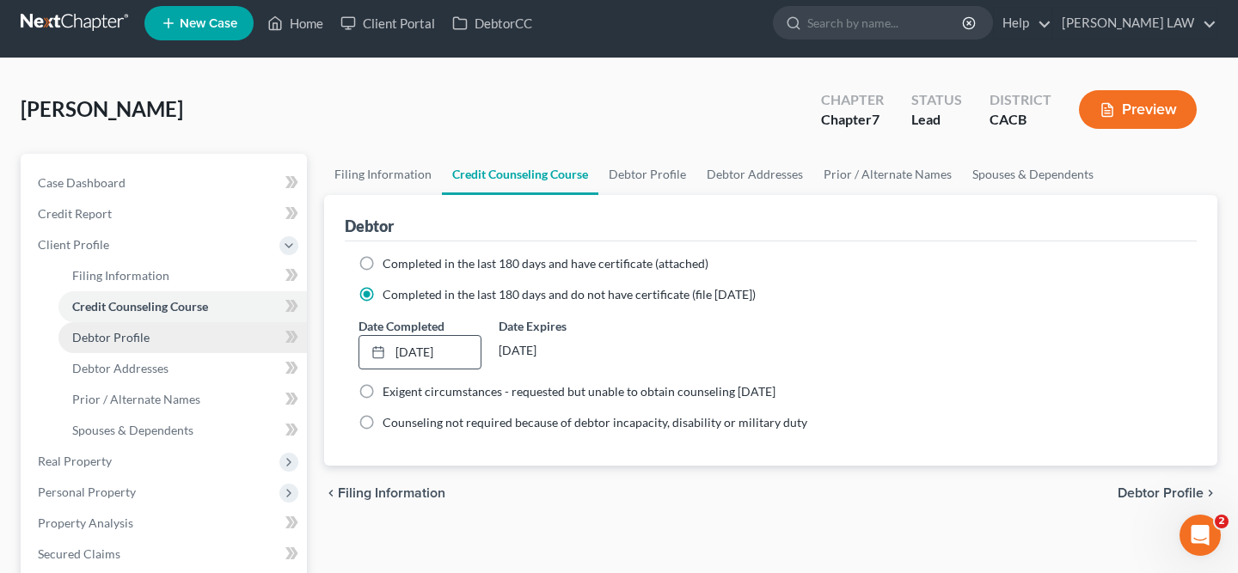
scroll to position [126, 0]
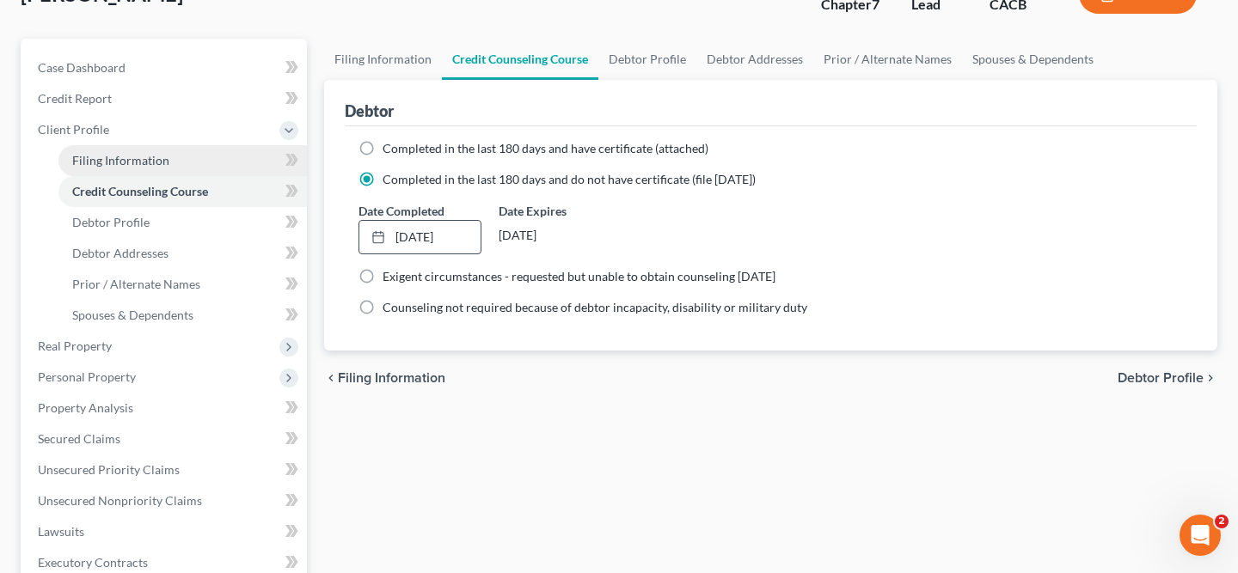
click at [175, 160] on link "Filing Information" at bounding box center [182, 160] width 248 height 31
select select "1"
select select "0"
select select "7"
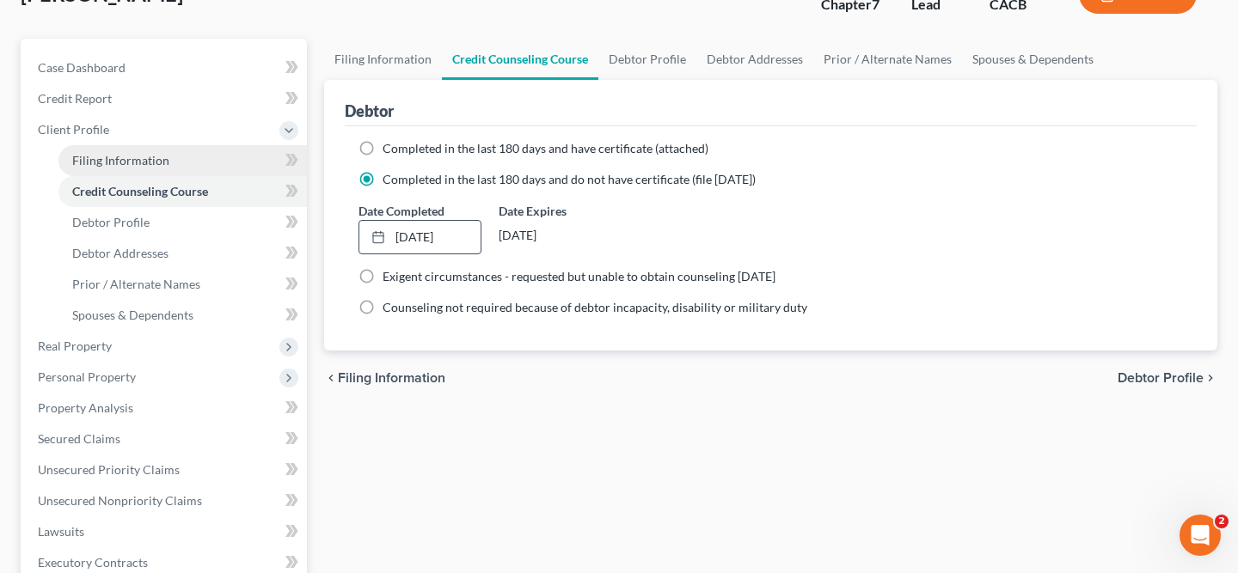
select select "0"
select select "4"
select select "0"
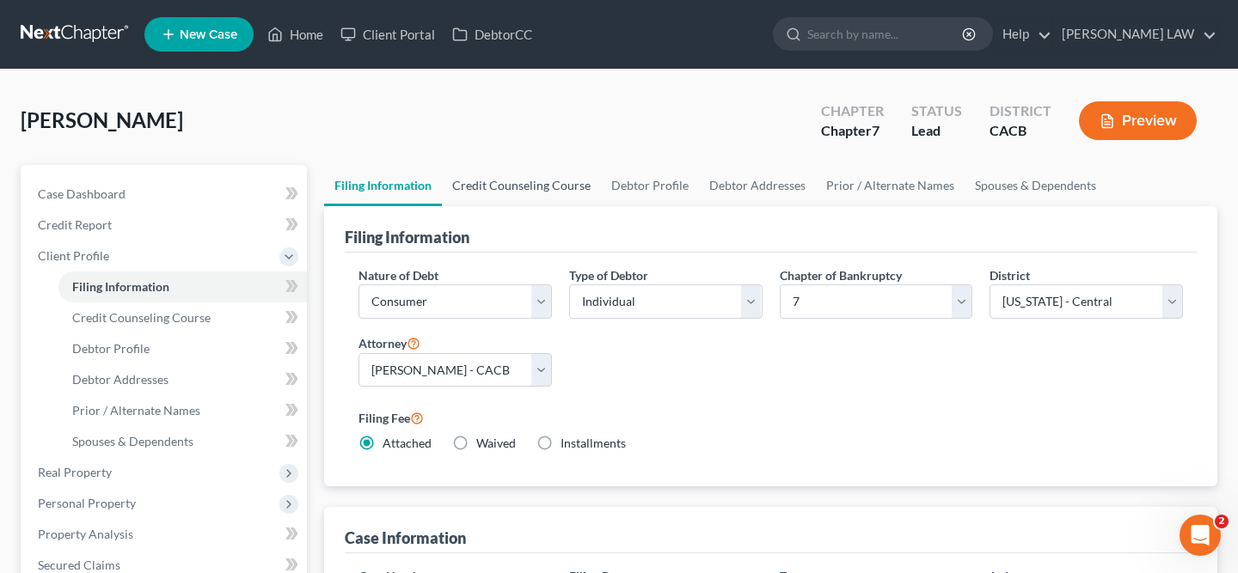
click at [515, 169] on link "Credit Counseling Course" at bounding box center [521, 185] width 159 height 41
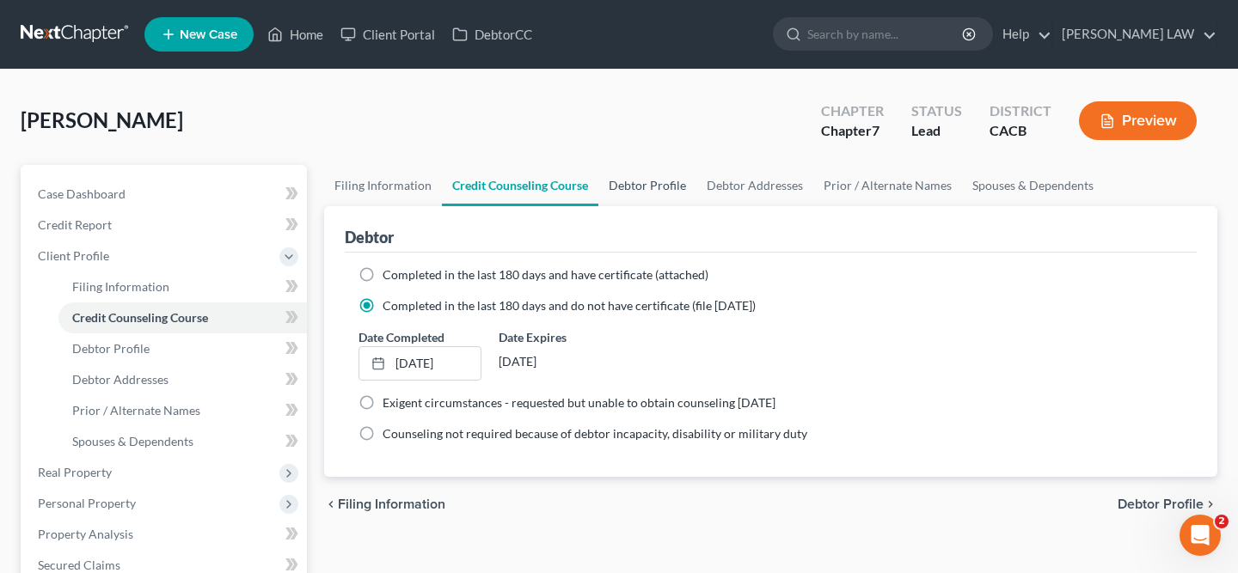
click at [644, 189] on link "Debtor Profile" at bounding box center [647, 185] width 98 height 41
select select "0"
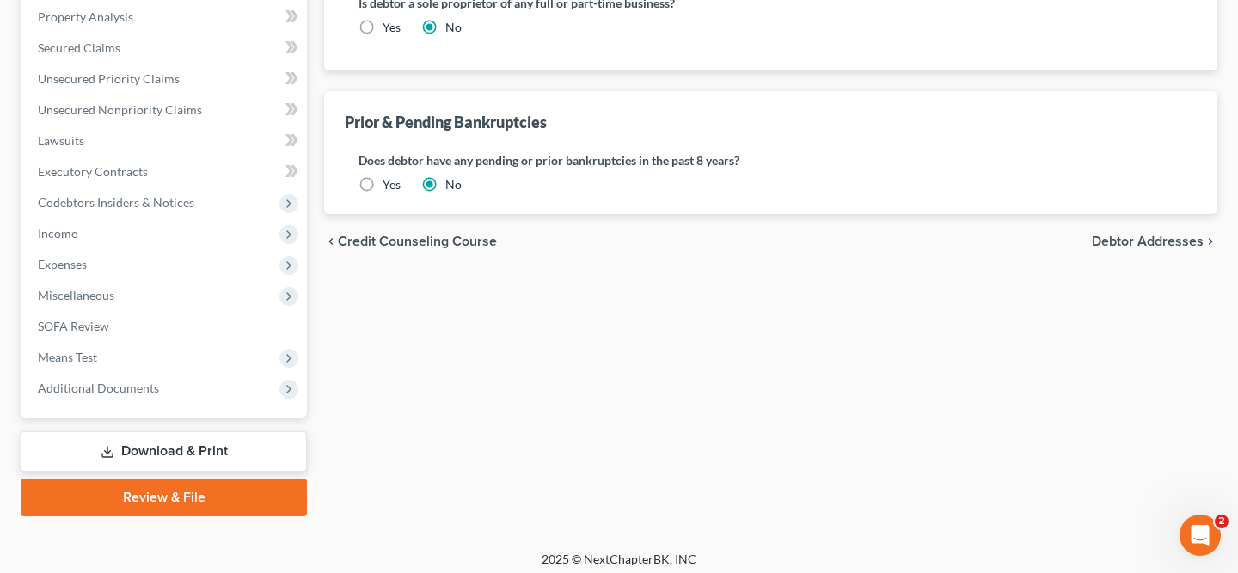
scroll to position [524, 0]
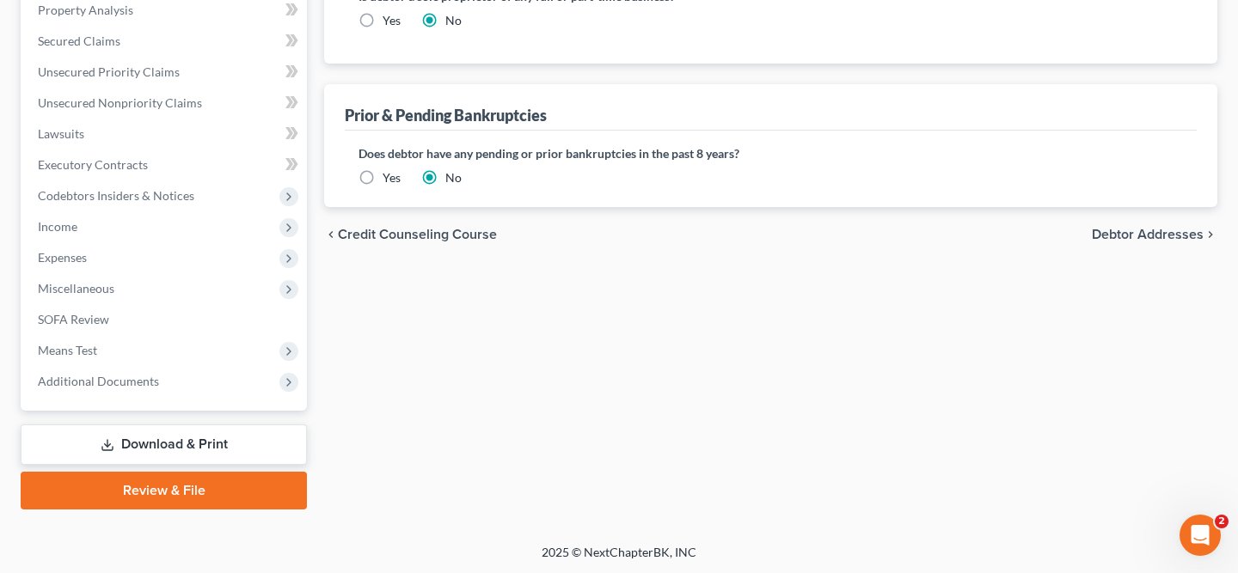
click at [180, 444] on link "Download & Print" at bounding box center [164, 445] width 286 height 40
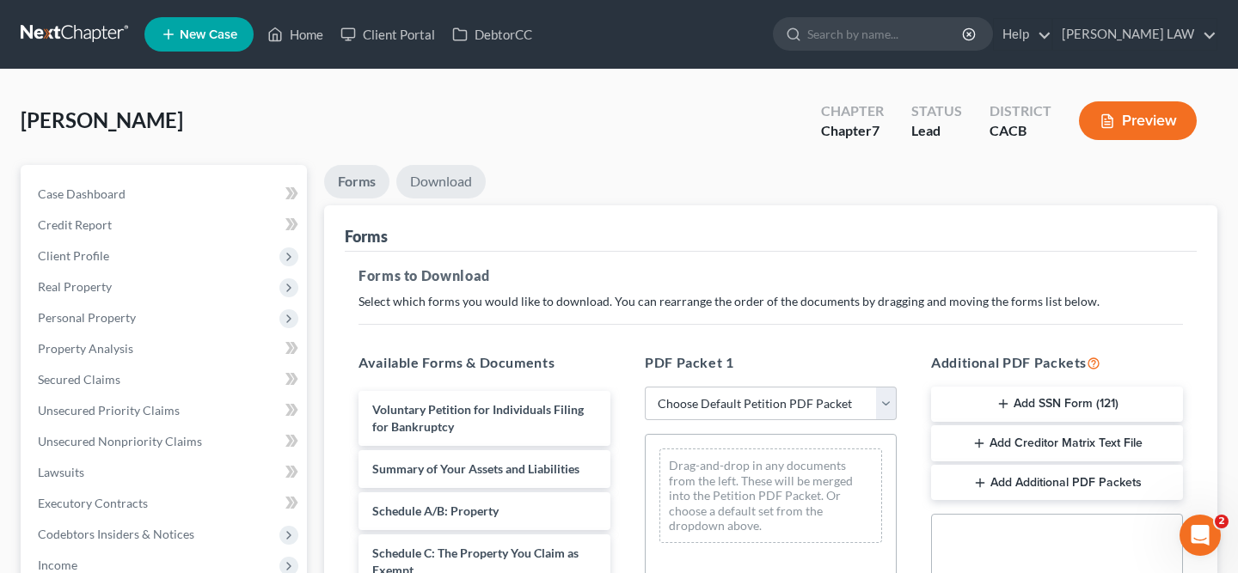
click at [439, 184] on link "Download" at bounding box center [440, 182] width 89 height 34
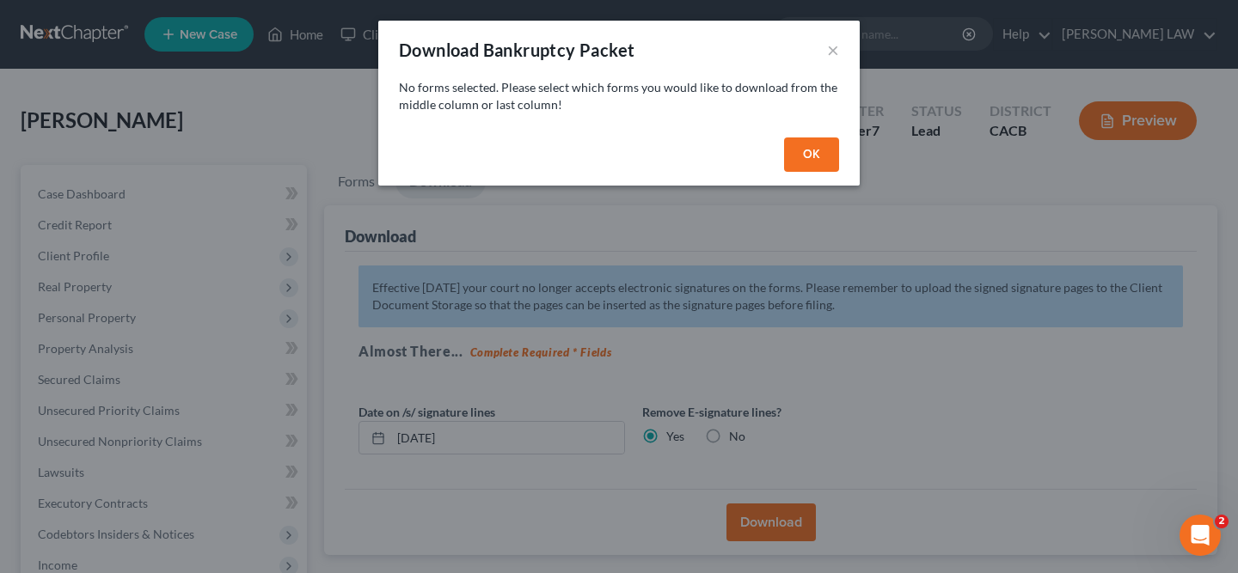
click at [824, 148] on button "OK" at bounding box center [811, 155] width 55 height 34
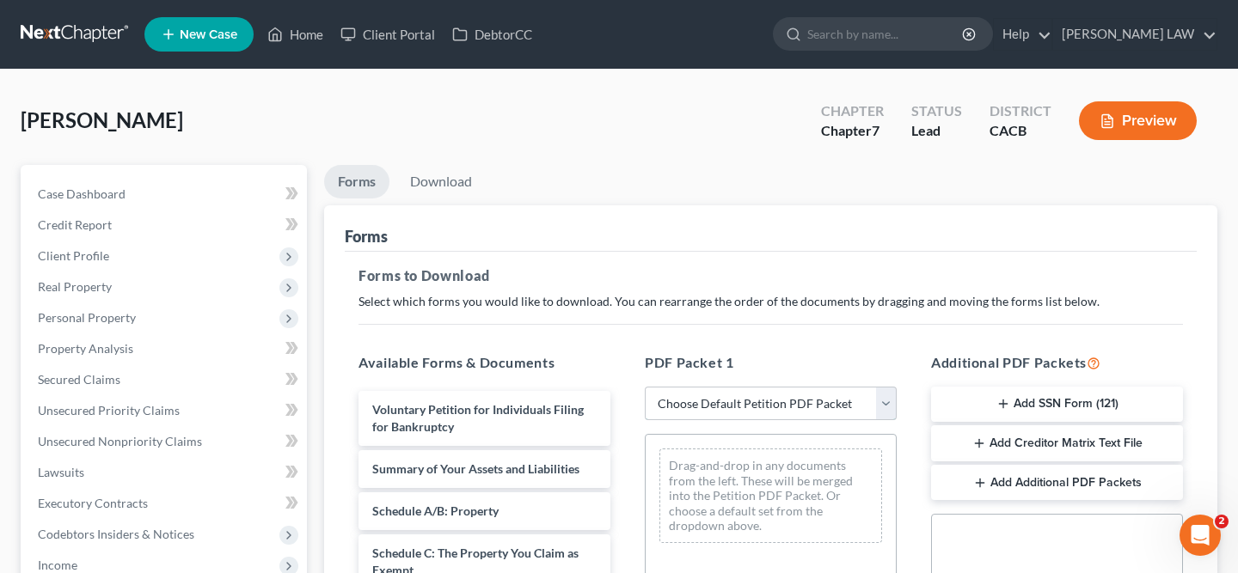
click at [712, 403] on select "Choose Default Petition PDF Packet Complete Bankruptcy Petition (all forms and …" at bounding box center [771, 404] width 252 height 34
select select "0"
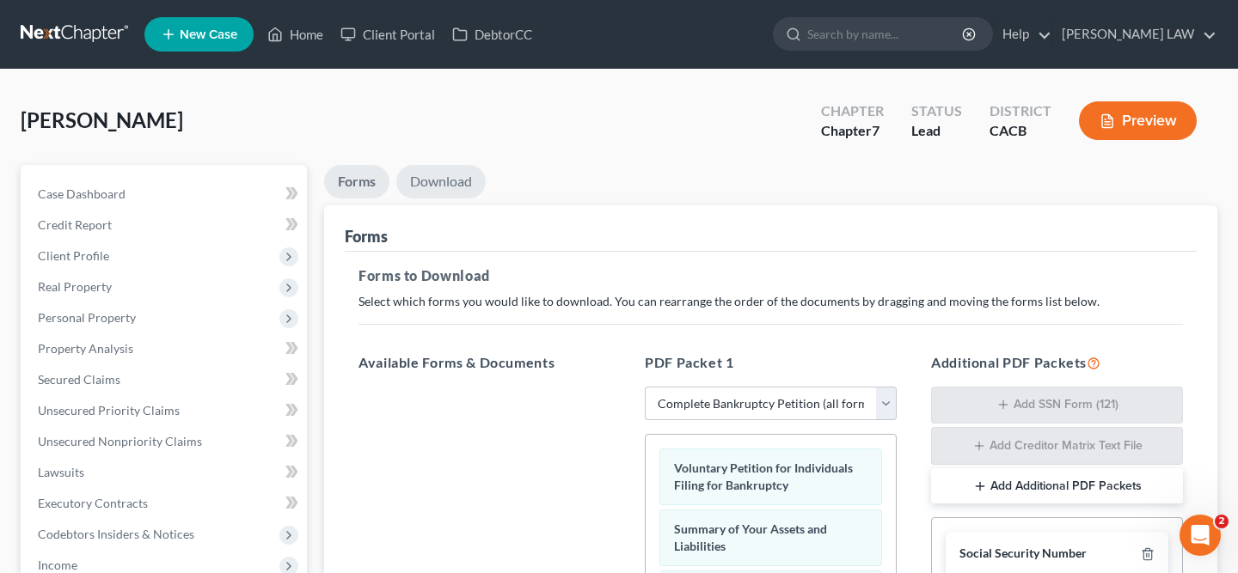
click at [450, 188] on link "Download" at bounding box center [440, 182] width 89 height 34
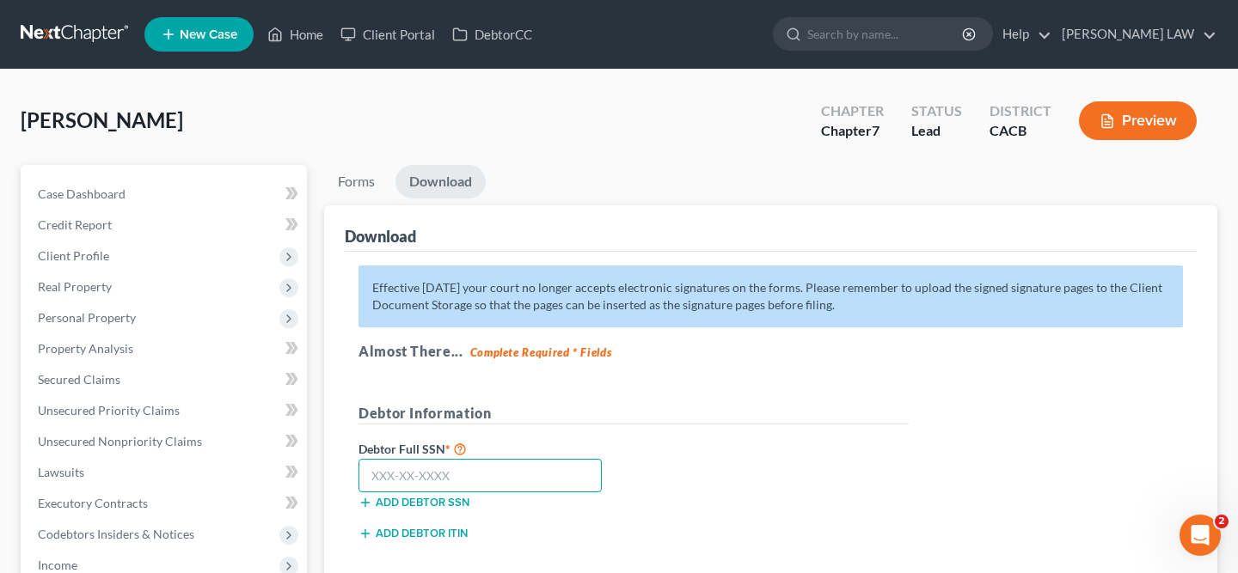
click at [478, 466] on input "text" at bounding box center [480, 476] width 243 height 34
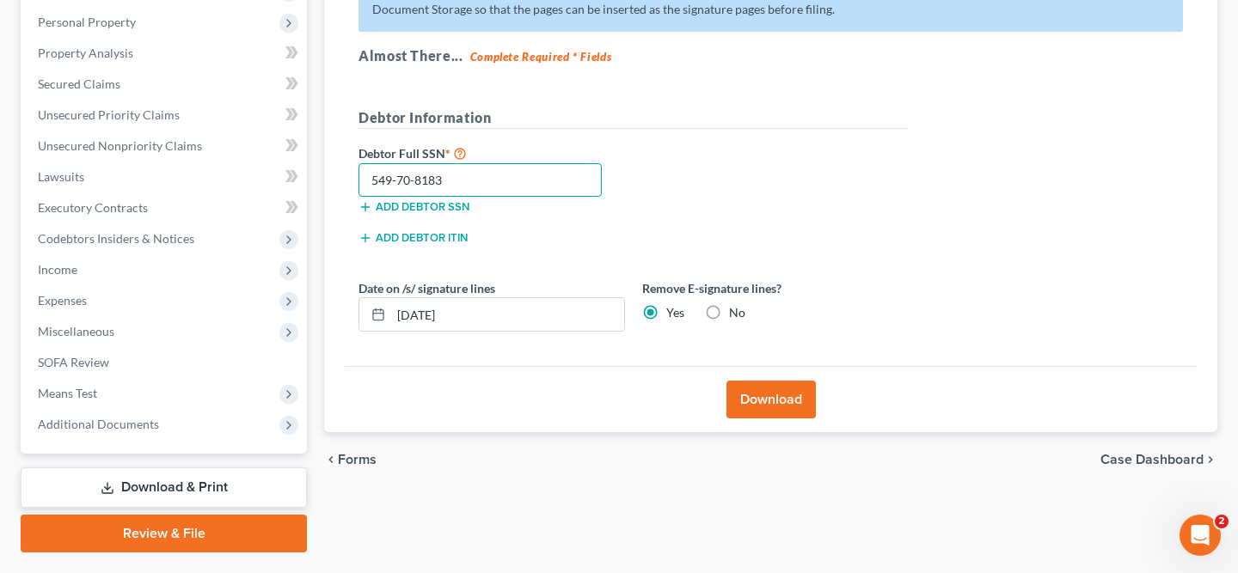
type input "549-70-8183"
click at [790, 402] on button "Download" at bounding box center [770, 400] width 89 height 38
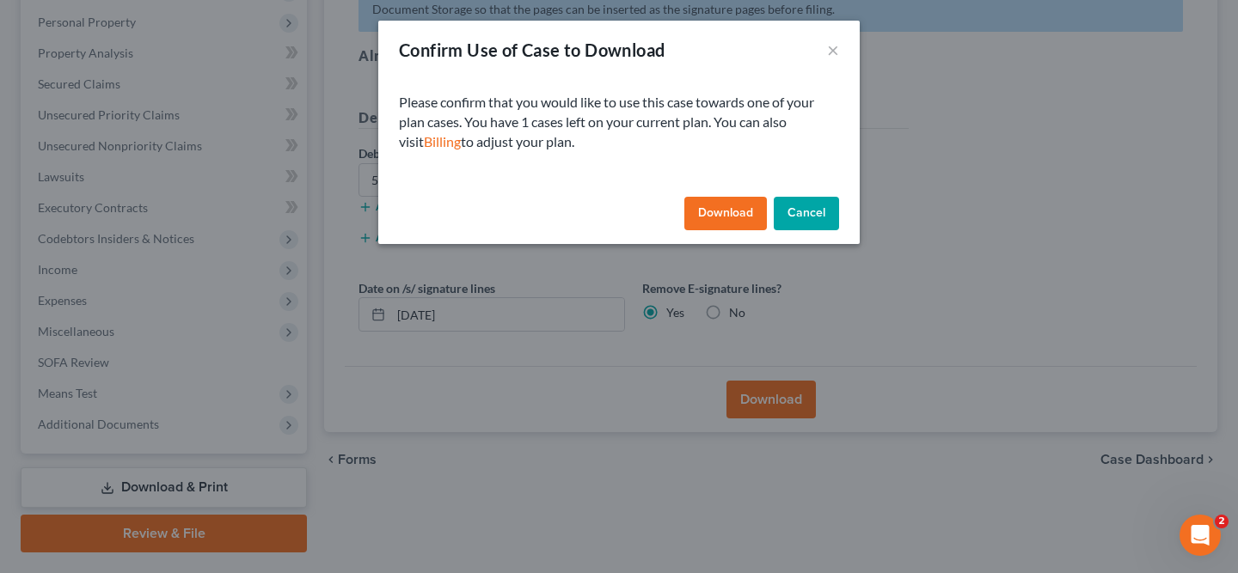
click at [731, 222] on button "Download" at bounding box center [725, 214] width 83 height 34
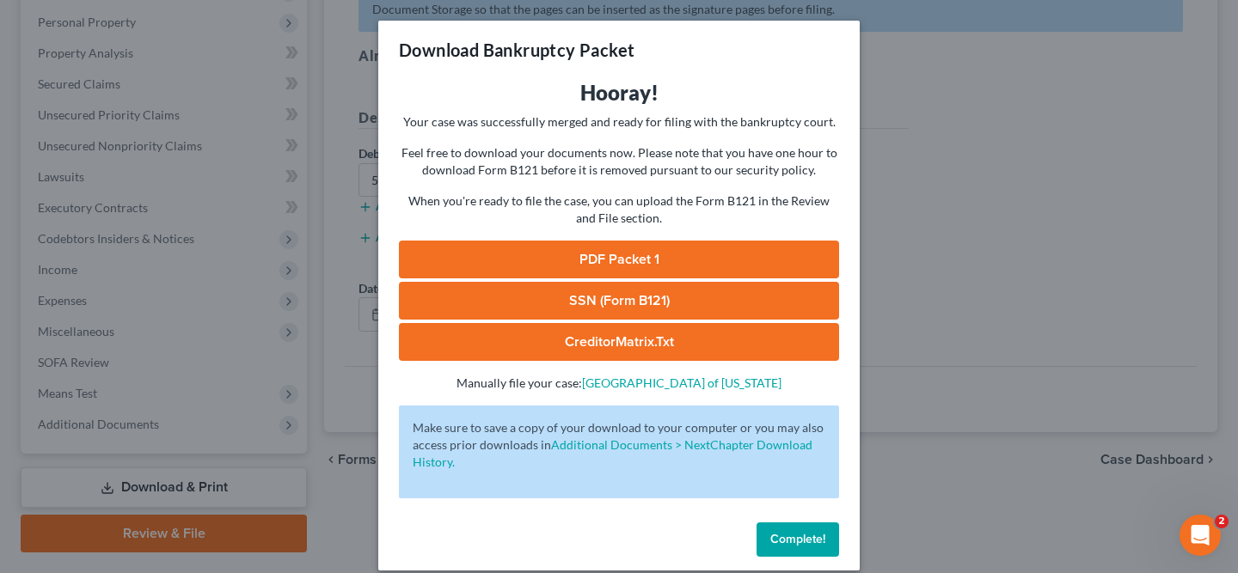
click at [624, 251] on link "PDF Packet 1" at bounding box center [619, 260] width 440 height 38
click at [813, 545] on span "Complete!" at bounding box center [797, 539] width 55 height 15
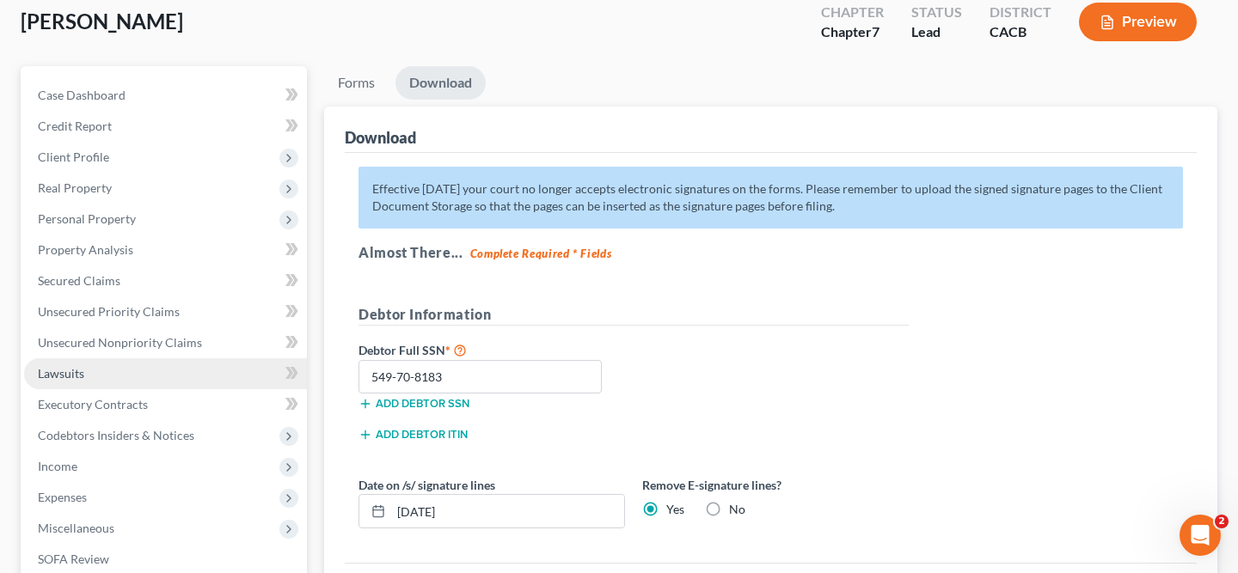
scroll to position [100, 0]
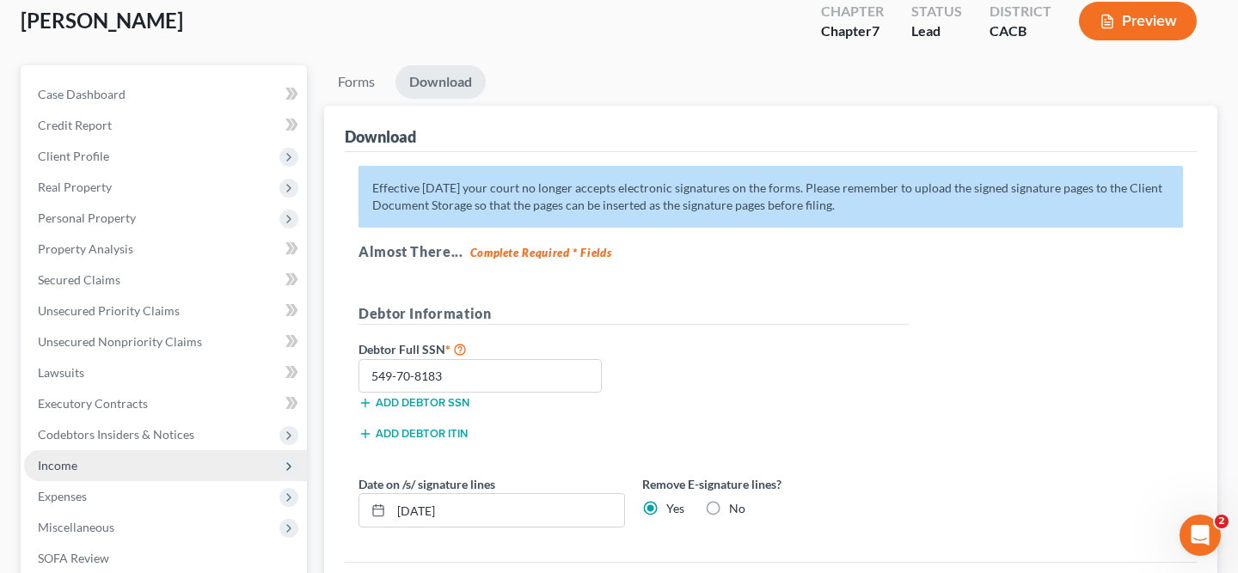
click at [235, 464] on span "Income" at bounding box center [165, 465] width 283 height 31
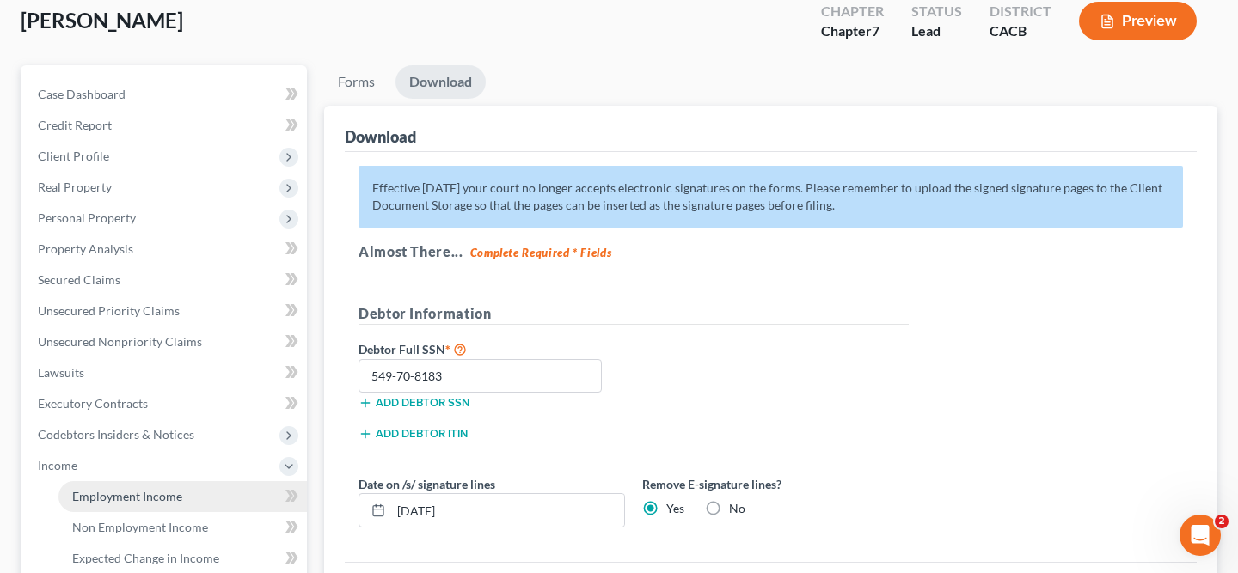
click at [111, 496] on span "Employment Income" at bounding box center [127, 496] width 110 height 15
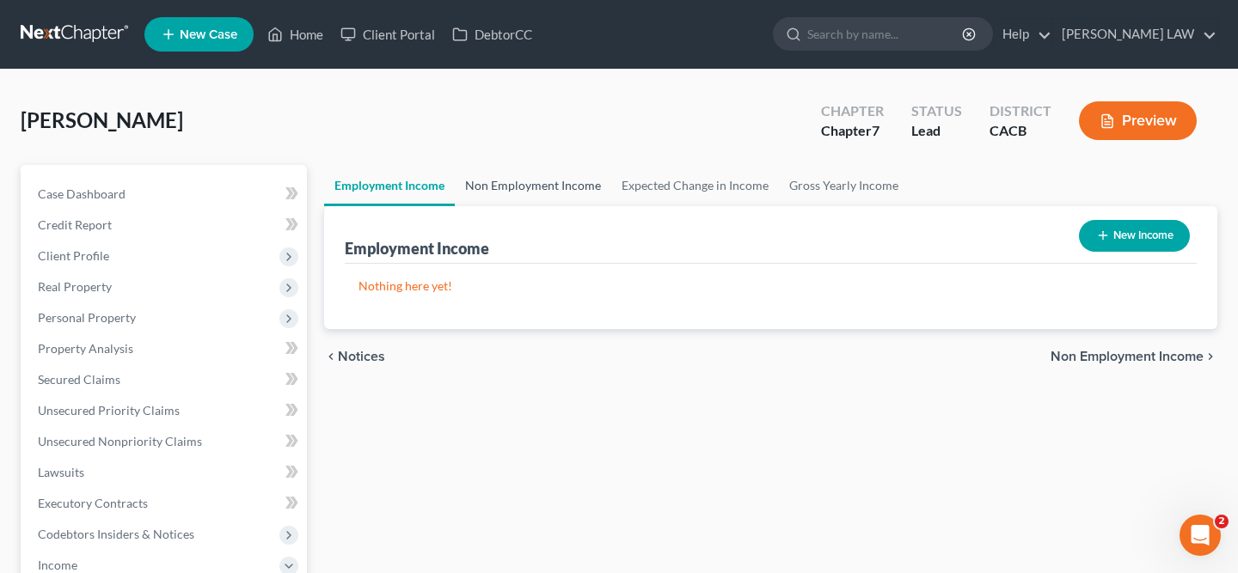
click at [530, 188] on link "Non Employment Income" at bounding box center [533, 185] width 156 height 41
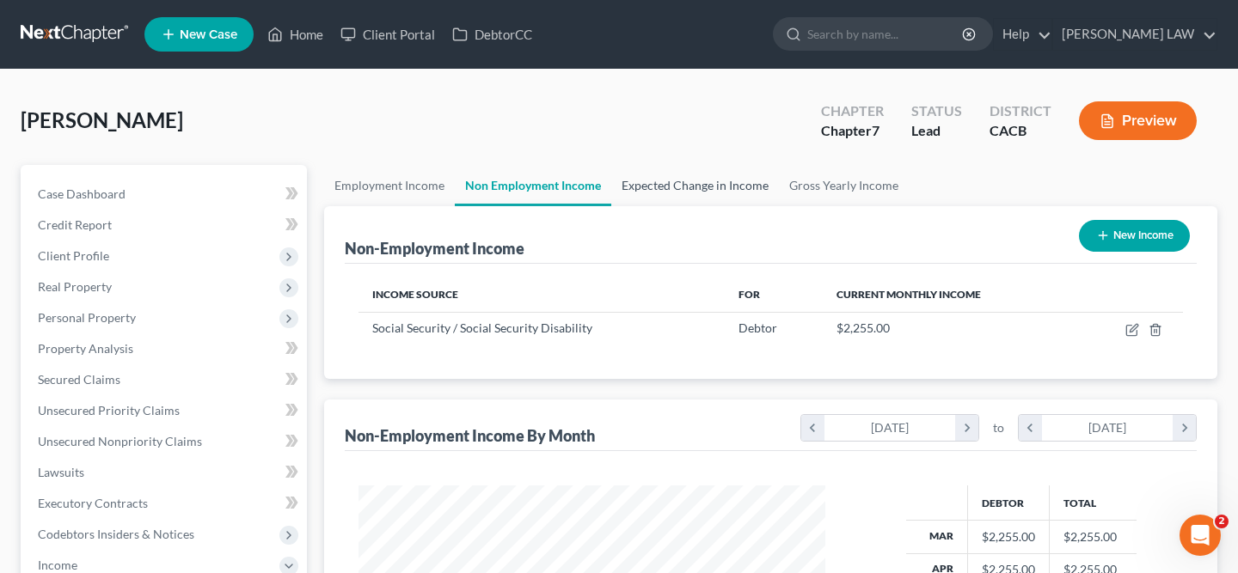
scroll to position [308, 500]
click at [678, 192] on link "Expected Change in Income" at bounding box center [695, 185] width 168 height 41
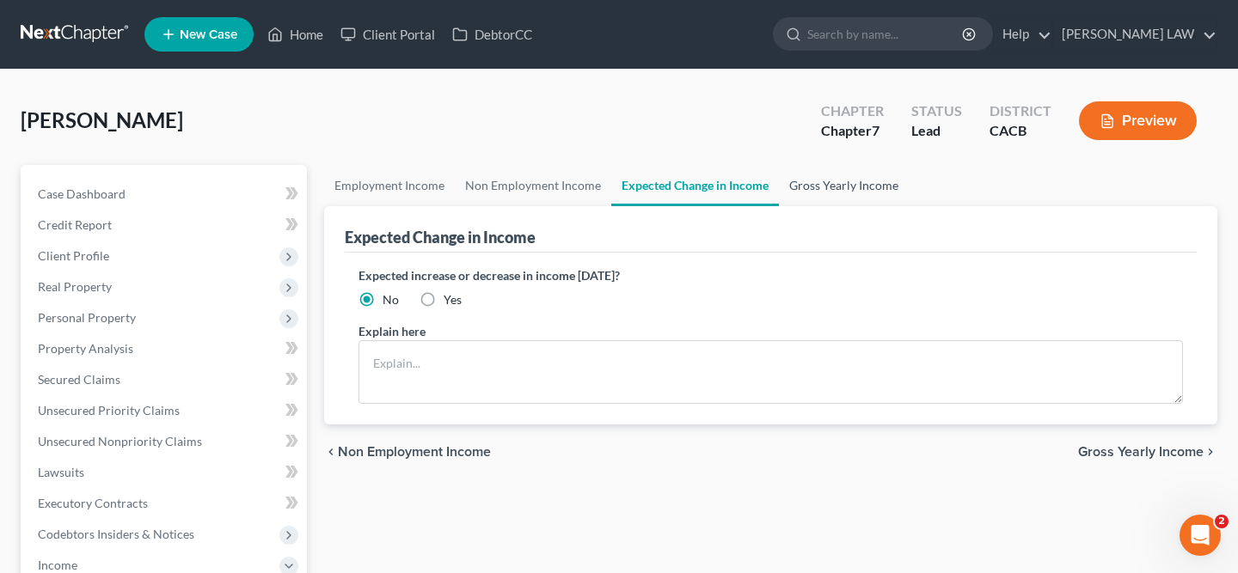
click at [795, 187] on link "Gross Yearly Income" at bounding box center [844, 185] width 130 height 41
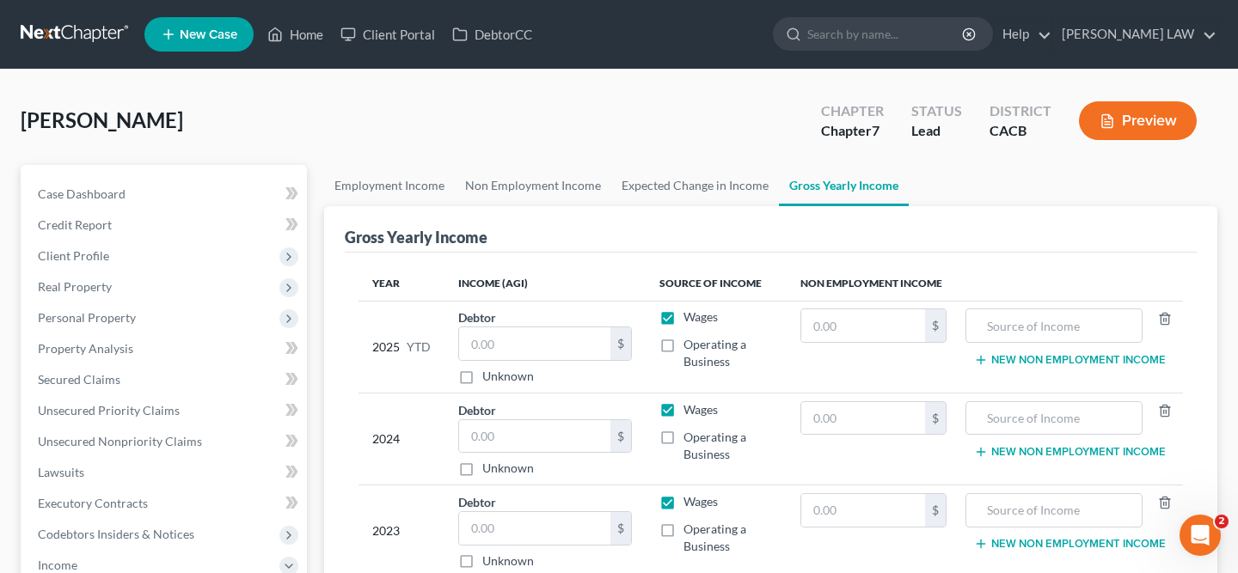
click at [683, 313] on label "Wages" at bounding box center [700, 317] width 34 height 17
click at [690, 313] on input "Wages" at bounding box center [695, 314] width 11 height 11
checkbox input "false"
click at [683, 405] on label "Wages" at bounding box center [700, 409] width 34 height 17
click at [690, 405] on input "Wages" at bounding box center [695, 406] width 11 height 11
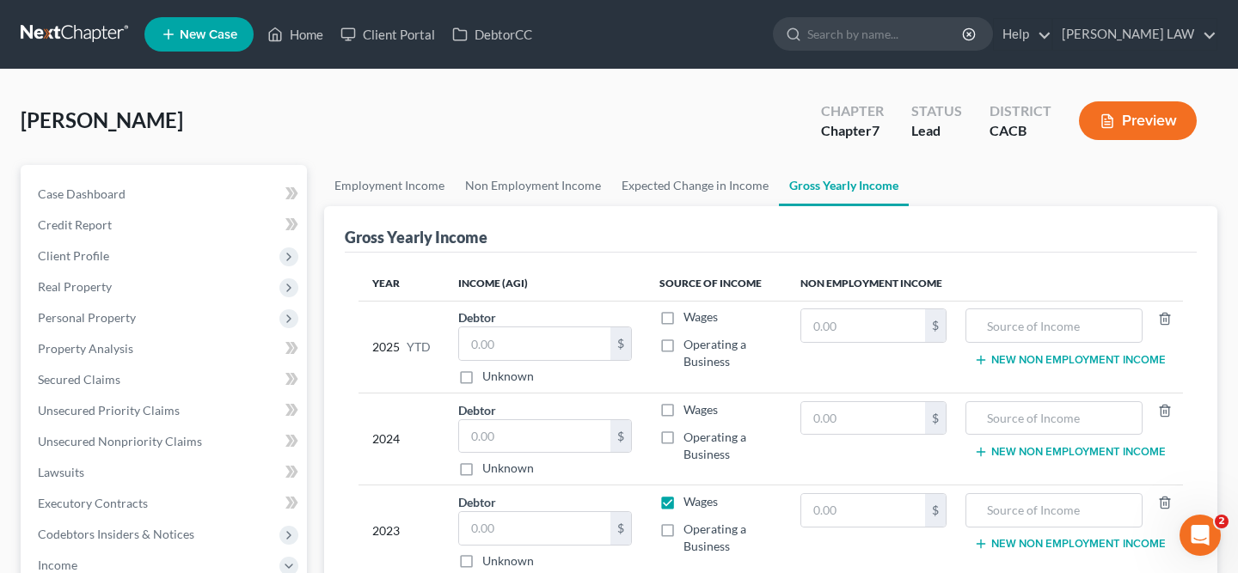
click at [683, 405] on label "Wages" at bounding box center [700, 409] width 34 height 17
click at [690, 405] on input "Wages" at bounding box center [695, 406] width 11 height 11
click at [683, 412] on label "Wages" at bounding box center [700, 409] width 34 height 17
click at [690, 412] on input "Wages" at bounding box center [695, 406] width 11 height 11
checkbox input "false"
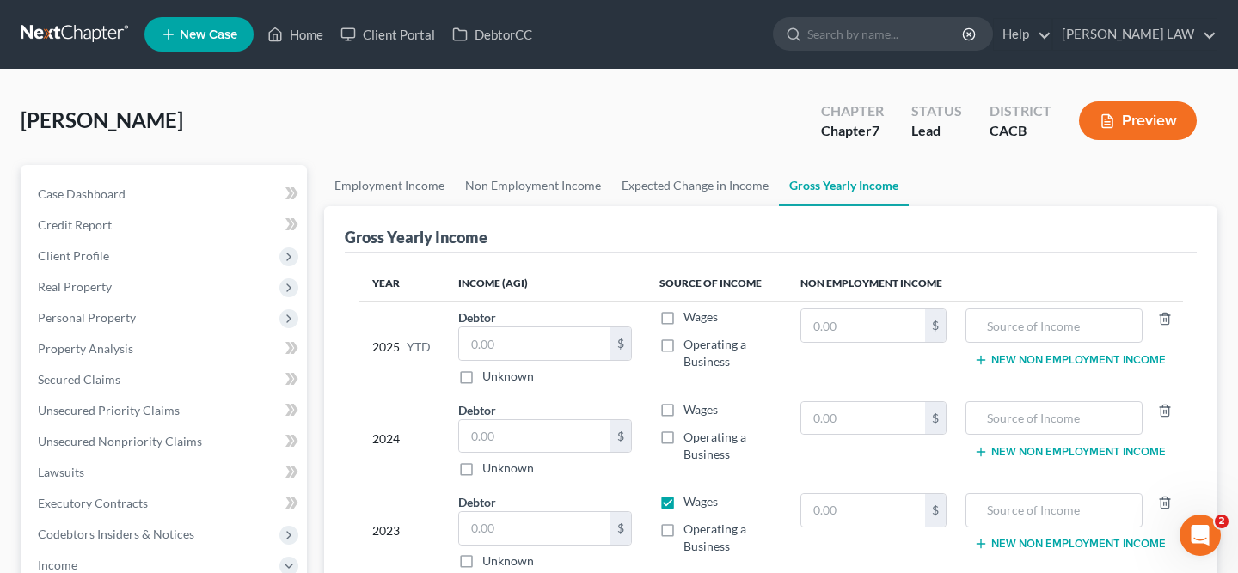
click at [683, 499] on label "Wages" at bounding box center [700, 501] width 34 height 17
click at [690, 499] on input "Wages" at bounding box center [695, 498] width 11 height 11
checkbox input "false"
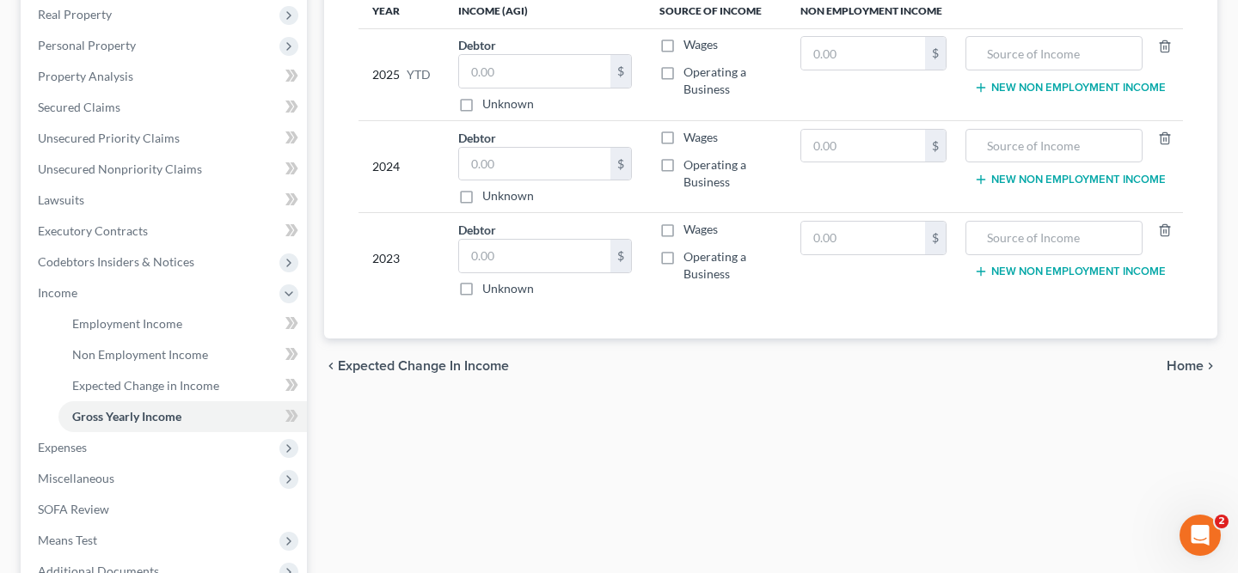
scroll to position [433, 0]
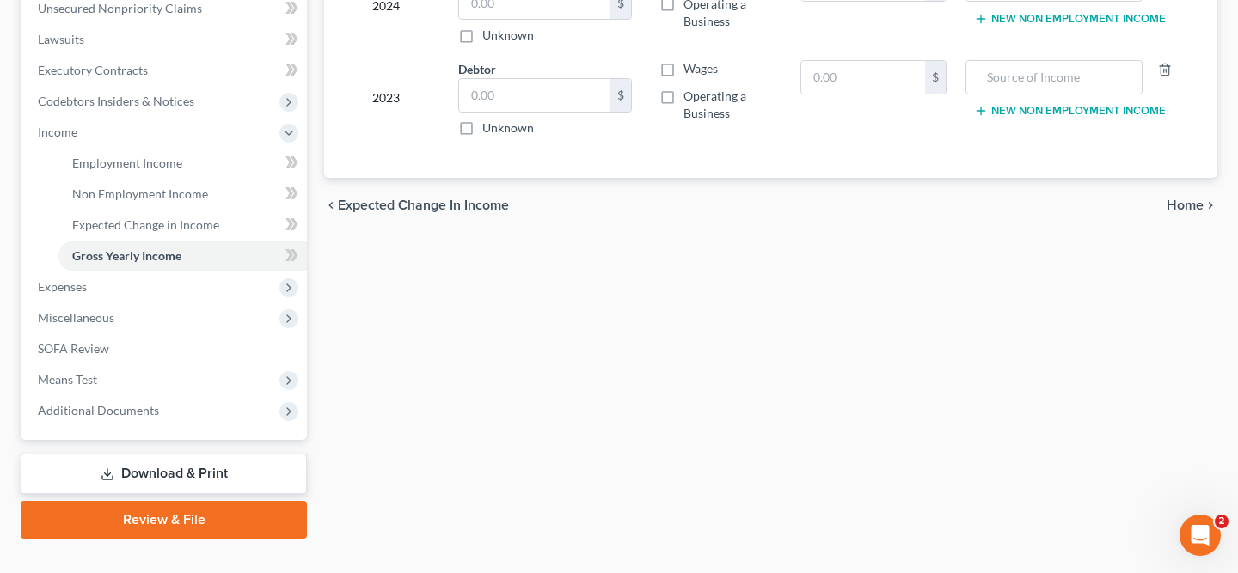
click at [186, 477] on link "Download & Print" at bounding box center [164, 474] width 286 height 40
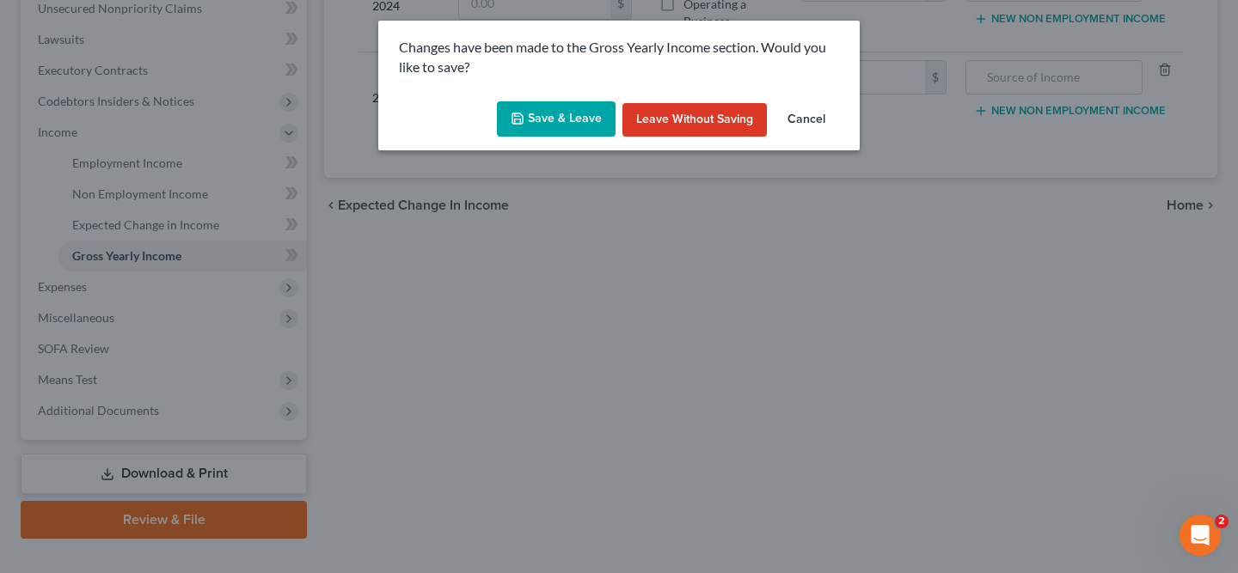
click at [547, 126] on button "Save & Leave" at bounding box center [556, 119] width 119 height 36
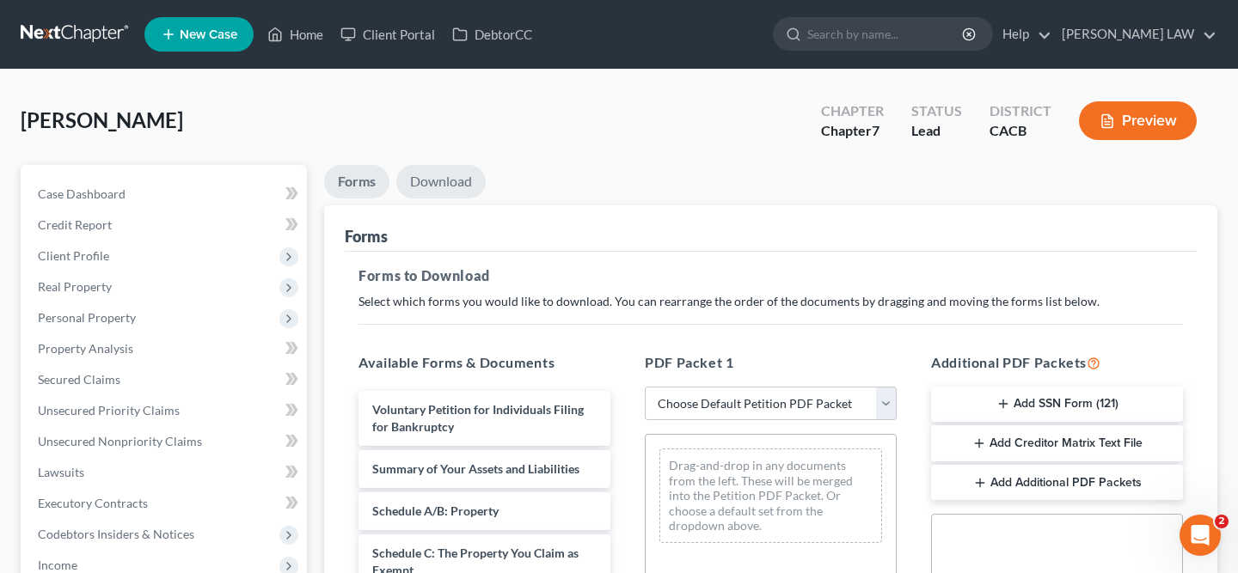
click at [454, 179] on link "Download" at bounding box center [440, 182] width 89 height 34
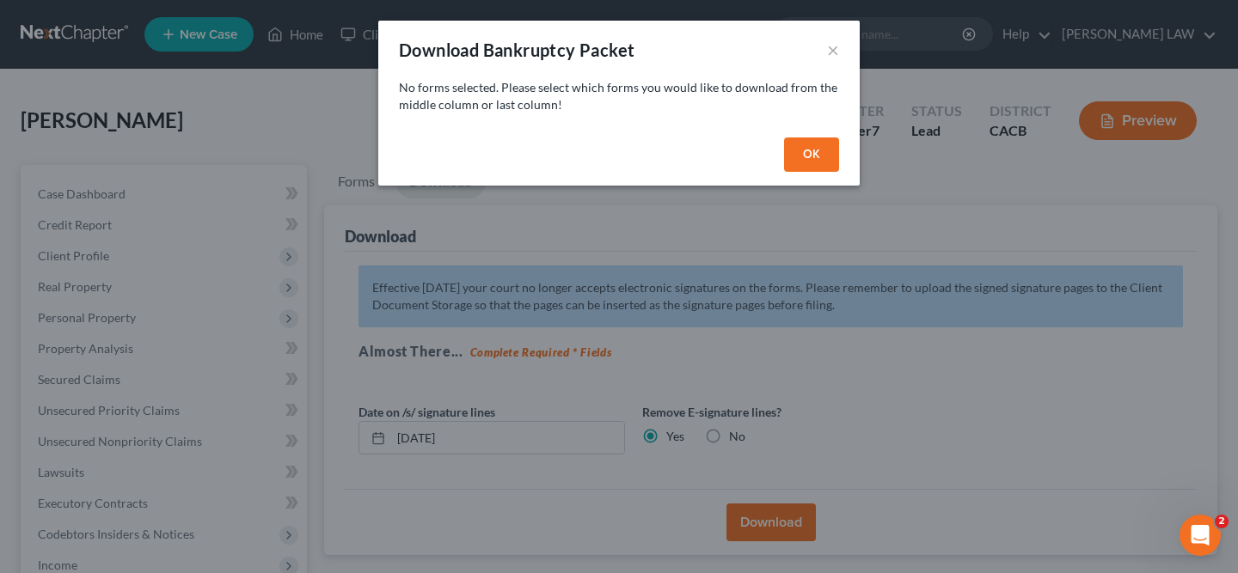
click at [815, 157] on button "OK" at bounding box center [811, 155] width 55 height 34
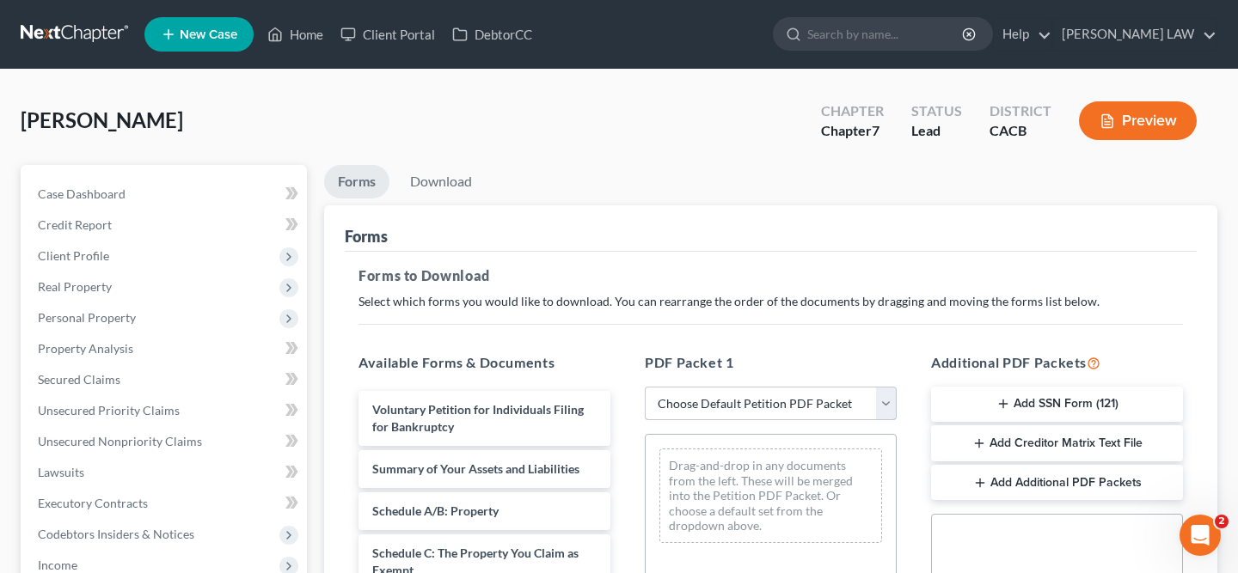
click at [702, 408] on select "Choose Default Petition PDF Packet Complete Bankruptcy Petition (all forms and …" at bounding box center [771, 404] width 252 height 34
select select "0"
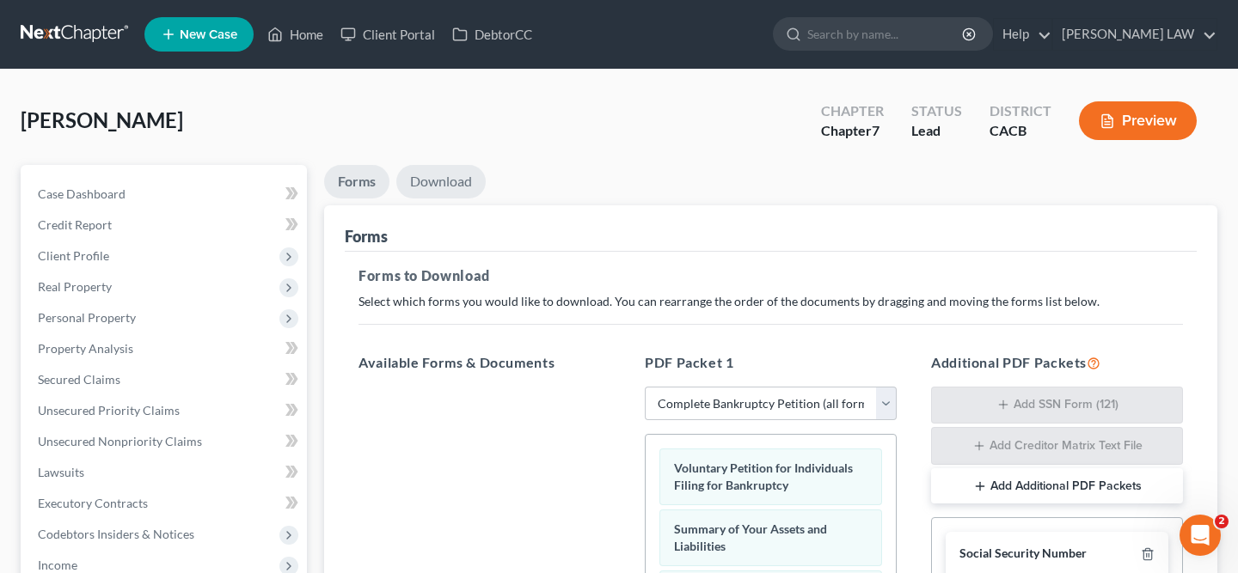
click at [440, 180] on link "Download" at bounding box center [440, 182] width 89 height 34
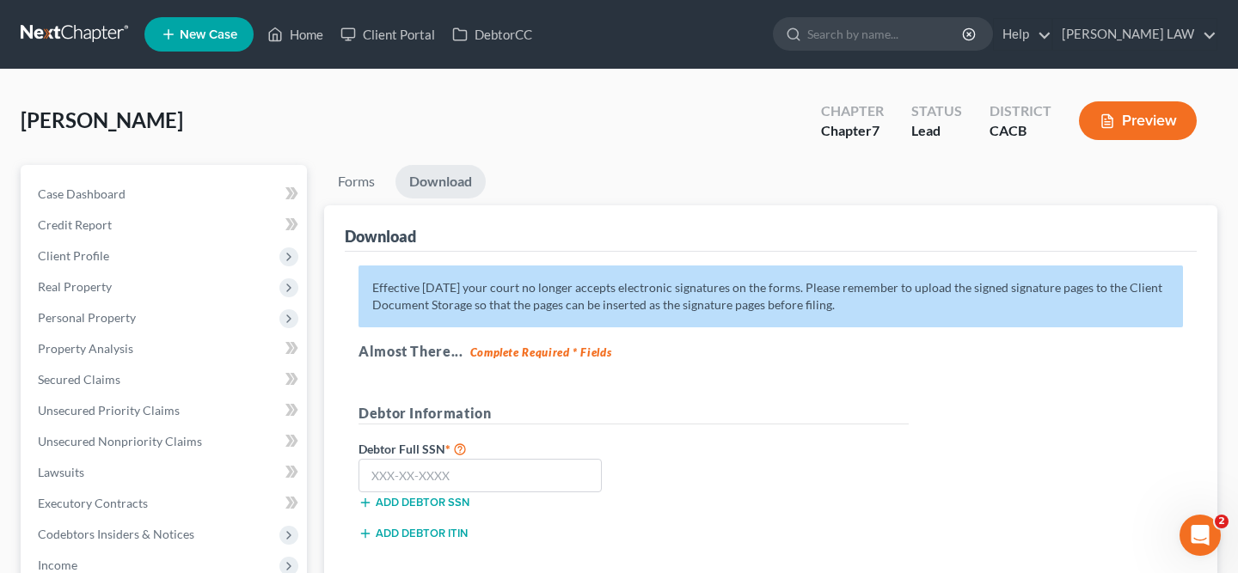
scroll to position [192, 0]
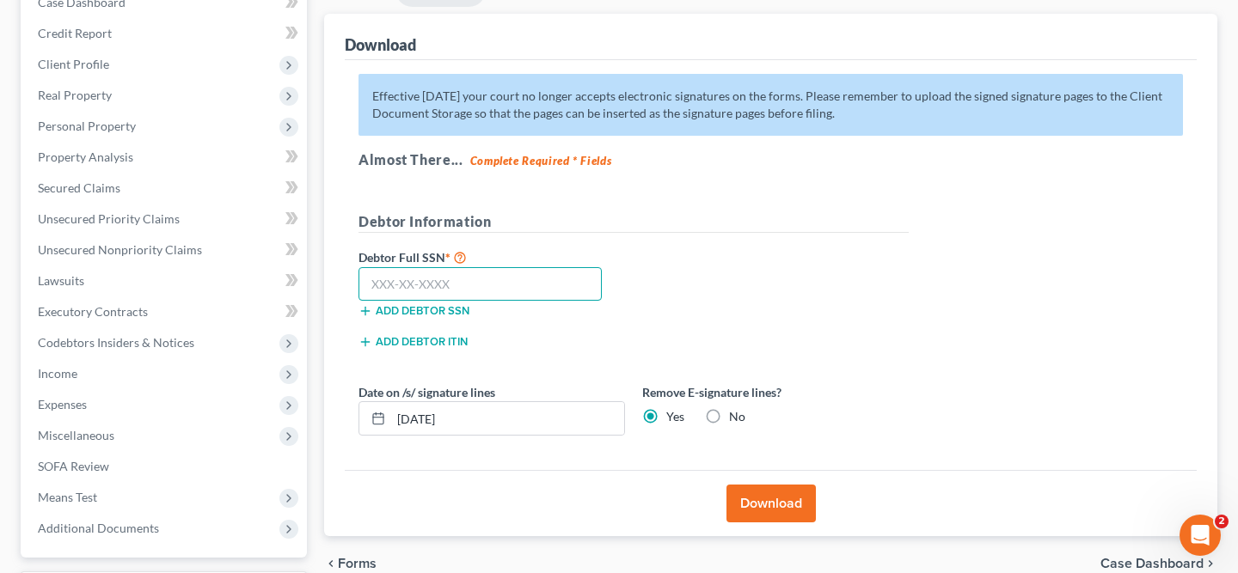
click at [459, 288] on input "text" at bounding box center [480, 284] width 243 height 34
click at [458, 288] on input "text" at bounding box center [480, 284] width 243 height 34
type input "549-70-8183"
click at [730, 495] on button "Download" at bounding box center [770, 504] width 89 height 38
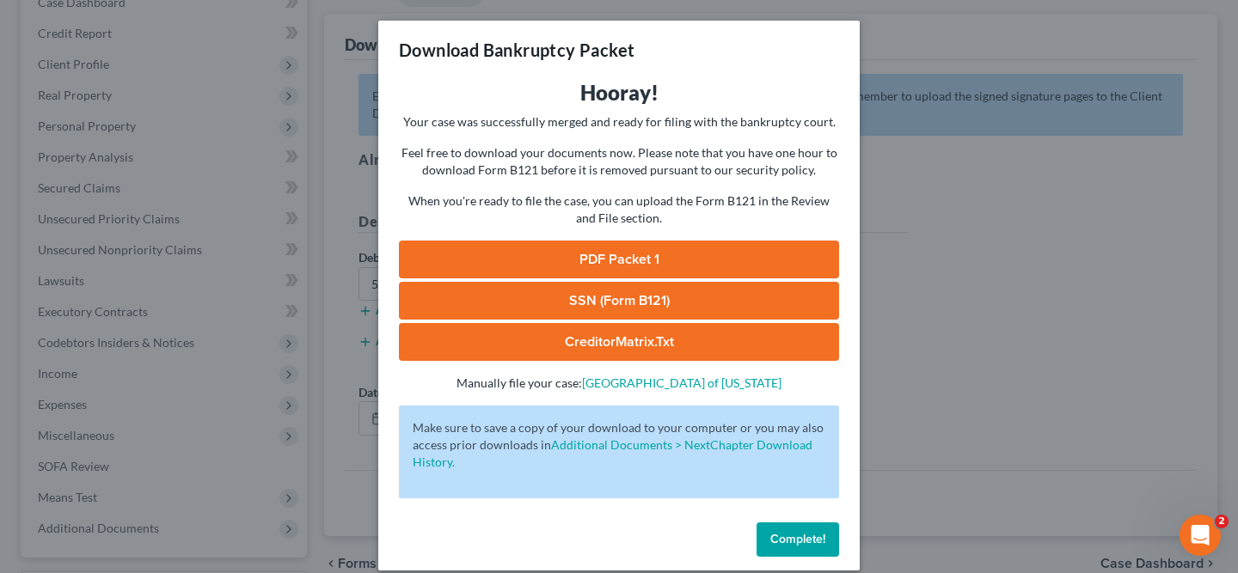
click at [683, 248] on link "PDF Packet 1" at bounding box center [619, 260] width 440 height 38
click at [629, 301] on link "SSN (Form B121)" at bounding box center [619, 301] width 440 height 38
